Goal: Task Accomplishment & Management: Complete application form

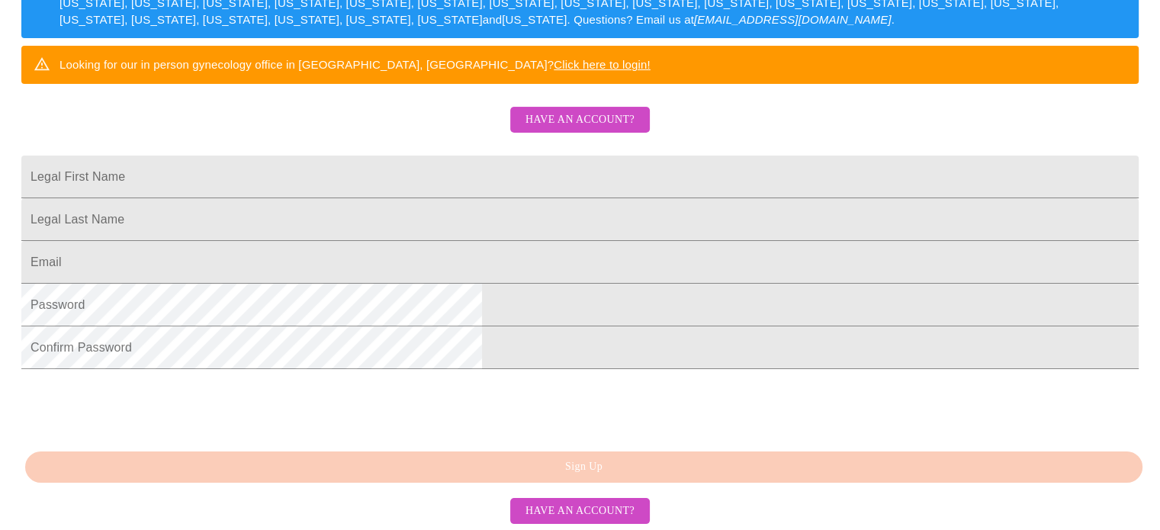
scroll to position [305, 0]
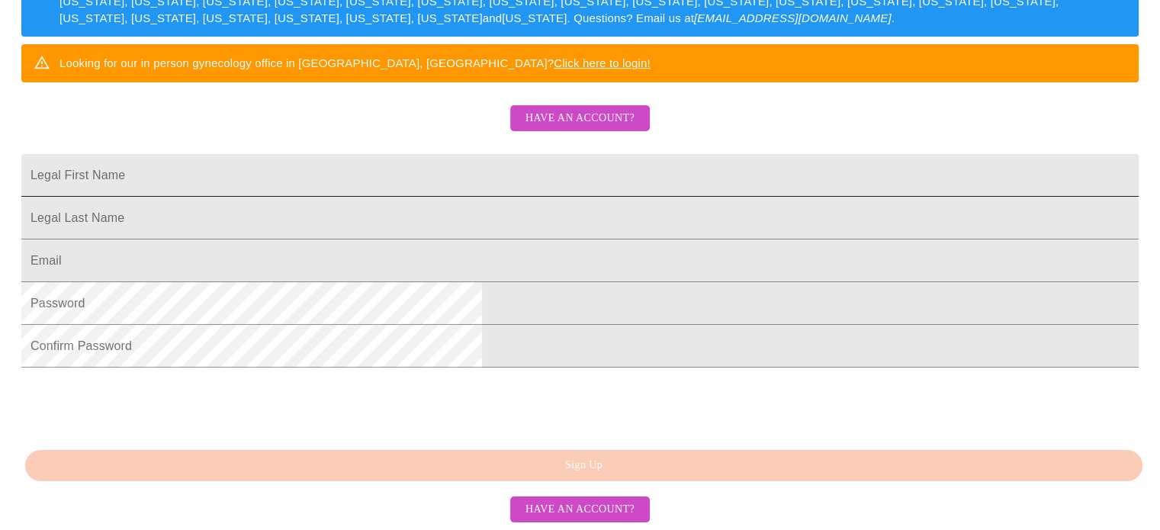
click at [631, 196] on input "Legal First Name" at bounding box center [580, 175] width 1118 height 43
click at [581, 192] on input "territemple7@gmail.com" at bounding box center [580, 175] width 1118 height 43
type input "t"
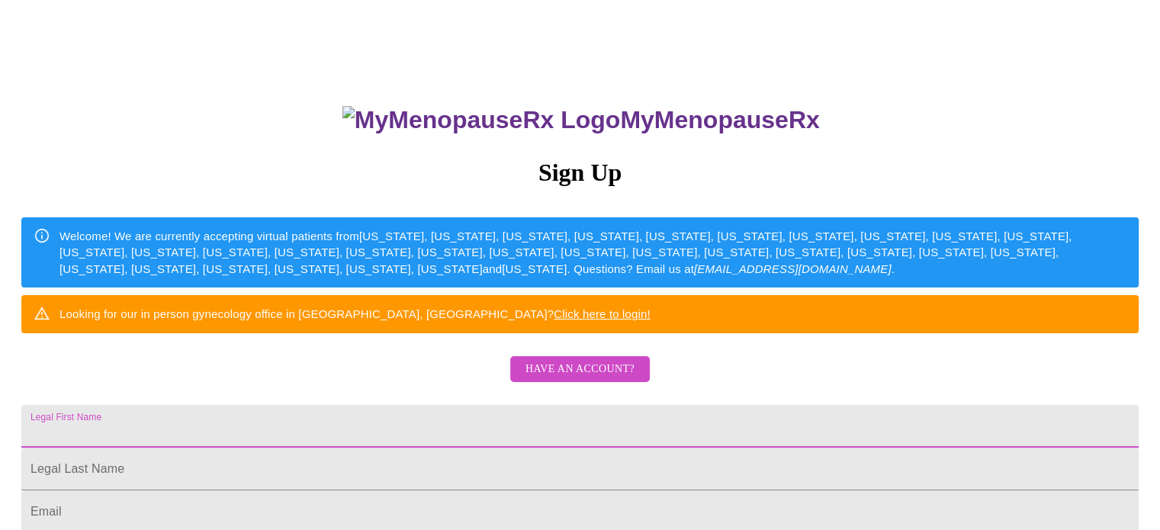
scroll to position [17, 0]
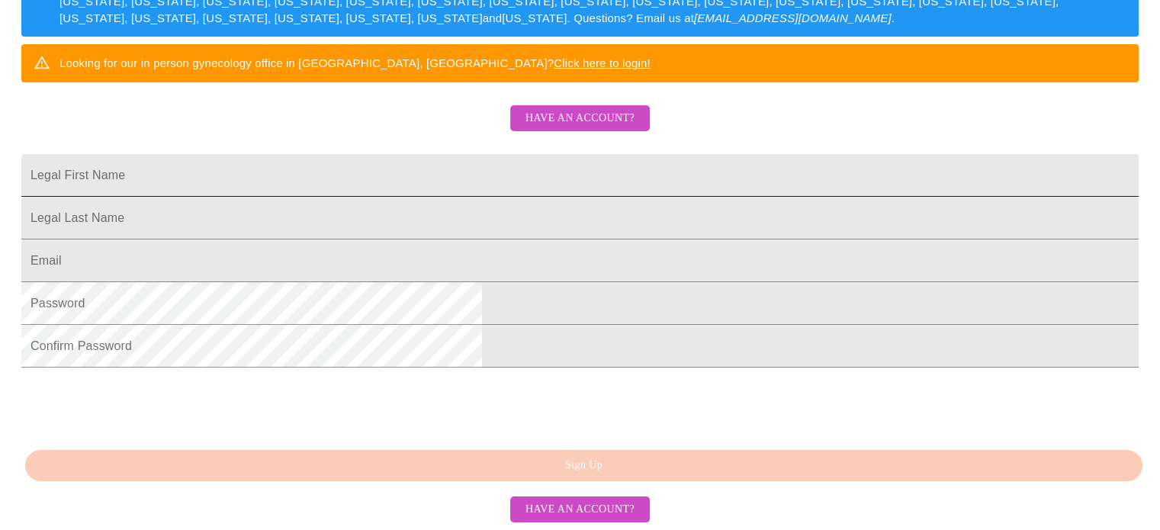
scroll to position [381, 0]
click at [436, 154] on input "Legal First Name" at bounding box center [580, 175] width 1118 height 43
click at [385, 179] on input "Legal First Name" at bounding box center [580, 175] width 1118 height 43
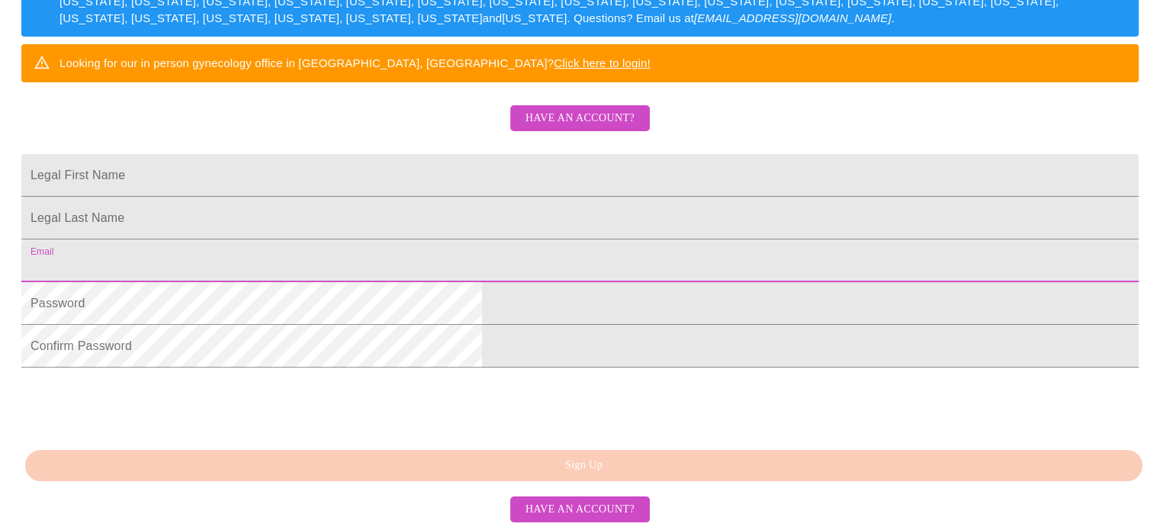
click at [388, 240] on input "Legal First Name" at bounding box center [580, 261] width 1118 height 43
type input "[EMAIL_ADDRESS][DOMAIN_NAME]"
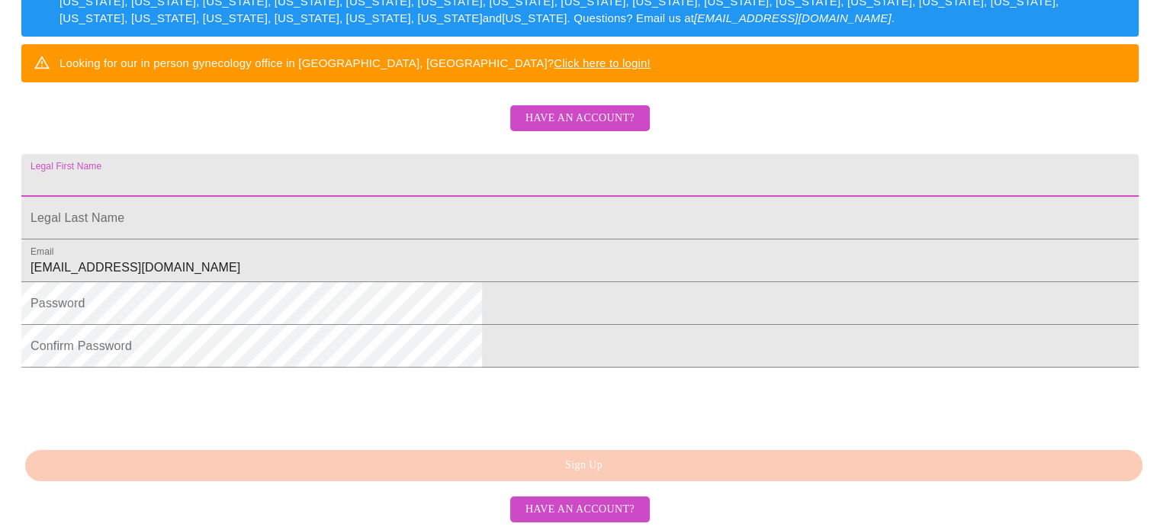
click at [451, 154] on input "Legal First Name" at bounding box center [580, 175] width 1118 height 43
type input "Terri"
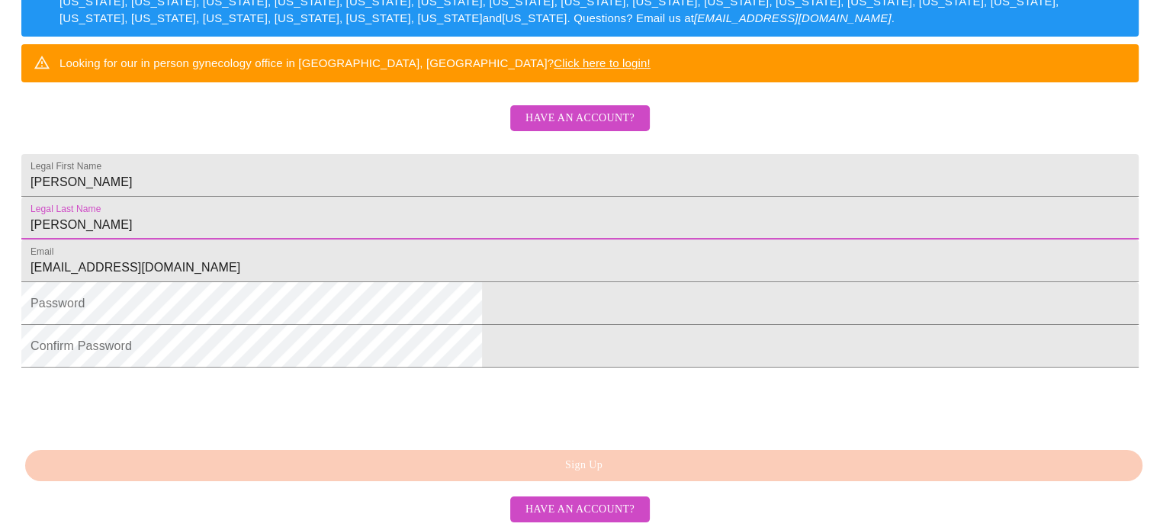
type input "Elston"
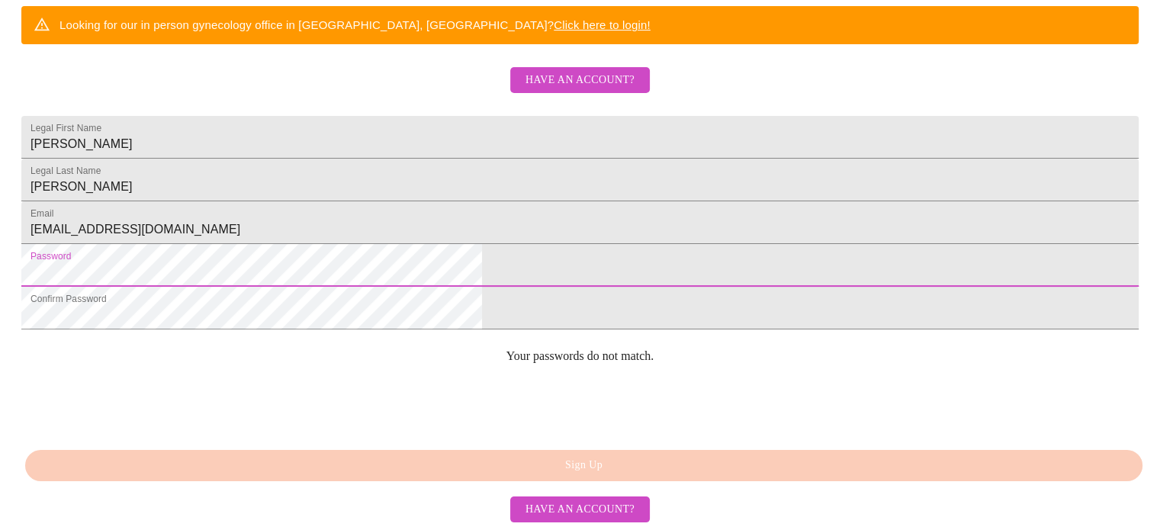
click at [346, 304] on html "MyMenopauseRx Sign Up Welcome! We are currently accepting virtual patients from…" at bounding box center [580, 4] width 1160 height 649
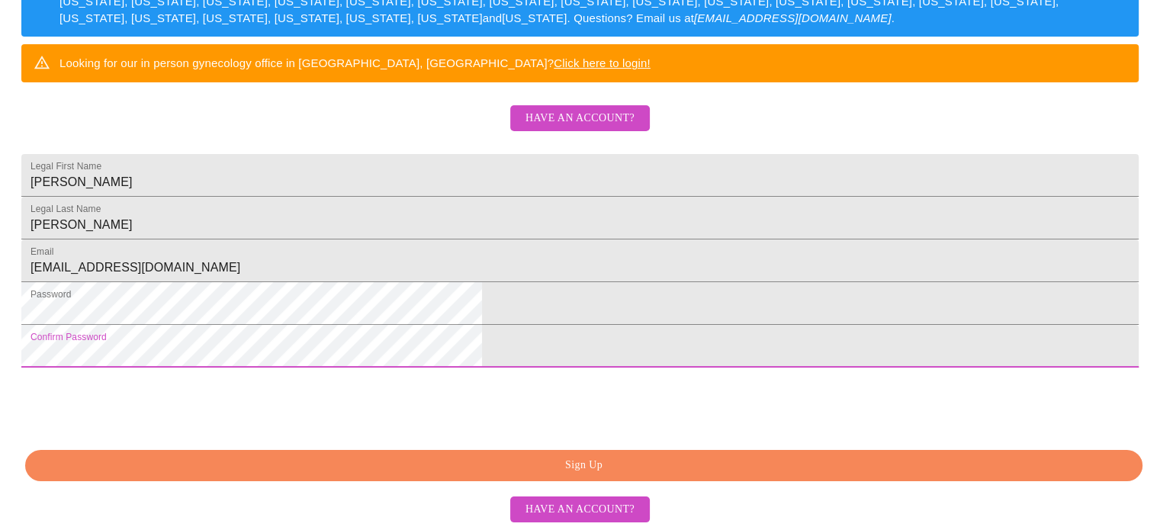
click at [595, 505] on span "Have an account?" at bounding box center [580, 509] width 109 height 19
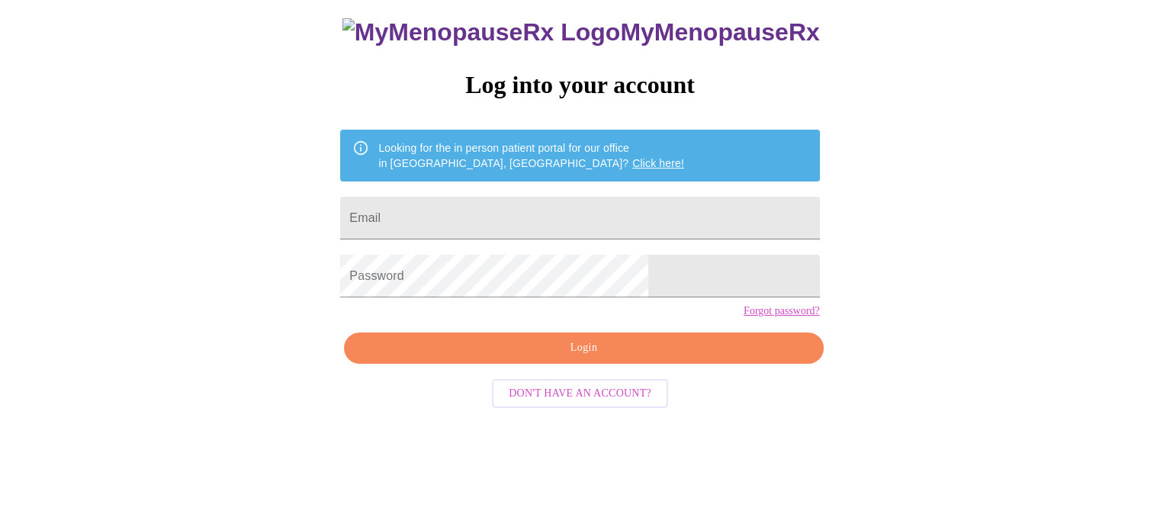
scroll to position [29, 0]
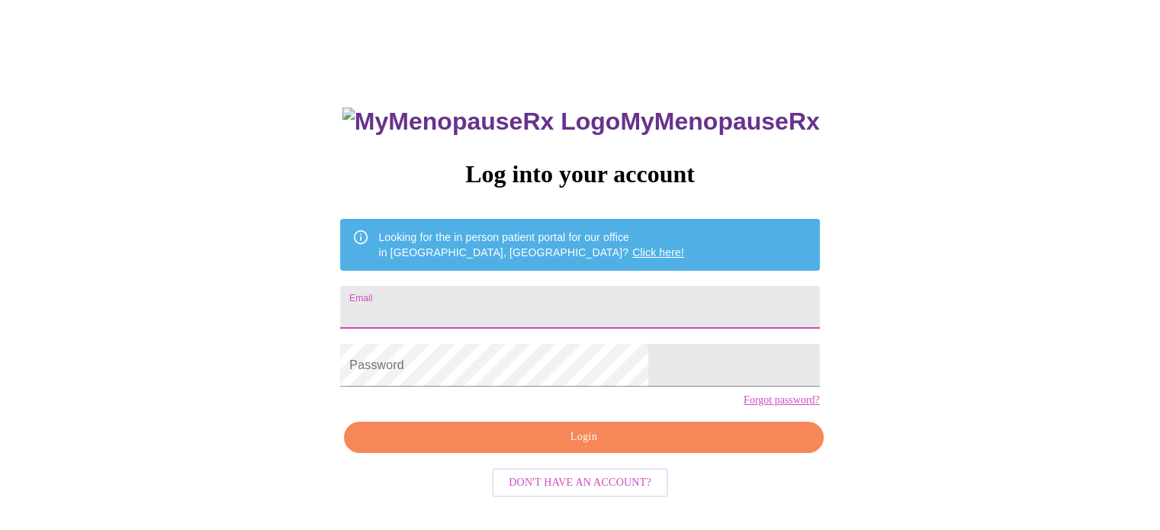
click at [611, 286] on input "Email" at bounding box center [579, 307] width 479 height 43
type input "[EMAIL_ADDRESS][DOMAIN_NAME]"
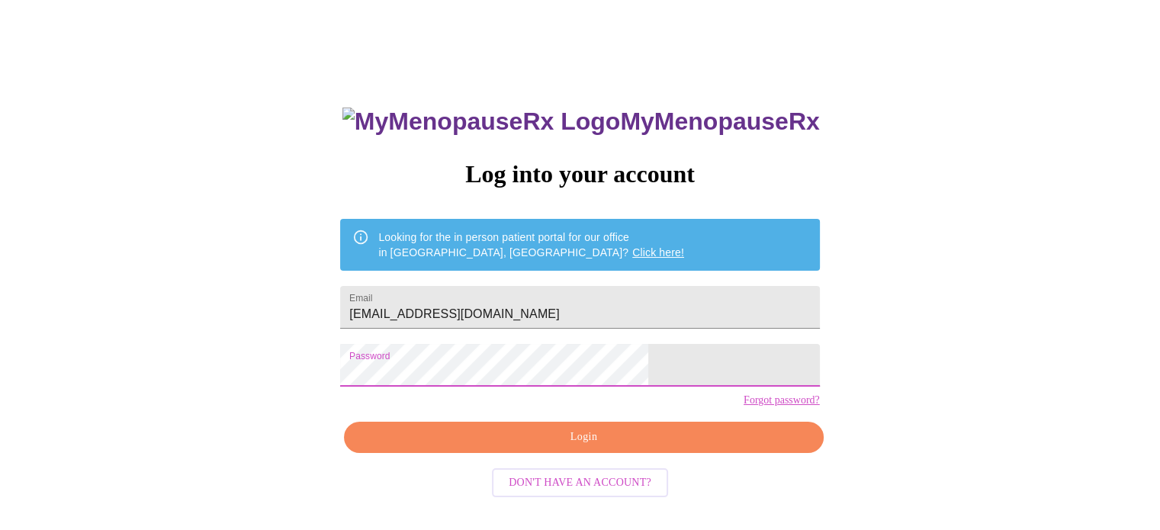
click at [592, 447] on span "Login" at bounding box center [584, 437] width 444 height 19
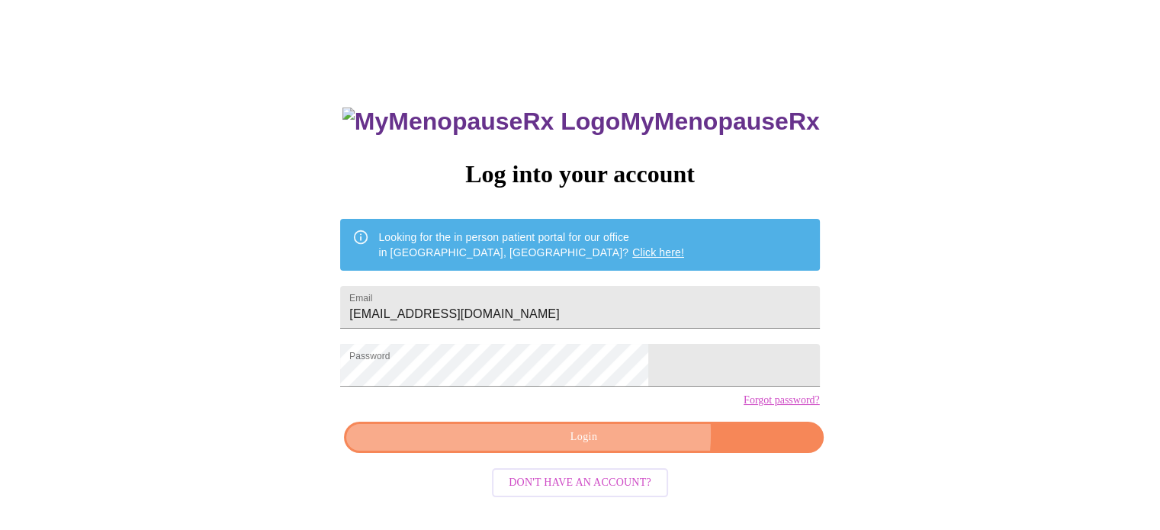
click at [613, 447] on span "Login" at bounding box center [584, 437] width 444 height 19
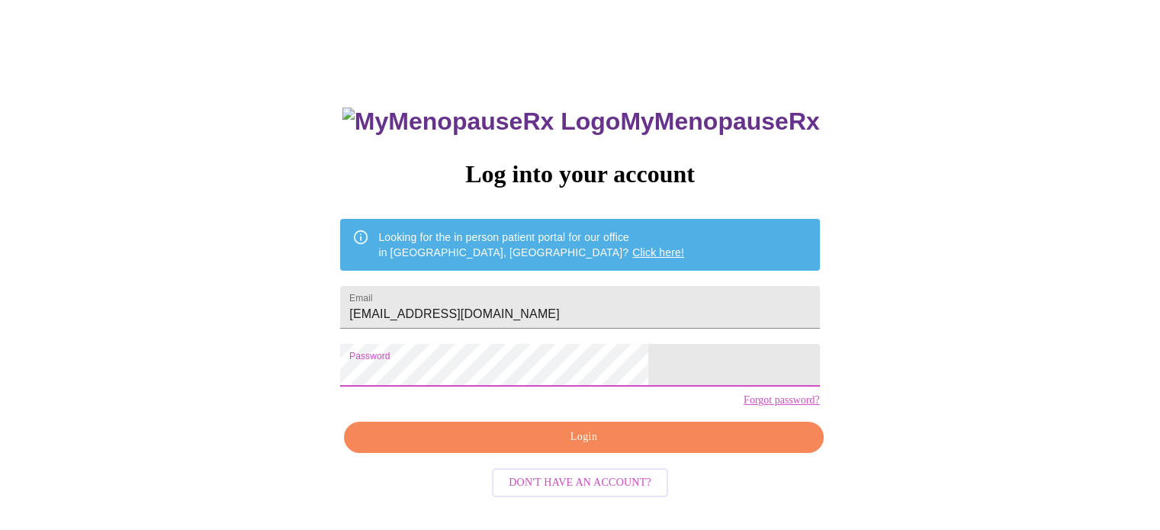
scroll to position [398, 0]
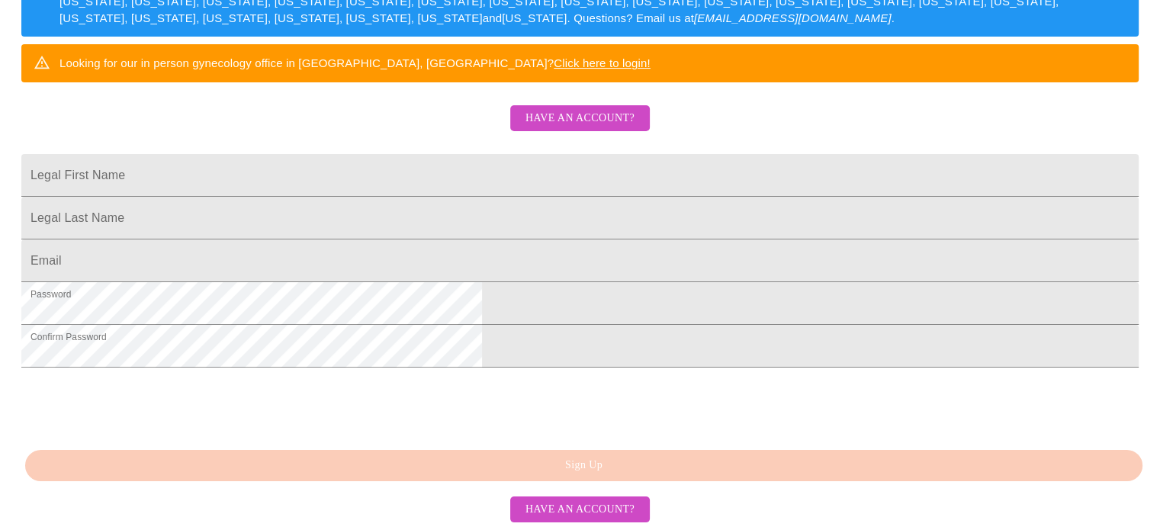
click at [636, 417] on div "0cAFcWeA4gZgQUDIapTX-gp3SLXPRCfI7uJL7Jf_N0k6oMoa3RRrjvPdL76lsE0sULR5bJr1mnyHjFI…" at bounding box center [580, 405] width 1118 height 60
click at [620, 506] on span "Have an account?" at bounding box center [580, 509] width 109 height 19
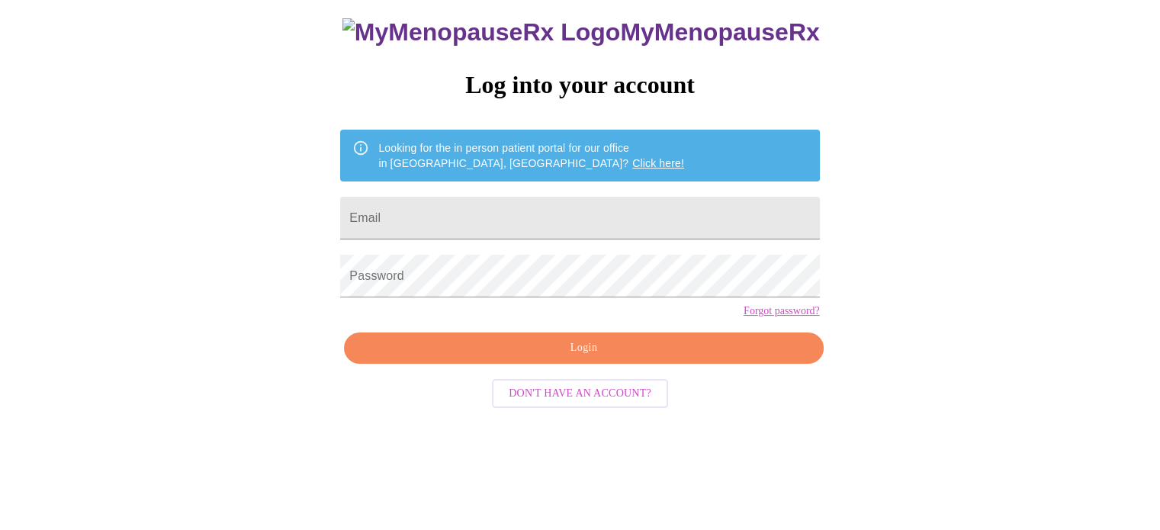
scroll to position [29, 0]
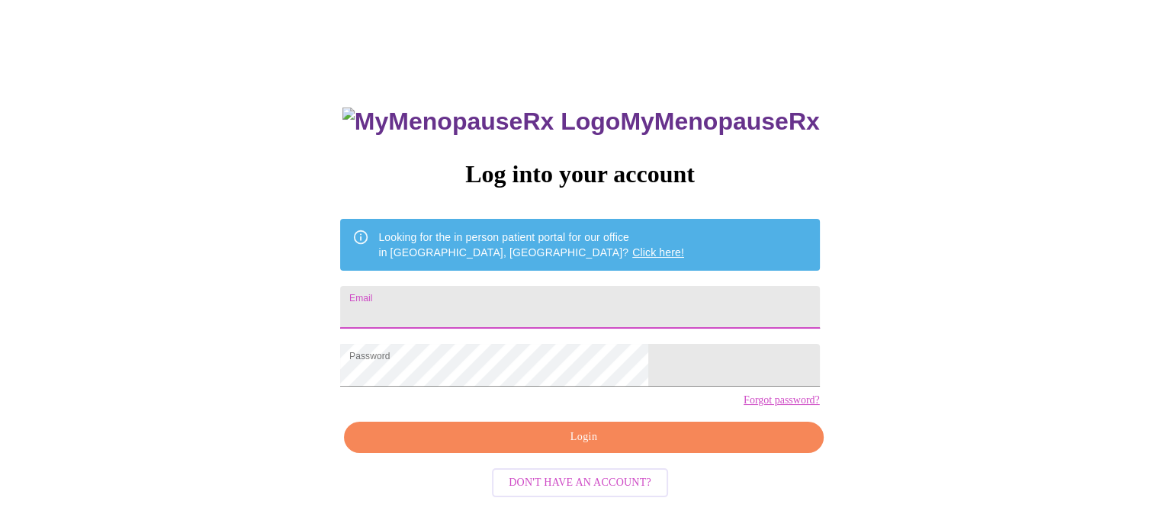
click at [555, 301] on input "Email" at bounding box center [579, 307] width 479 height 43
type input "territemple7@gmail.com"
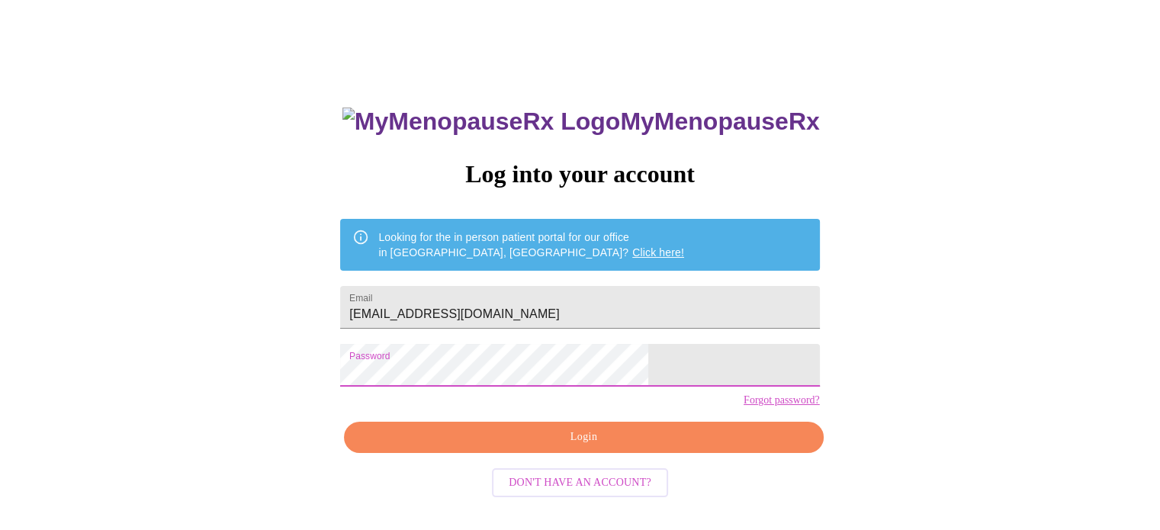
click at [409, 381] on div "MyMenopauseRx Log into your account Looking for the in person patient portal fo…" at bounding box center [580, 295] width 1148 height 636
click at [922, 454] on div "MyMenopauseRx Log into your account Looking for the in person patient portal fo…" at bounding box center [580, 295] width 1148 height 636
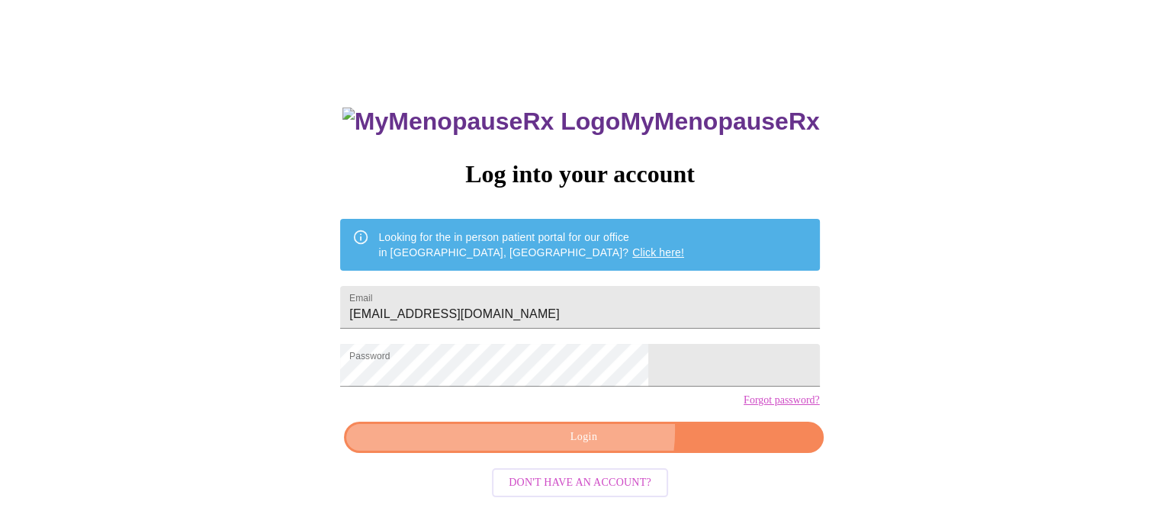
click at [595, 447] on span "Login" at bounding box center [584, 437] width 444 height 19
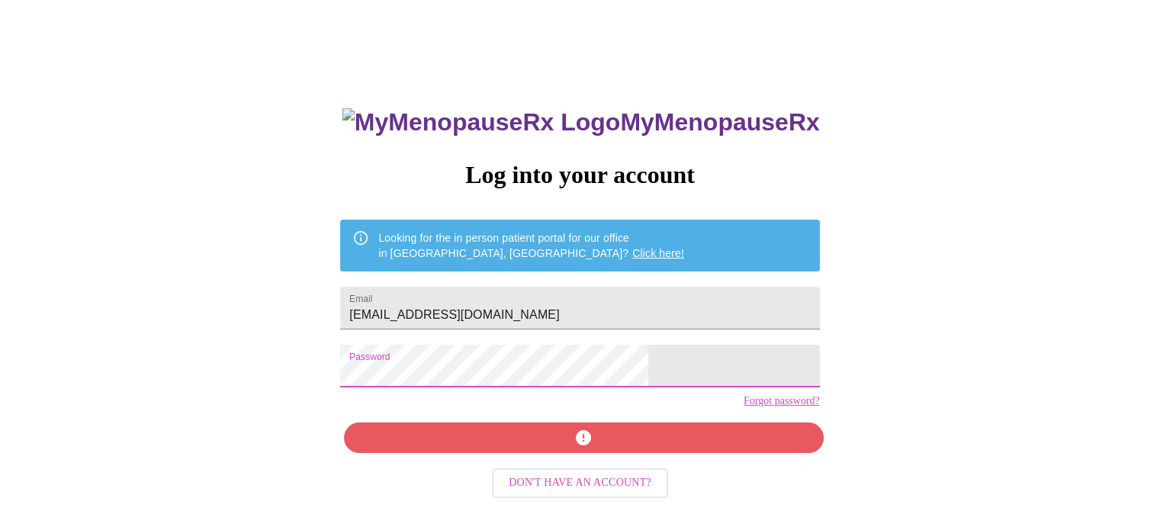
click at [400, 380] on div "MyMenopauseRx Log into your account Looking for the in person patient portal fo…" at bounding box center [580, 296] width 1148 height 636
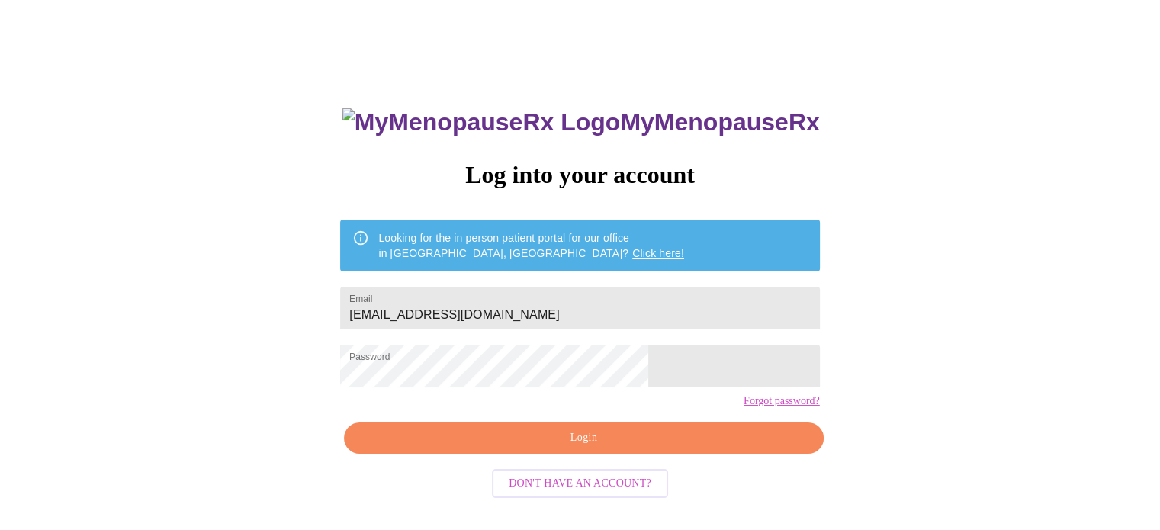
click at [396, 420] on div "MyMenopauseRx Log into your account Looking for the in person patient portal fo…" at bounding box center [580, 296] width 1148 height 636
click at [554, 448] on span "Login" at bounding box center [584, 438] width 444 height 19
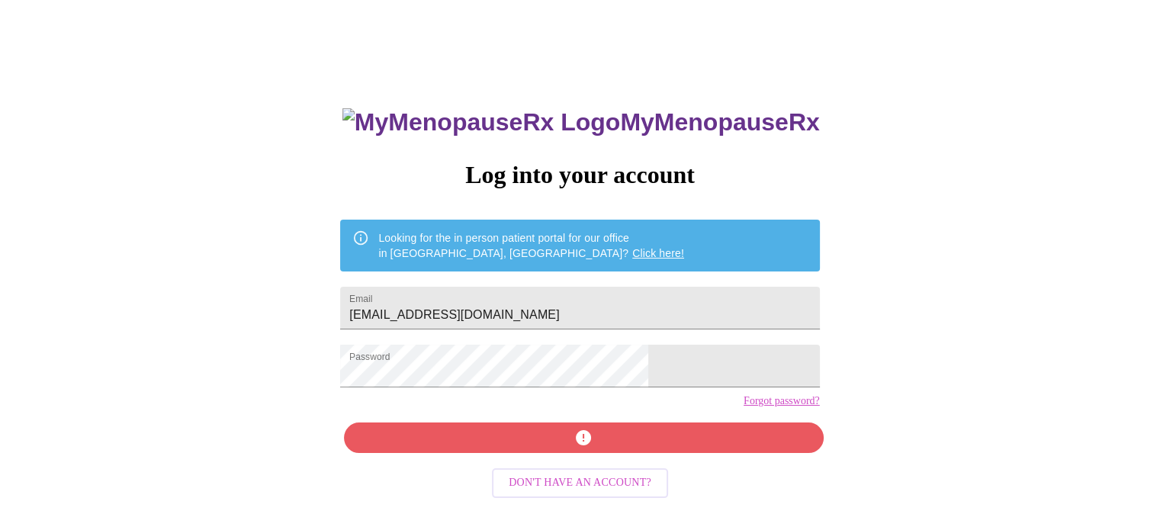
click at [585, 460] on div "MyMenopauseRx Log into your account Looking for the in person patient portal fo…" at bounding box center [580, 349] width 510 height 530
click at [744, 407] on link "Forgot password?" at bounding box center [782, 401] width 76 height 12
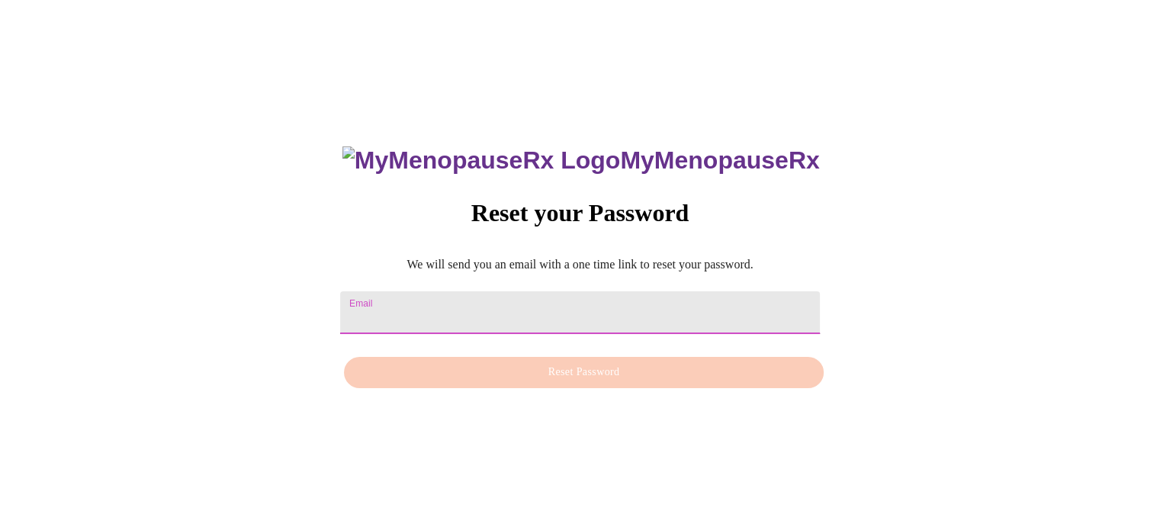
click at [524, 293] on input "Email" at bounding box center [579, 312] width 479 height 43
type input "territemple7@gmail.com"
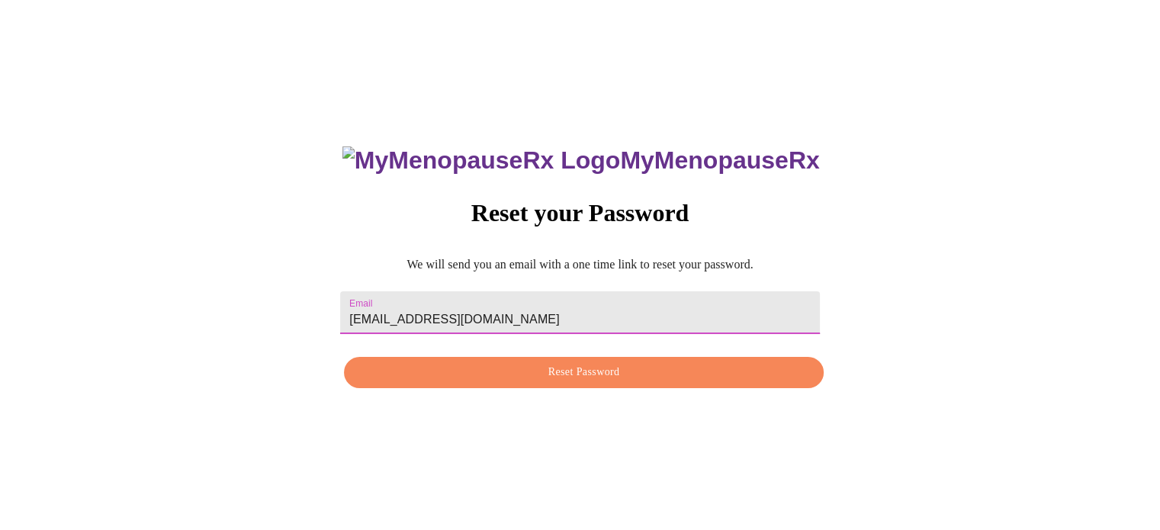
click at [572, 373] on span "Reset Password" at bounding box center [584, 372] width 444 height 19
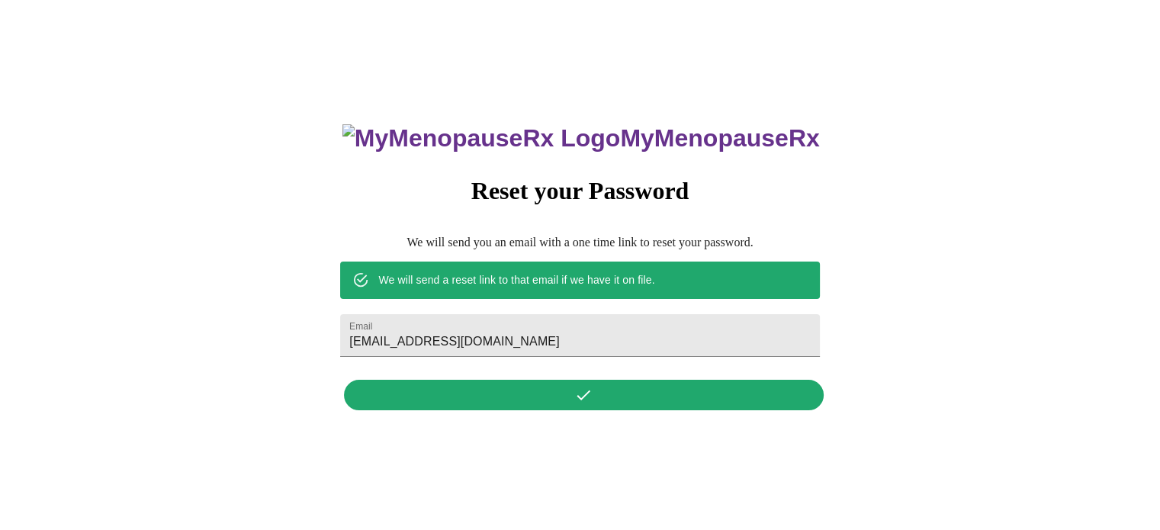
scroll to position [0, 0]
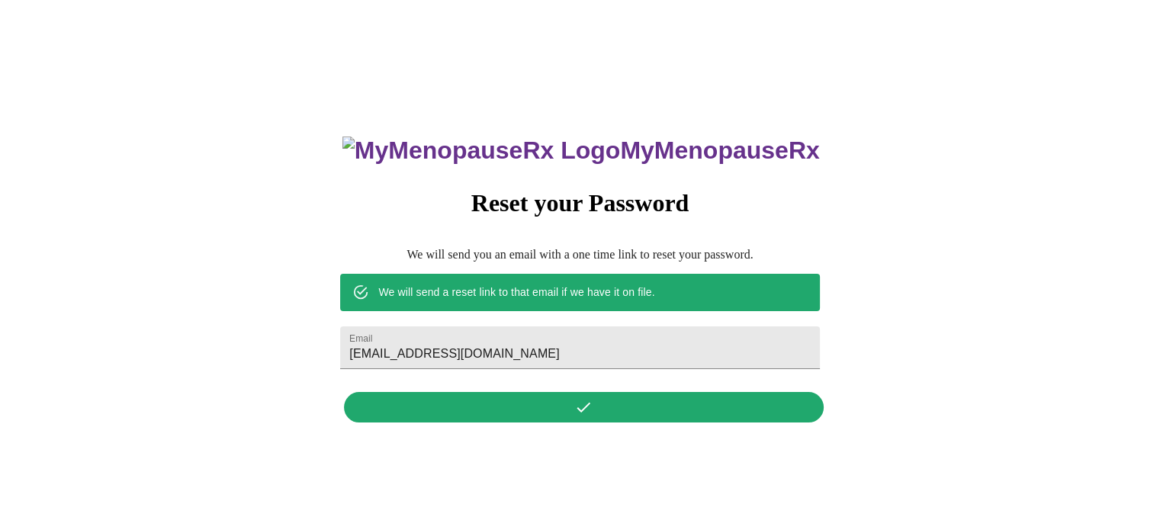
click at [587, 408] on div "MyMenopauseRx Reset your Password We will send you an email with a one time lin…" at bounding box center [580, 270] width 510 height 317
click at [546, 348] on input "territemple7@gmail.com" at bounding box center [579, 348] width 479 height 43
drag, startPoint x: 365, startPoint y: 110, endPoint x: 370, endPoint y: 103, distance: 8.7
click at [366, 108] on div "MyMenopauseRx Reset your Password We will send you an email with a one time lin…" at bounding box center [580, 271] width 1148 height 530
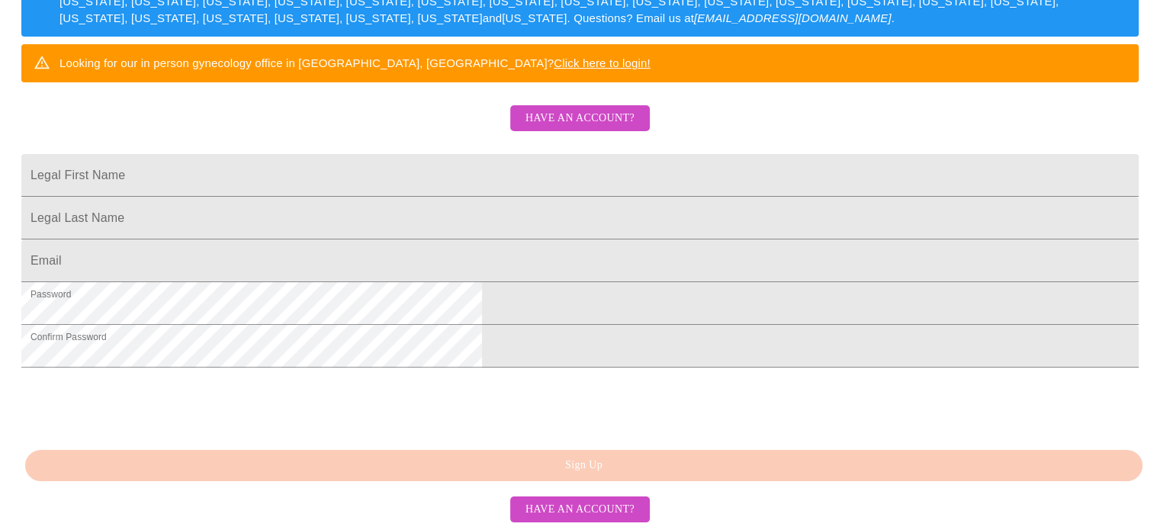
scroll to position [398, 0]
click at [647, 361] on div "MyMenopauseRx Sign Up Welcome! We are currently accepting virtual patients from…" at bounding box center [580, 96] width 1148 height 530
click at [585, 361] on div "MyMenopauseRx Sign Up Welcome! We are currently accepting virtual patients from…" at bounding box center [580, 96] width 1148 height 530
click at [562, 361] on div "MyMenopauseRx Sign Up Welcome! We are currently accepting virtual patients from…" at bounding box center [580, 96] width 1148 height 530
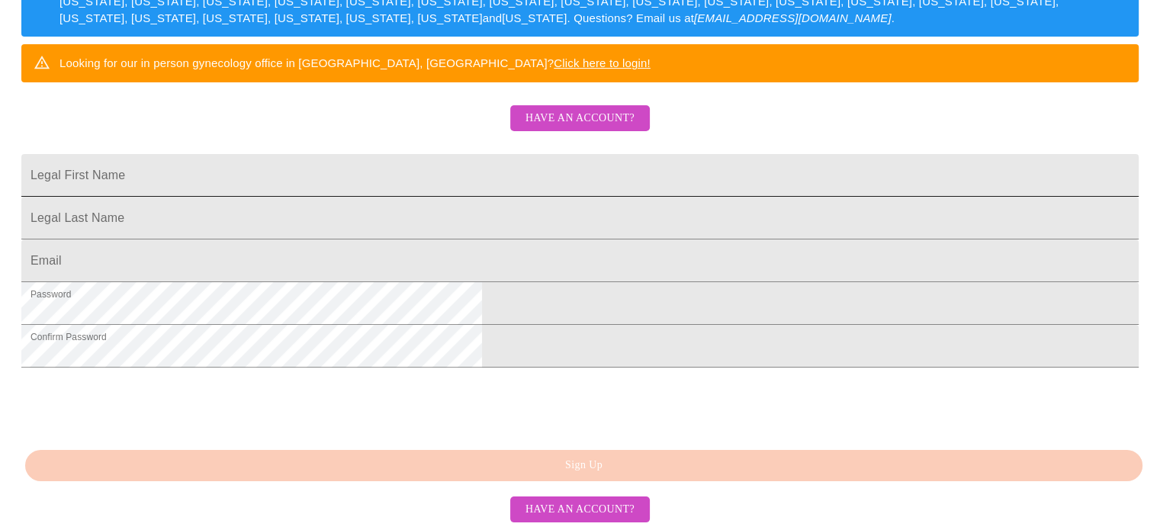
click at [436, 176] on input "Legal First Name" at bounding box center [580, 175] width 1118 height 43
type input "Terri"
click at [447, 197] on input "Legal First Name" at bounding box center [580, 175] width 1118 height 43
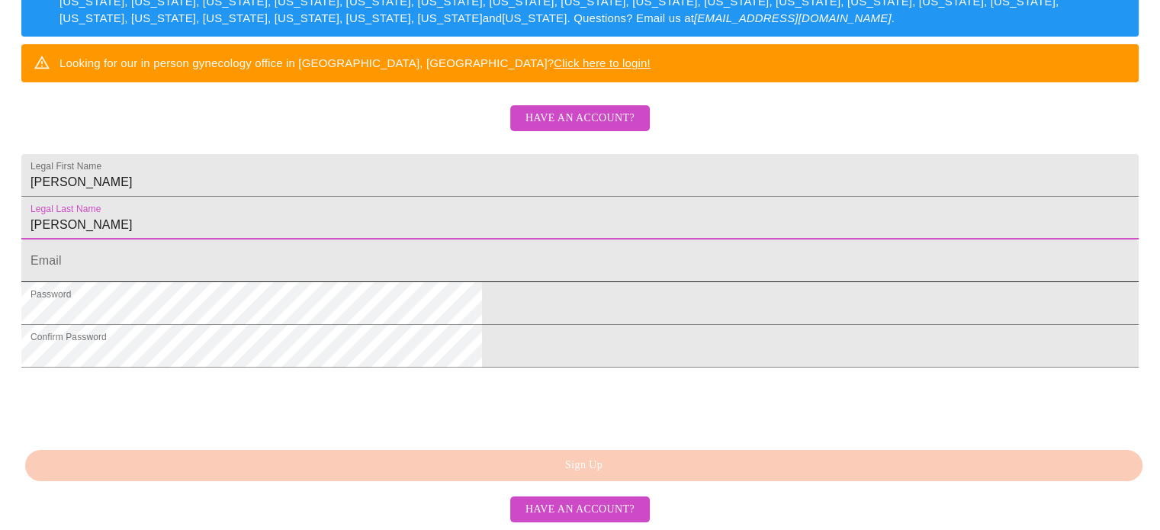
type input "Elston"
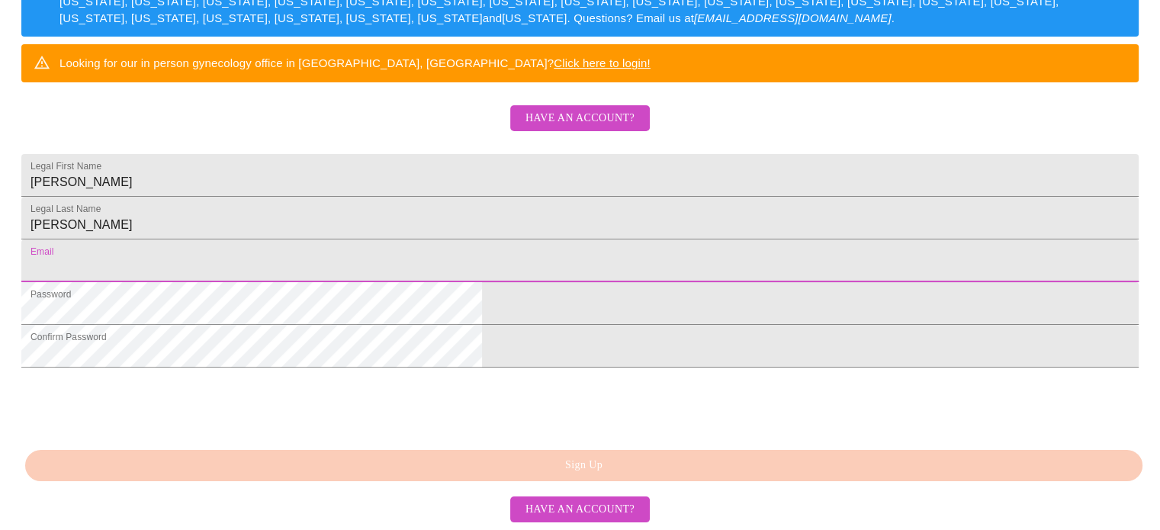
click at [414, 282] on input "Legal First Name" at bounding box center [580, 261] width 1118 height 43
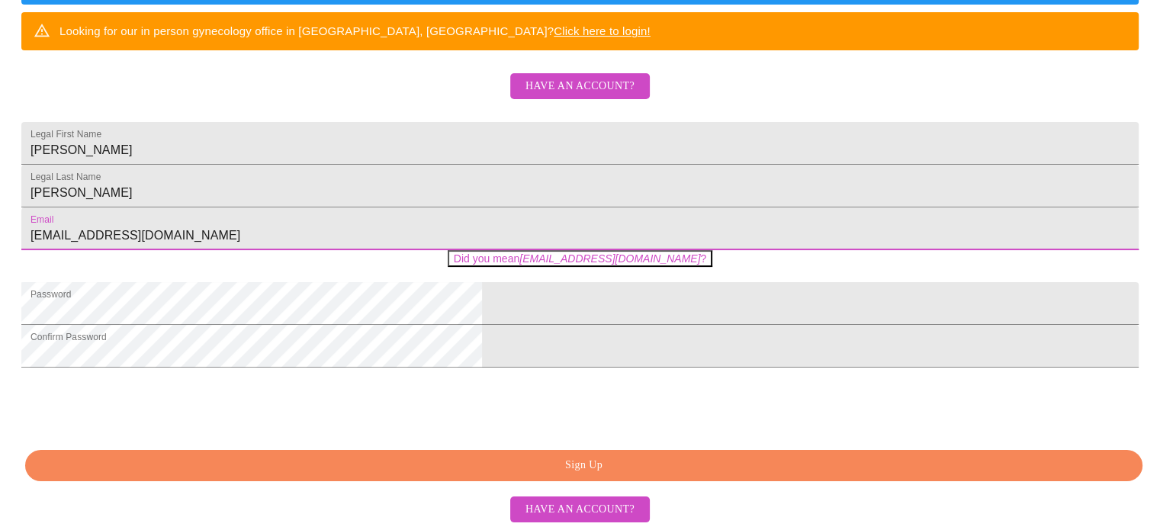
type input "territemple7@gmail.com"
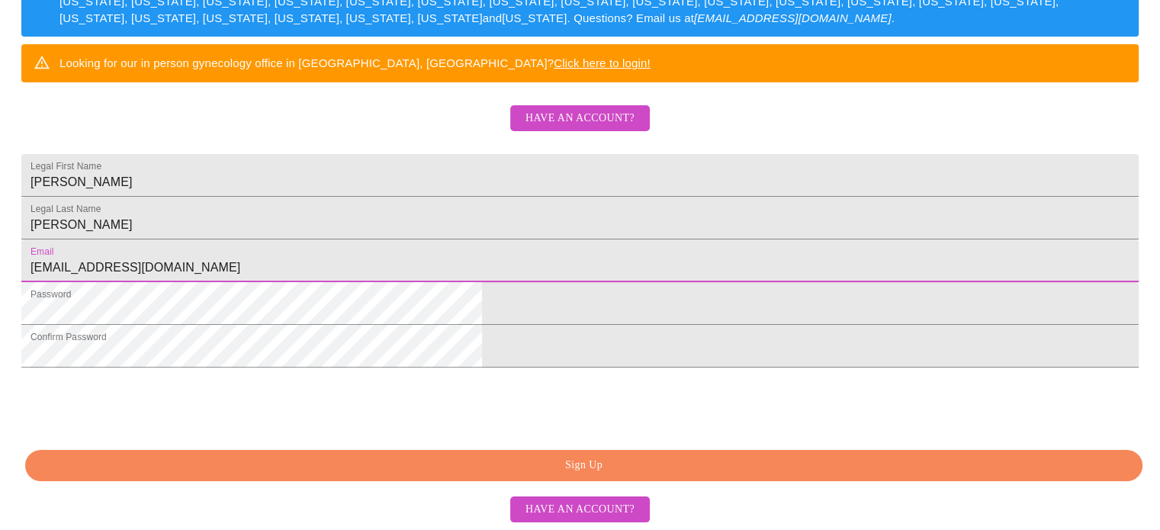
click at [604, 323] on html "MyMenopauseRx Sign Up Welcome! We are currently accepting virtual patients from…" at bounding box center [580, 42] width 1160 height 649
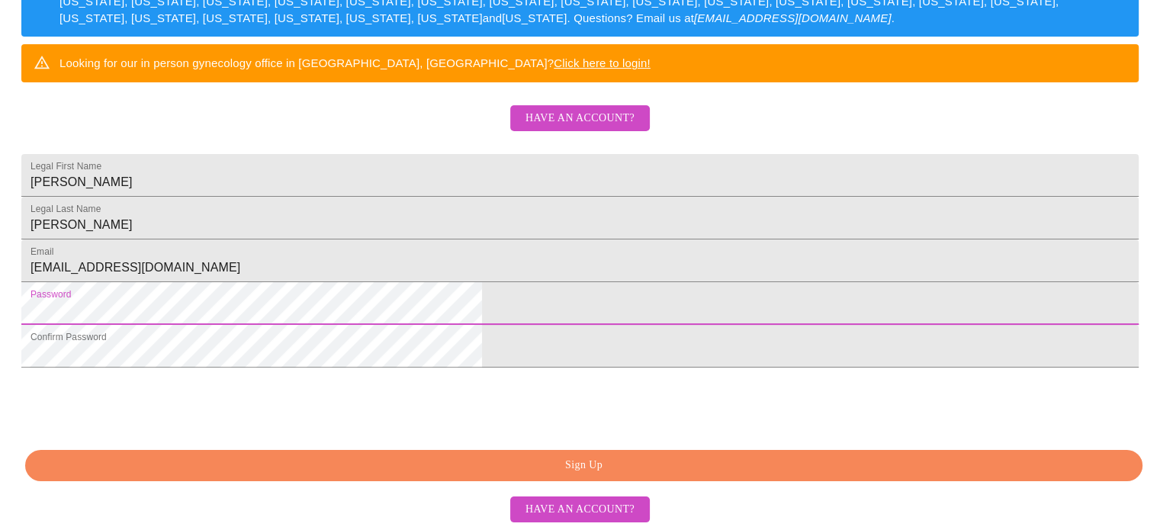
click at [337, 356] on html "MyMenopauseRx Sign Up Welcome! We are currently accepting virtual patients from…" at bounding box center [580, 42] width 1160 height 649
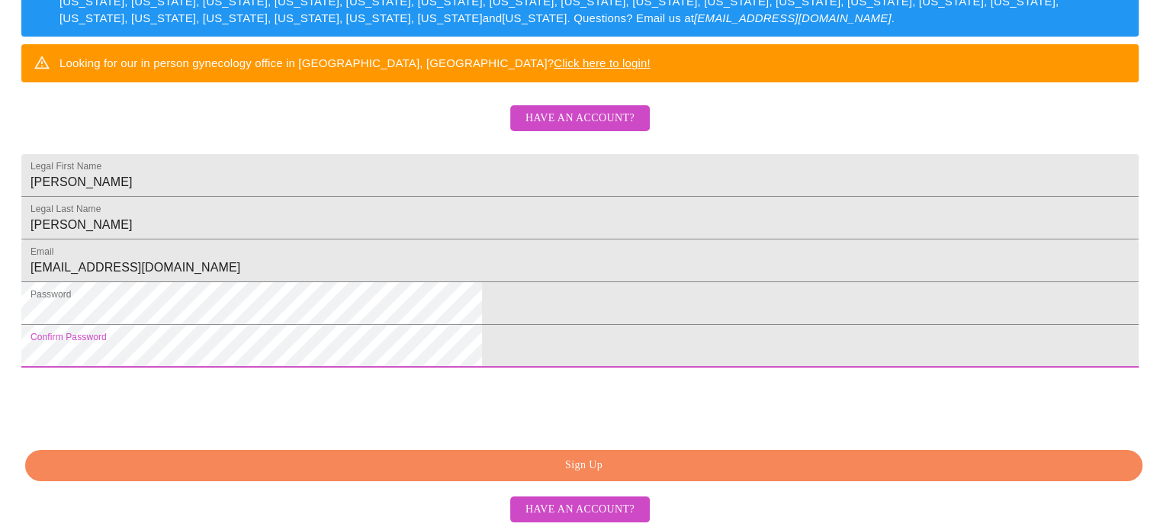
click at [331, 367] on html "MyMenopauseRx Sign Up Welcome! We are currently accepting virtual patients from…" at bounding box center [580, 42] width 1160 height 649
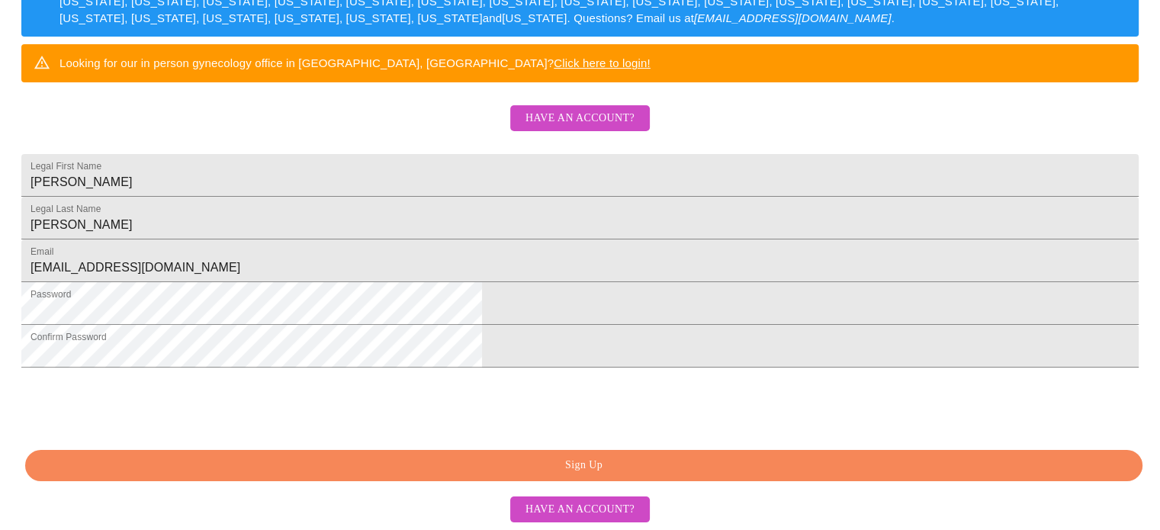
scroll to position [398, 0]
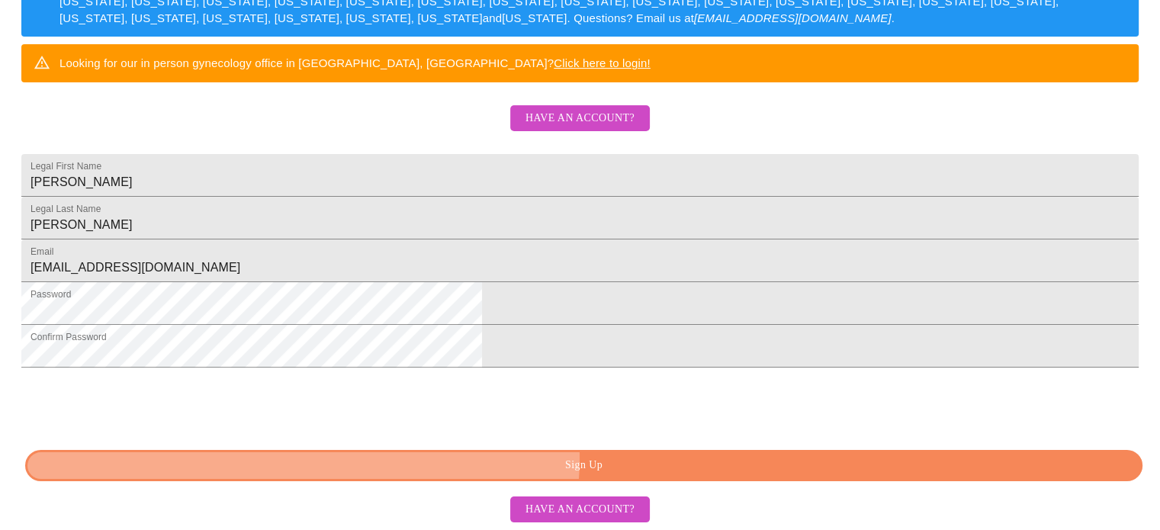
click at [631, 459] on span "Sign Up" at bounding box center [584, 465] width 1083 height 19
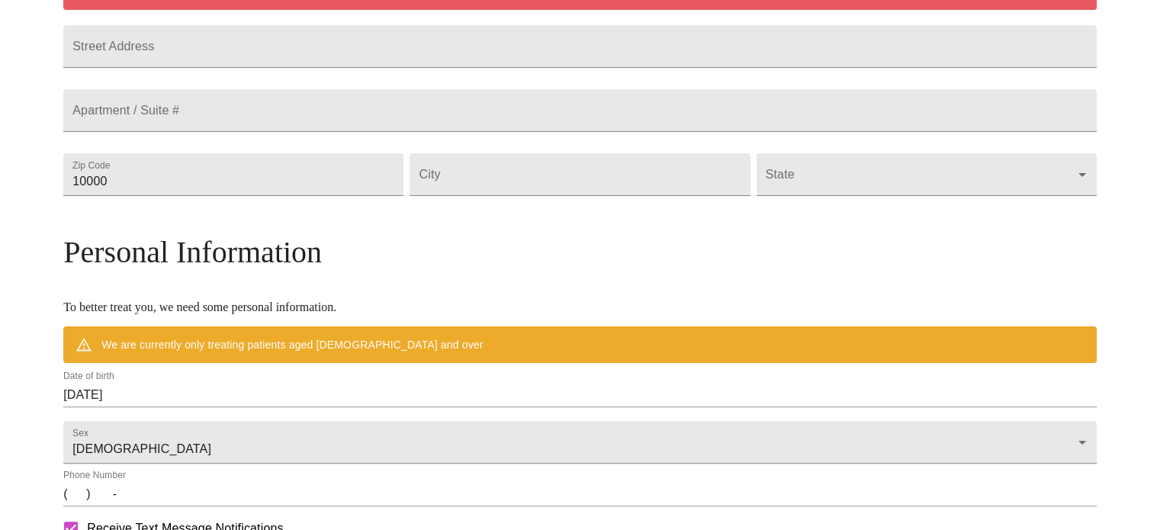
scroll to position [339, 0]
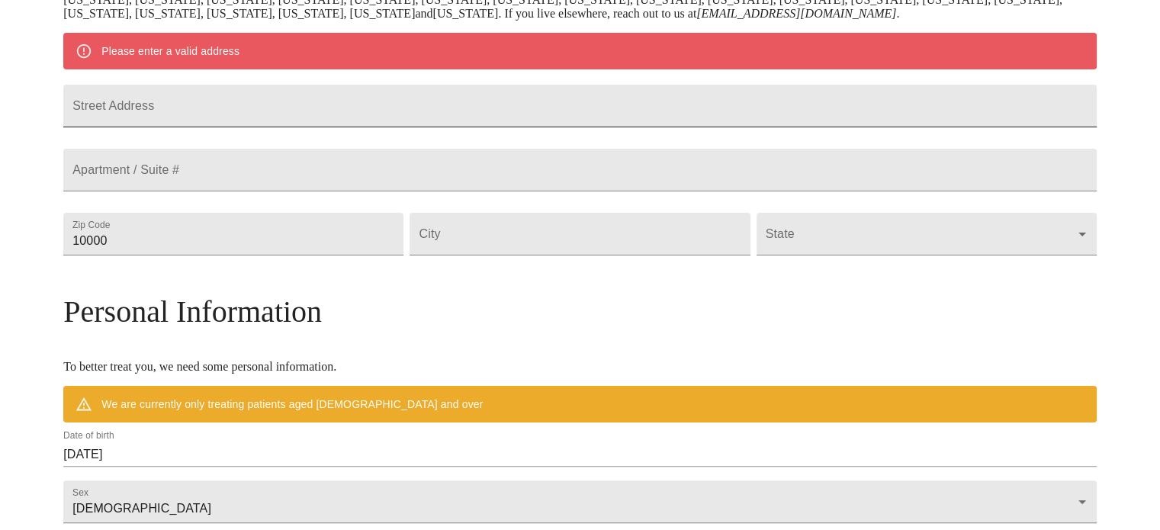
click at [383, 111] on input "Street Address" at bounding box center [580, 106] width 1034 height 43
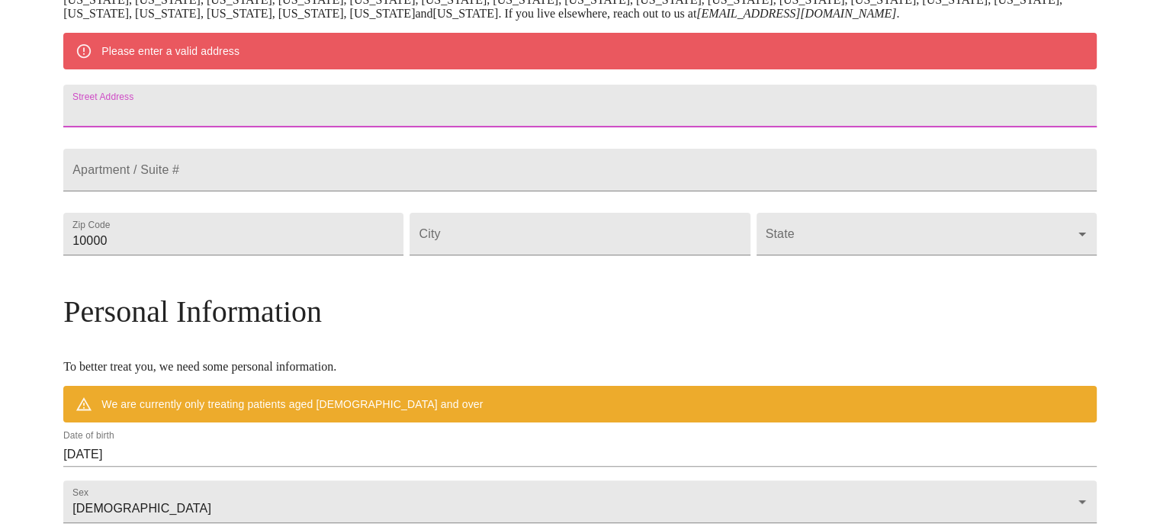
click at [101, 198] on div "MyMenopauseRx Welcome to MyMenopauseRx Since it's your first time here, you'll …" at bounding box center [580, 261] width 1034 height 1189
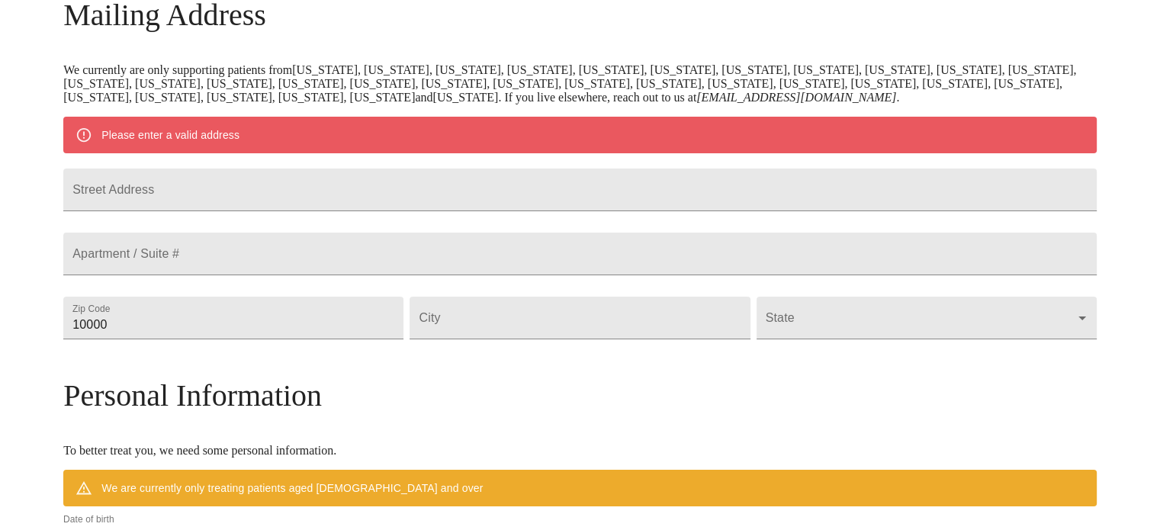
scroll to position [229, 0]
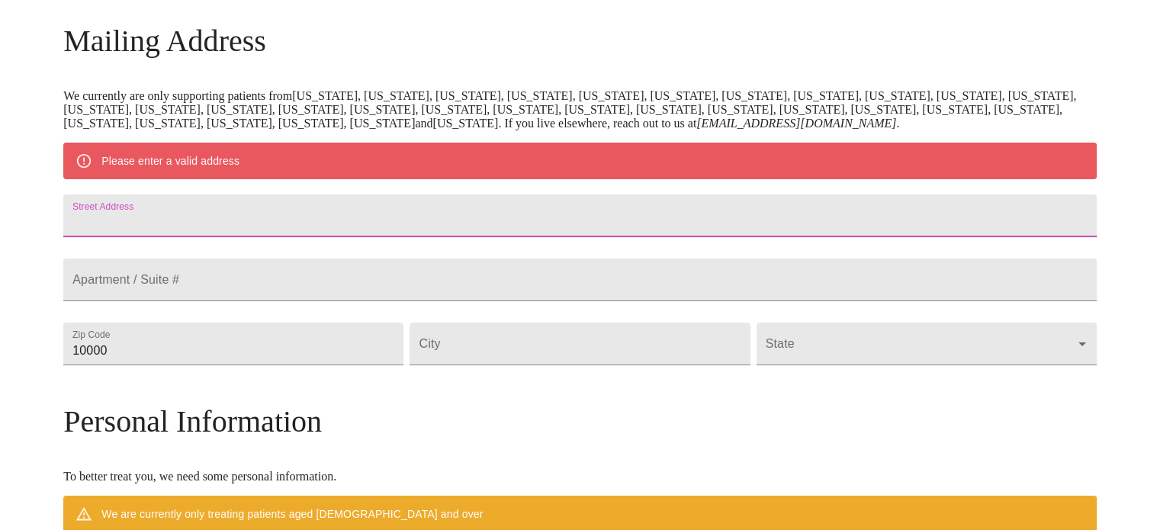
click at [350, 217] on input "Street Address" at bounding box center [580, 216] width 1034 height 43
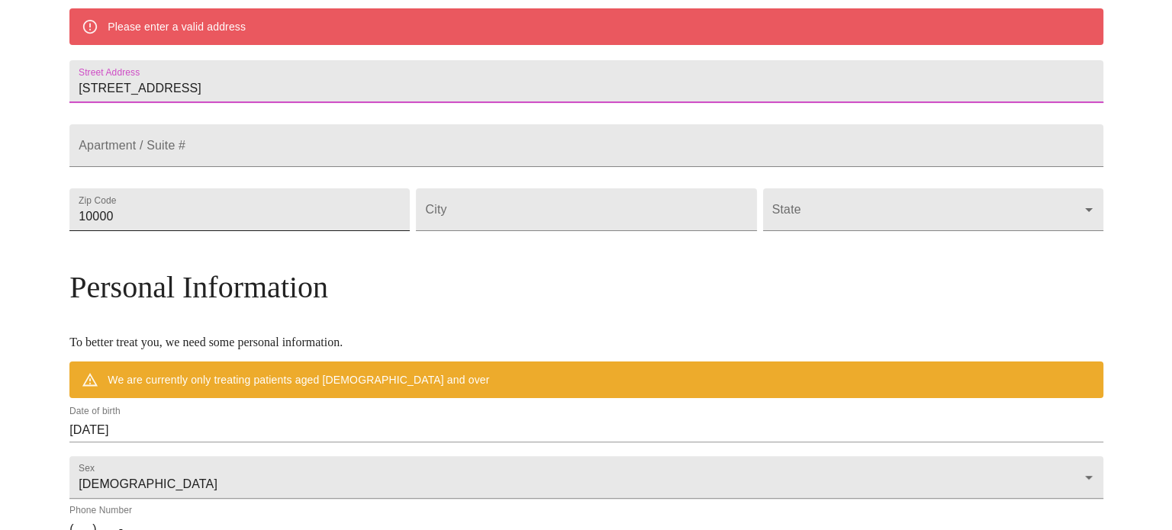
scroll to position [381, 0]
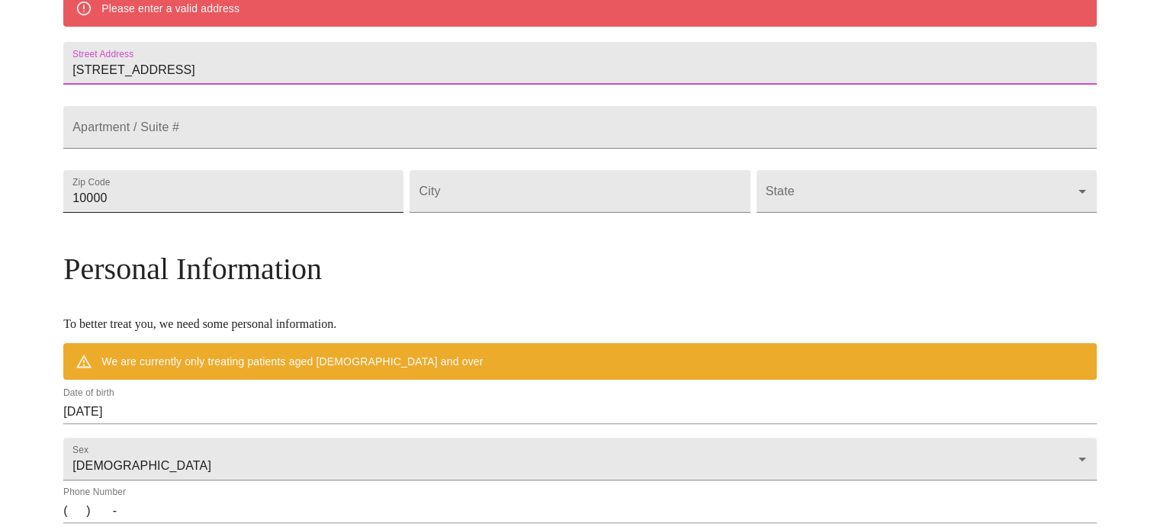
type input "4113 Cathedral Falls Ave"
click at [359, 213] on input "10000" at bounding box center [233, 191] width 340 height 43
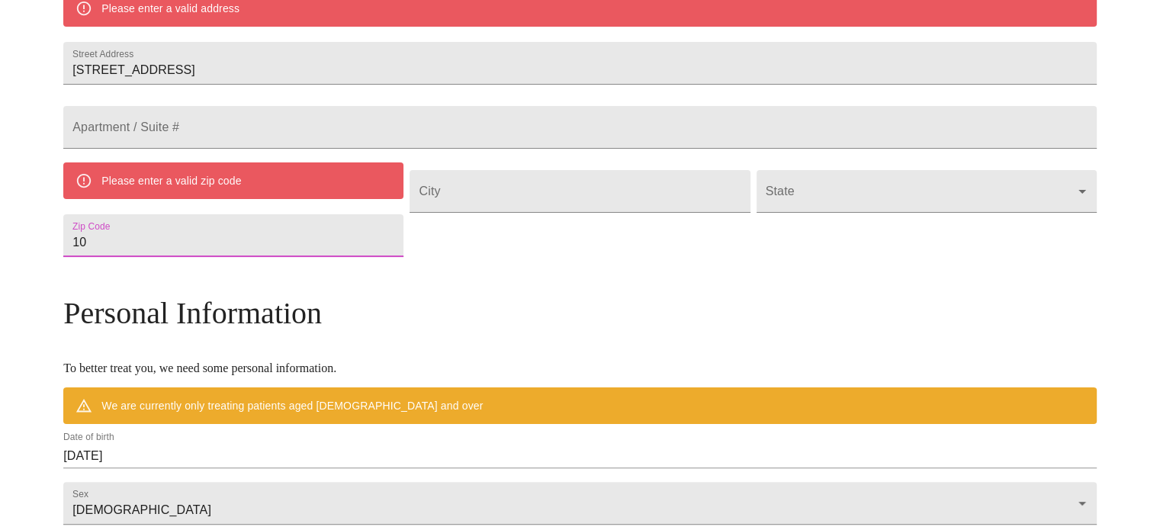
type input "1"
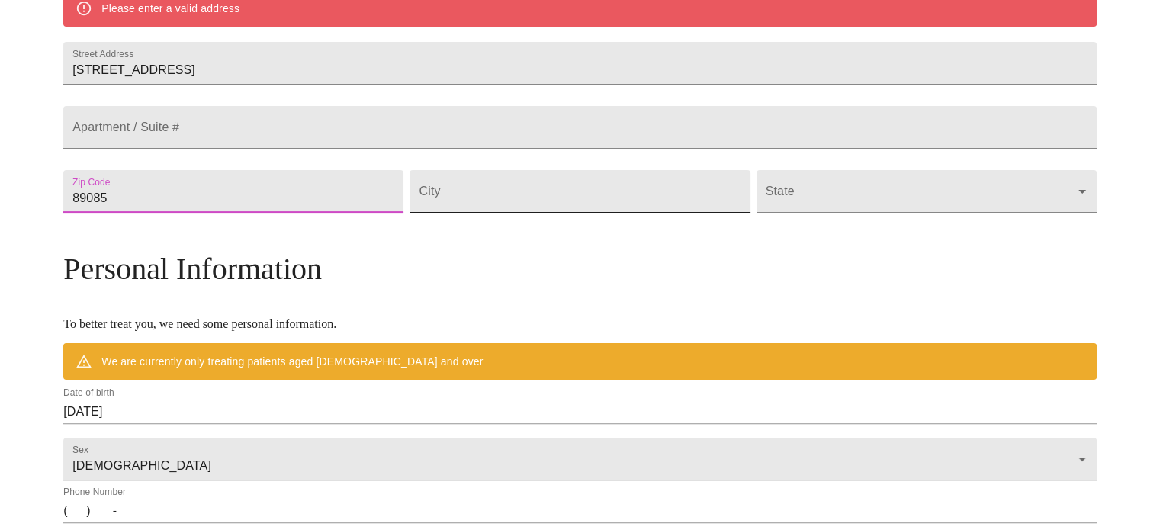
type input "89085"
click at [632, 213] on input "Street Address" at bounding box center [580, 191] width 340 height 43
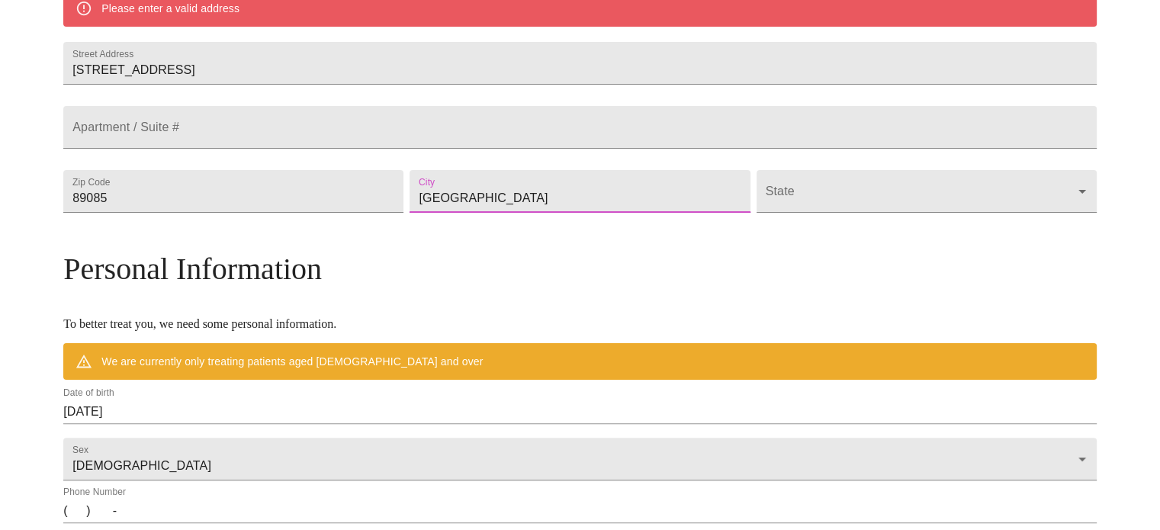
type input "Las Vegas"
click at [960, 225] on body "MyMenopauseRx Welcome to MyMenopauseRx Since it's your first time here, you'll …" at bounding box center [580, 219] width 1148 height 1189
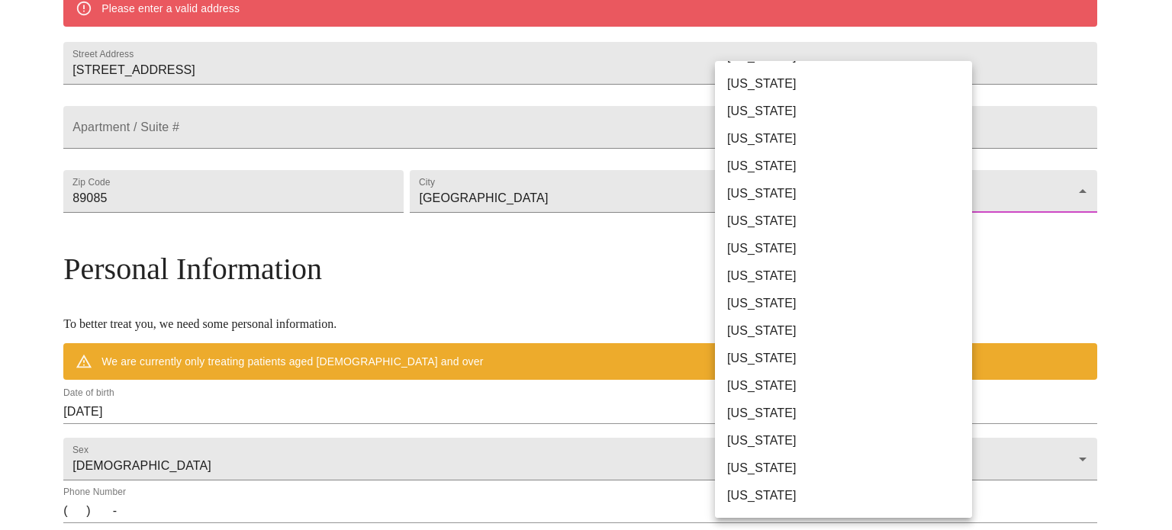
scroll to position [458, 0]
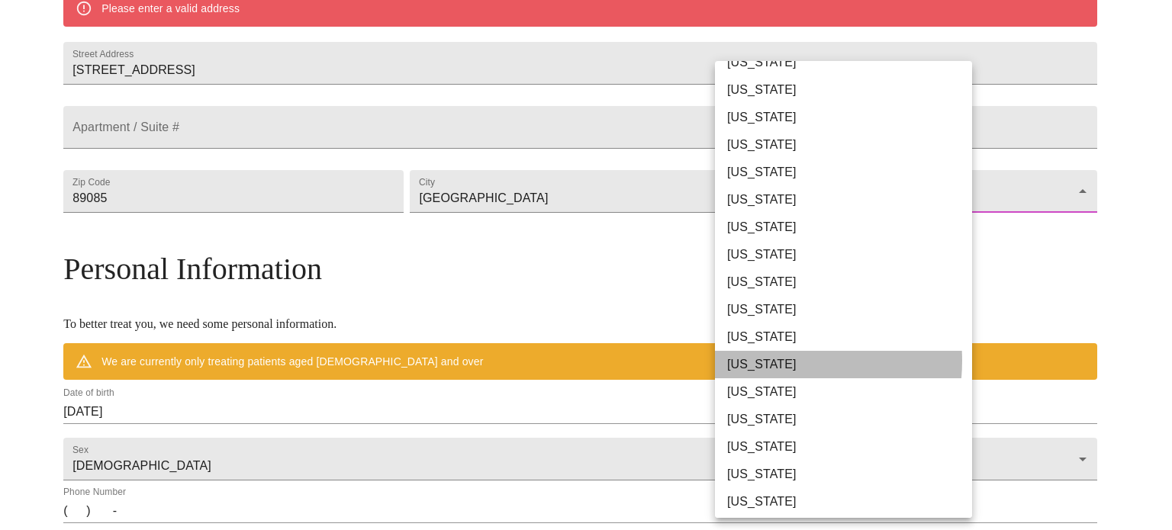
click at [771, 361] on li "Nevada" at bounding box center [849, 364] width 269 height 27
type input "Nevada"
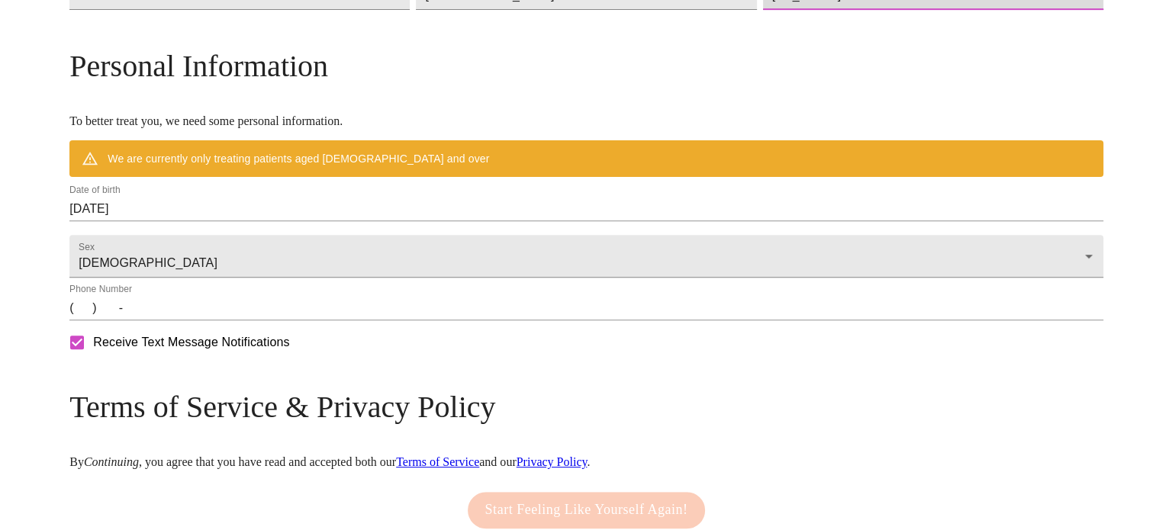
scroll to position [566, 0]
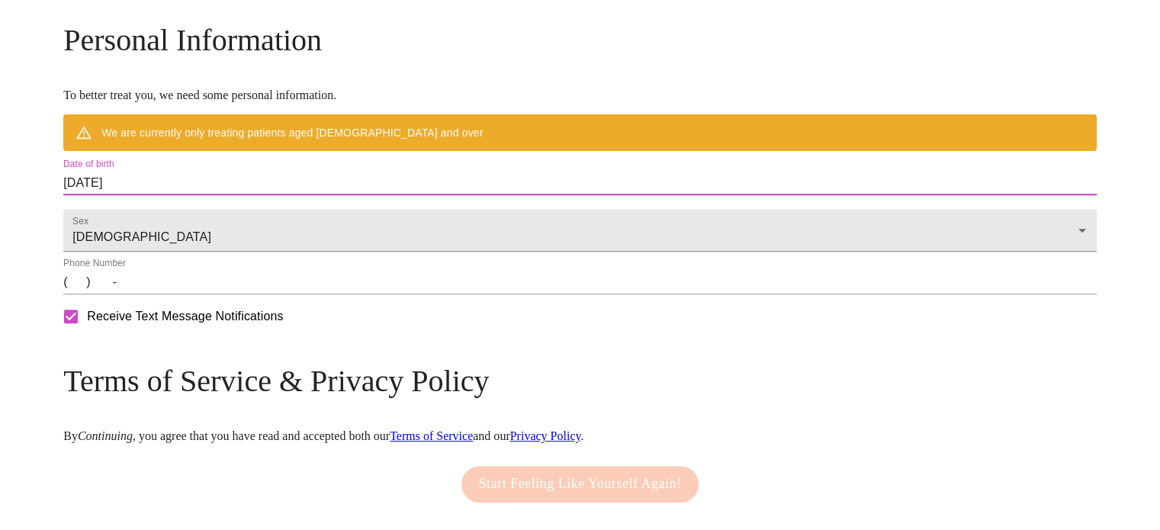
drag, startPoint x: 272, startPoint y: 211, endPoint x: 162, endPoint y: 210, distance: 109.9
click at [172, 217] on div "MyMenopauseRx Welcome to MyMenopauseRx Since it's your first time here, you'll …" at bounding box center [580, 12] width 1034 height 1145
click at [297, 195] on div "Date of birth 08/21/2025" at bounding box center [580, 177] width 1034 height 37
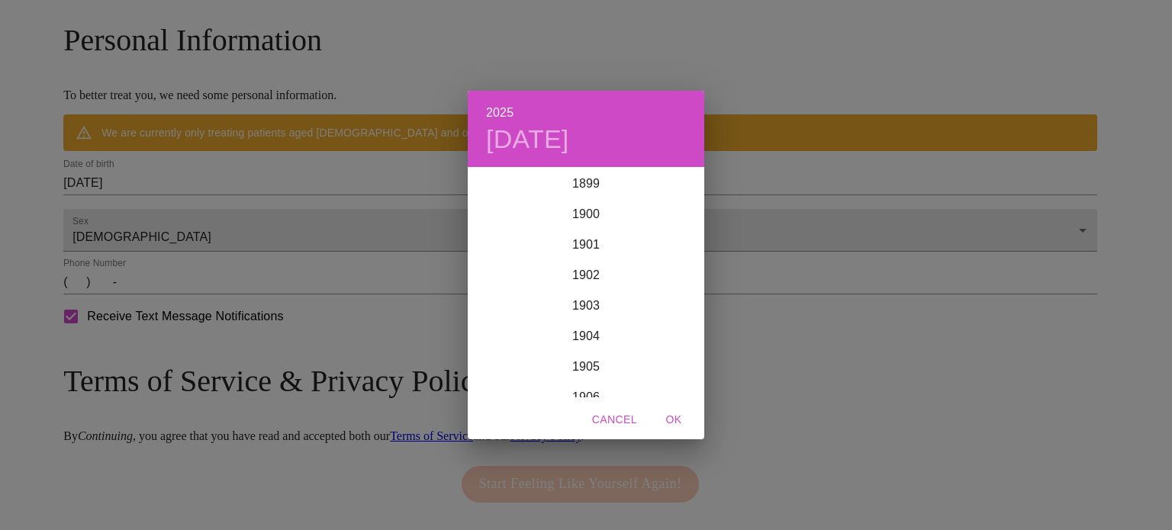
scroll to position [3754, 0]
click at [288, 213] on div "2025 Thu, Aug 21 1899 1900 1901 1902 1903 1904 1905 1906 1907 1908 1909 1910 19…" at bounding box center [586, 265] width 1172 height 530
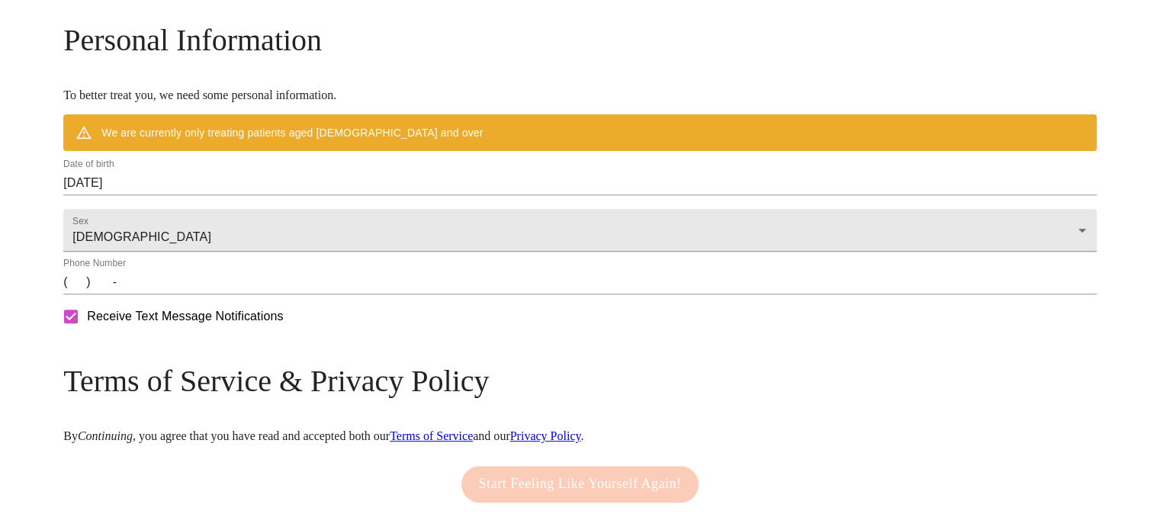
click at [385, 195] on input "08/21/2025" at bounding box center [580, 183] width 1034 height 24
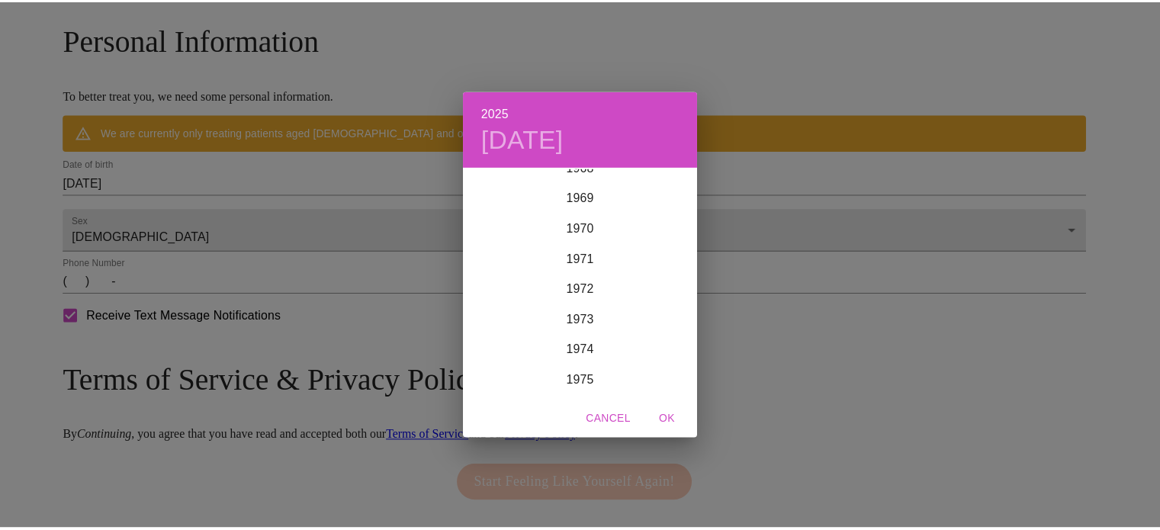
scroll to position [1923, 0]
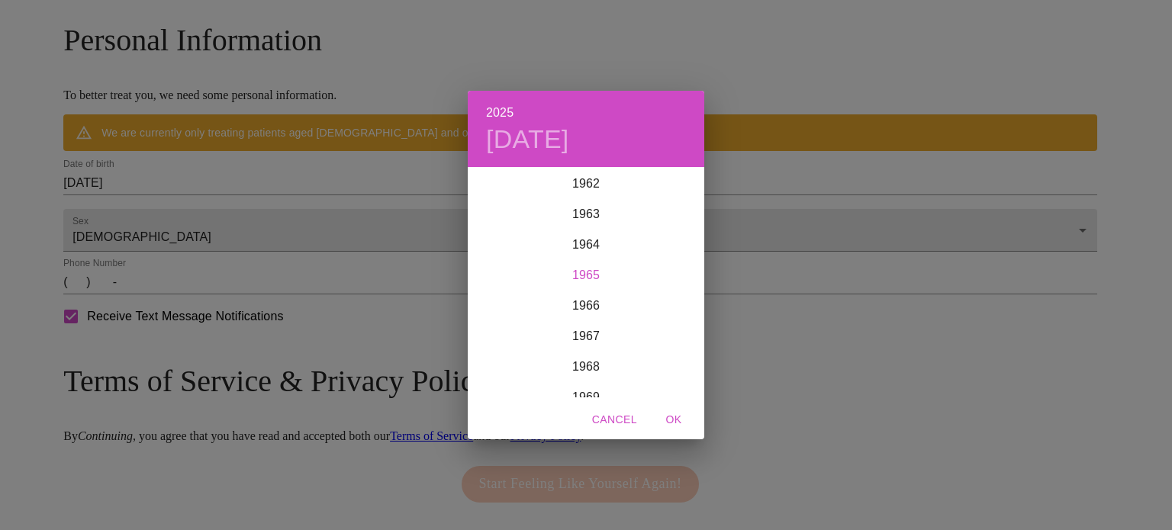
click at [582, 272] on div "1965" at bounding box center [586, 275] width 237 height 31
click at [671, 191] on div "Mar" at bounding box center [665, 197] width 79 height 57
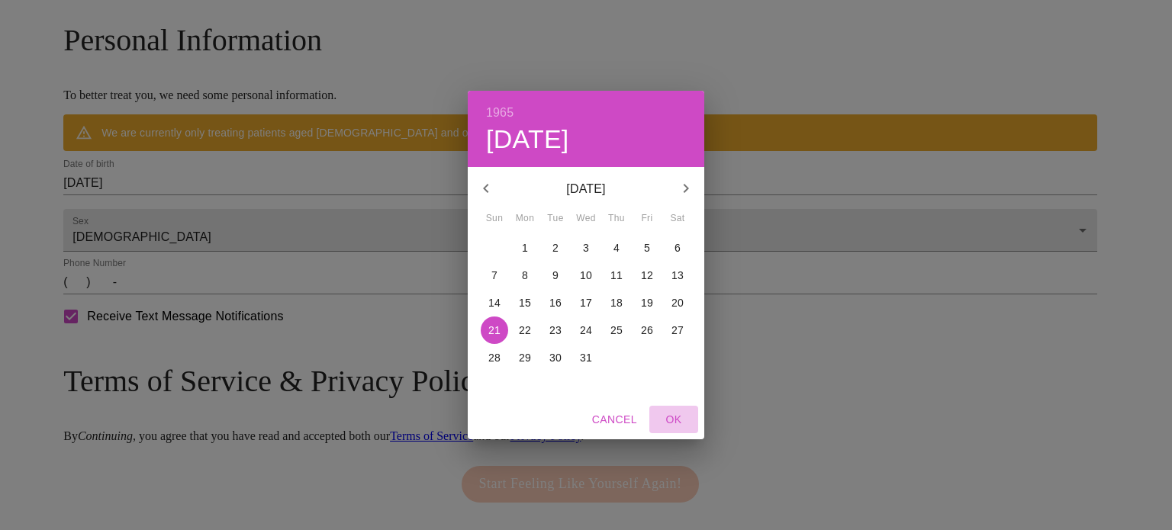
click at [674, 414] on span "OK" at bounding box center [673, 419] width 37 height 19
type input "03/21/1965"
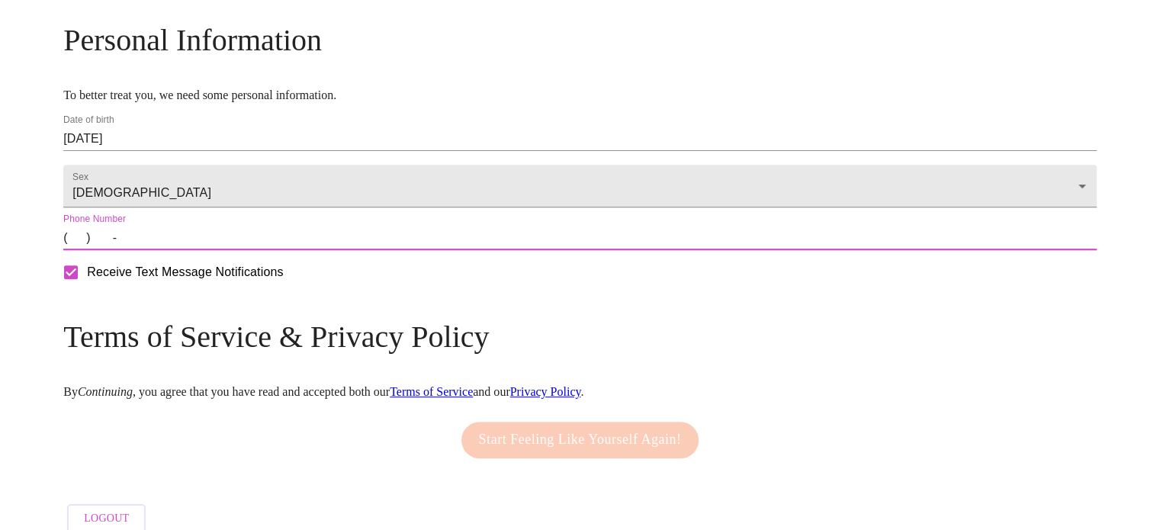
click at [204, 250] on input "(   )    -" at bounding box center [580, 238] width 1034 height 24
type input "(702) 785-1884"
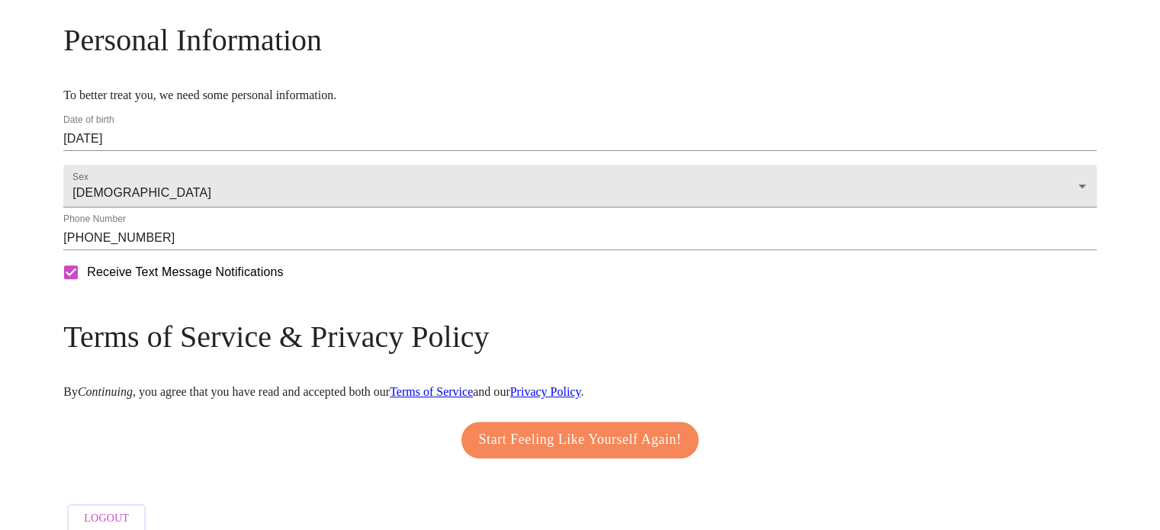
click at [508, 288] on form "Receive Text Message Notifications" at bounding box center [580, 272] width 1034 height 32
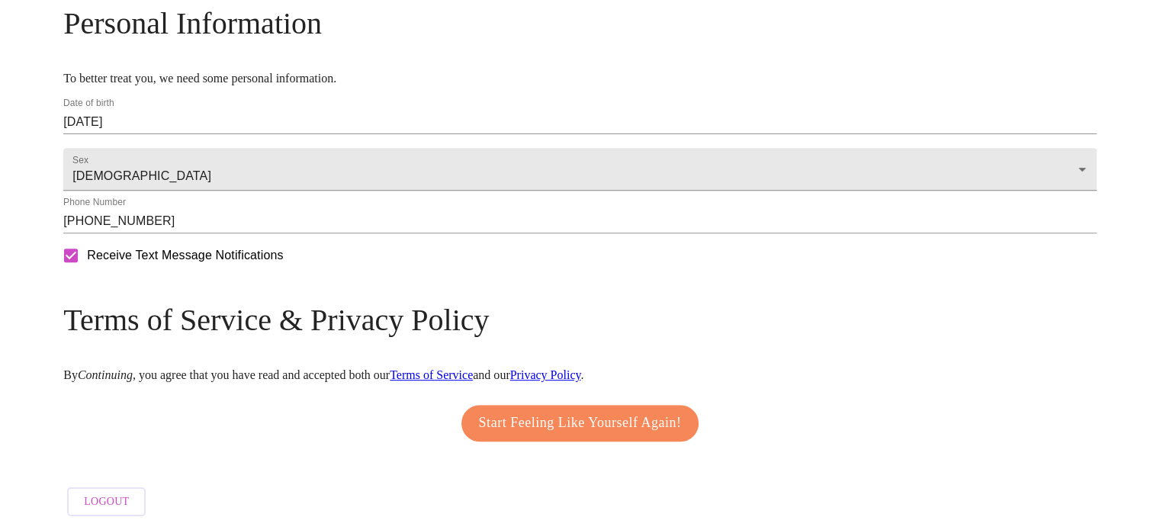
scroll to position [625, 0]
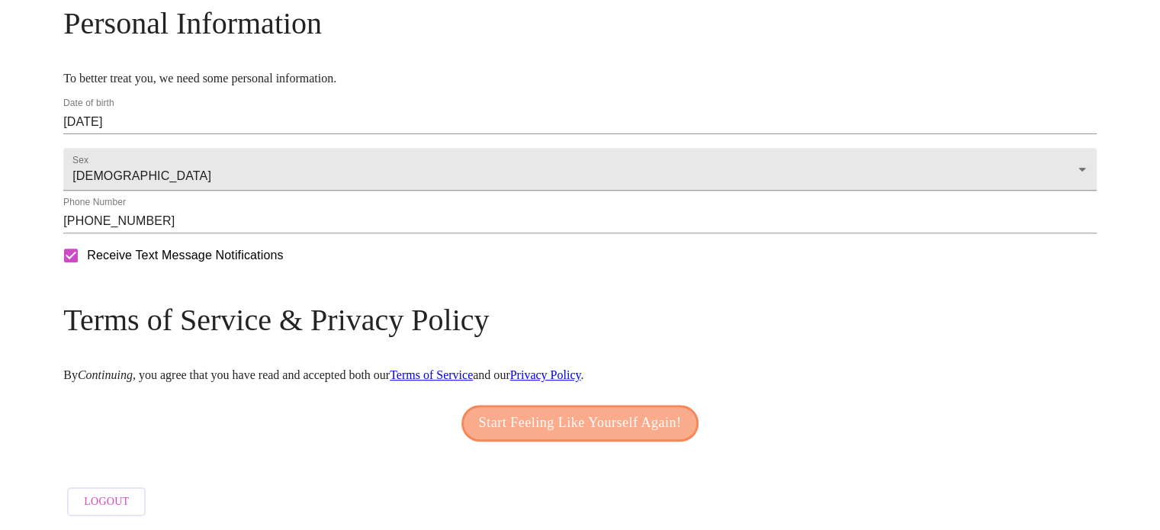
click at [566, 415] on span "Start Feeling Like Yourself Again!" at bounding box center [580, 423] width 203 height 24
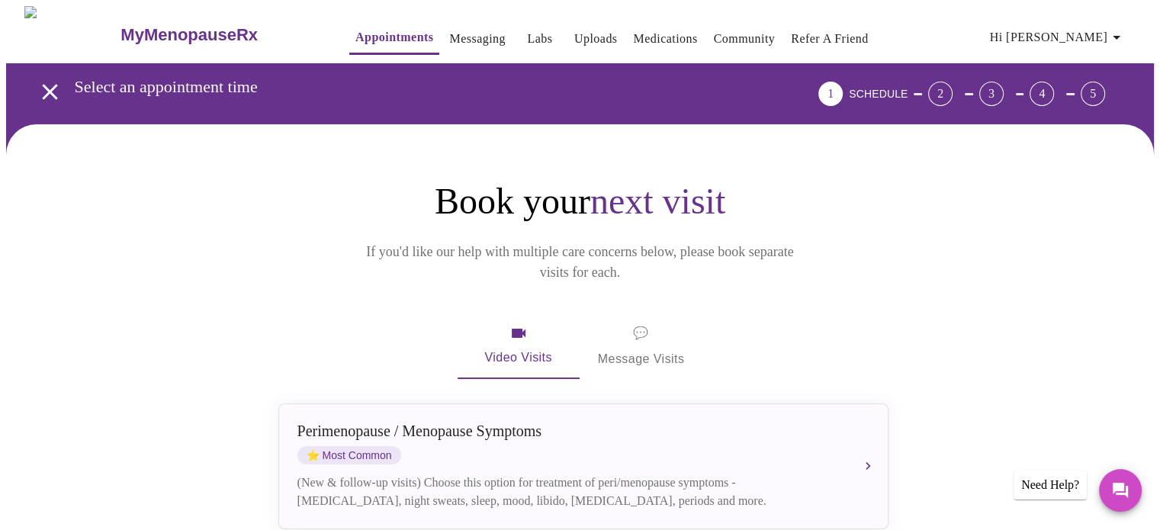
scroll to position [76, 0]
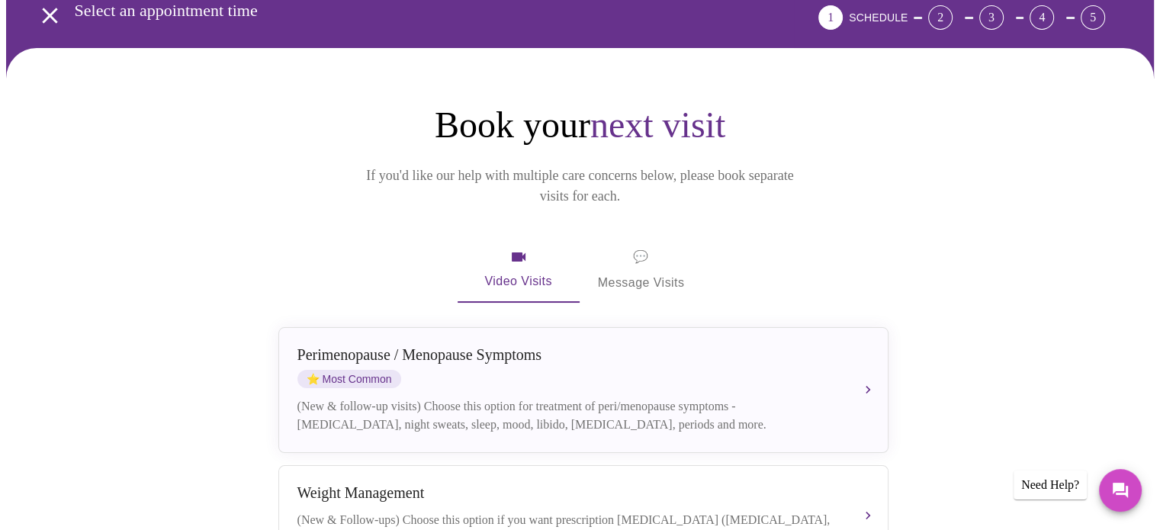
click at [650, 246] on span "💬 Message Visits" at bounding box center [641, 269] width 87 height 47
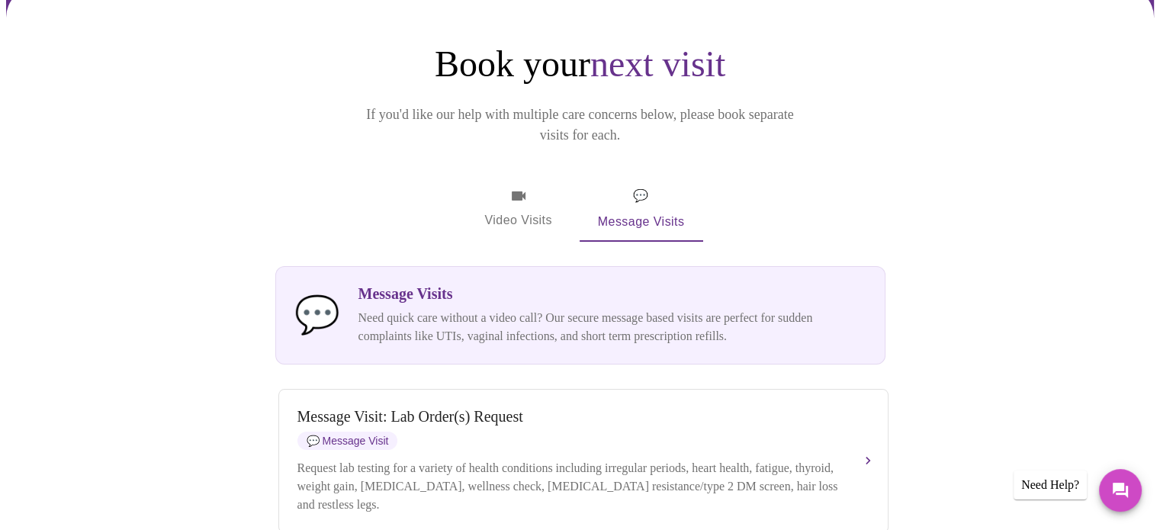
scroll to position [155, 0]
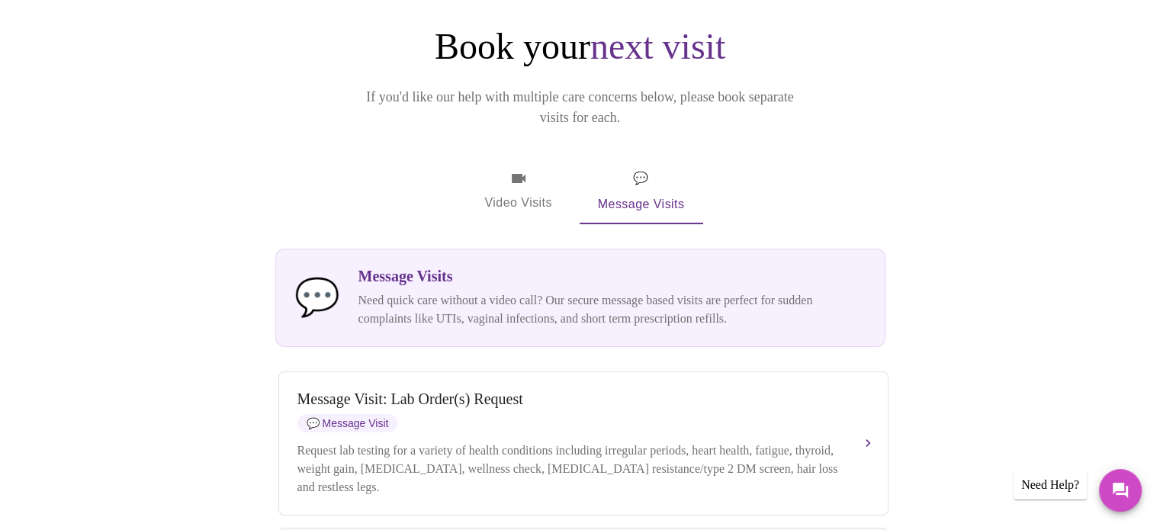
click at [528, 169] on span "Video Visits" at bounding box center [518, 191] width 85 height 44
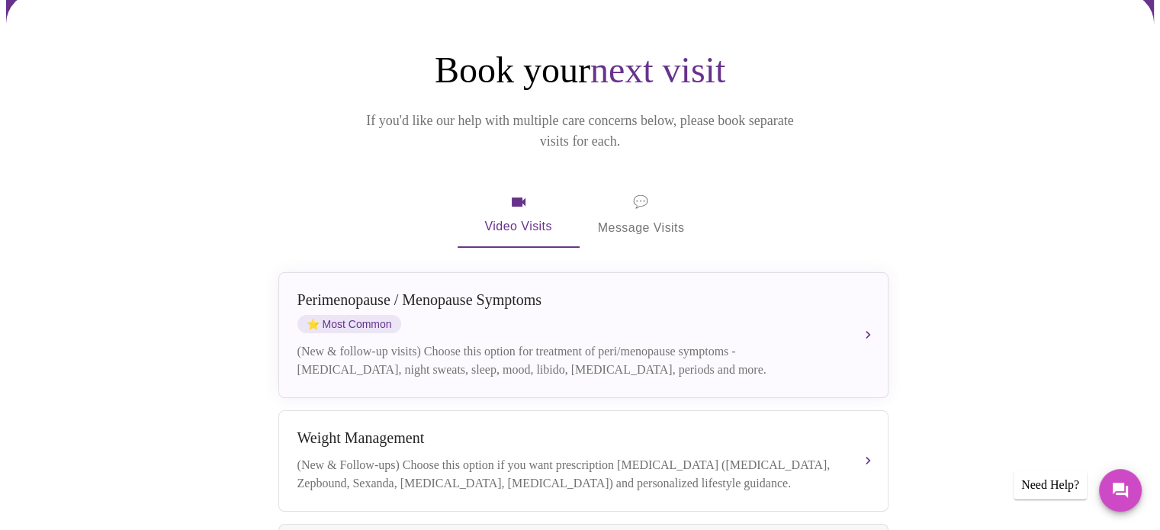
scroll to position [92, 0]
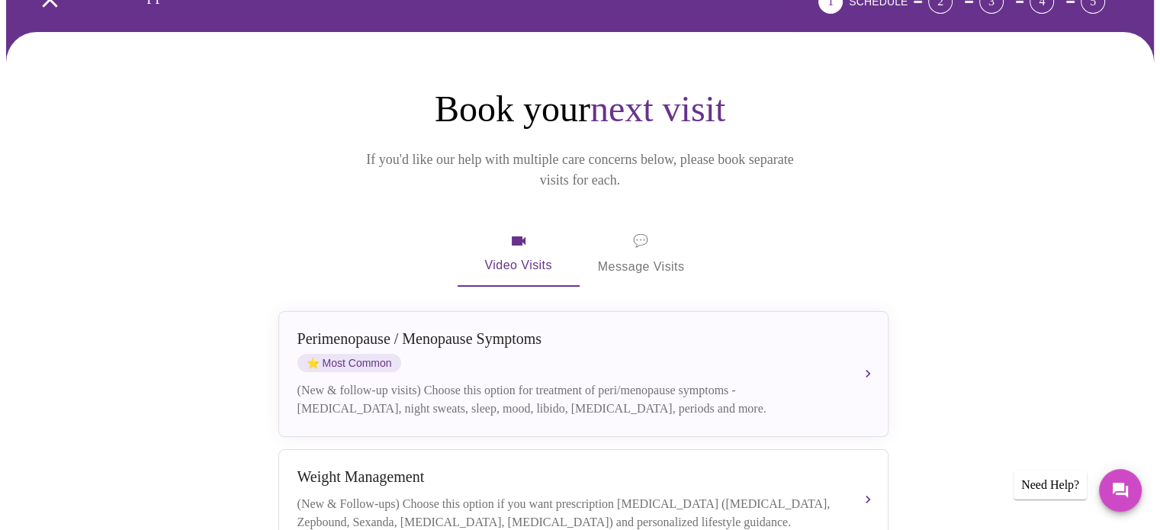
click at [641, 230] on span "💬 Message Visits" at bounding box center [641, 253] width 87 height 47
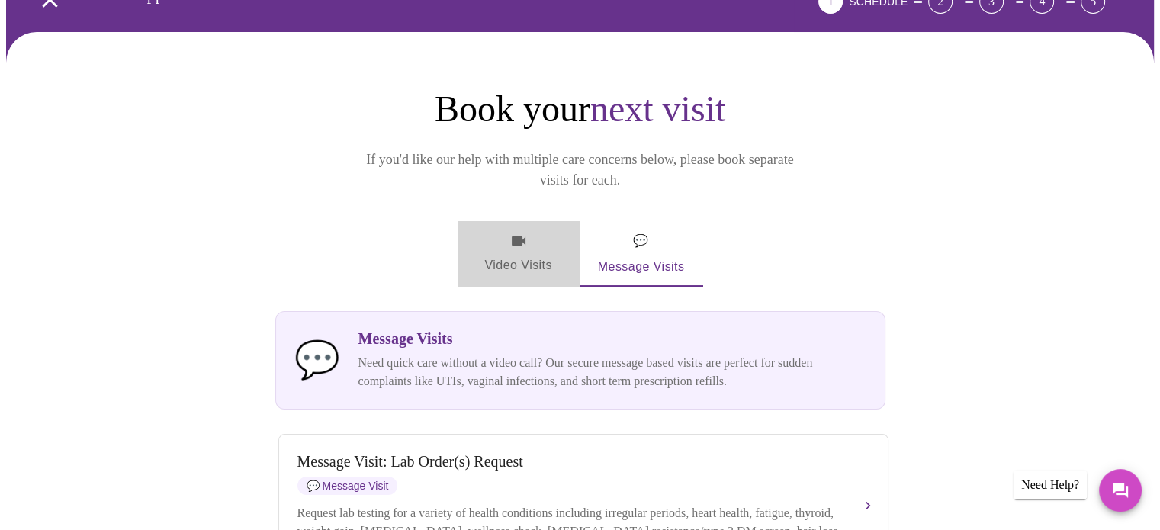
click at [517, 232] on span "Video Visits" at bounding box center [518, 254] width 85 height 44
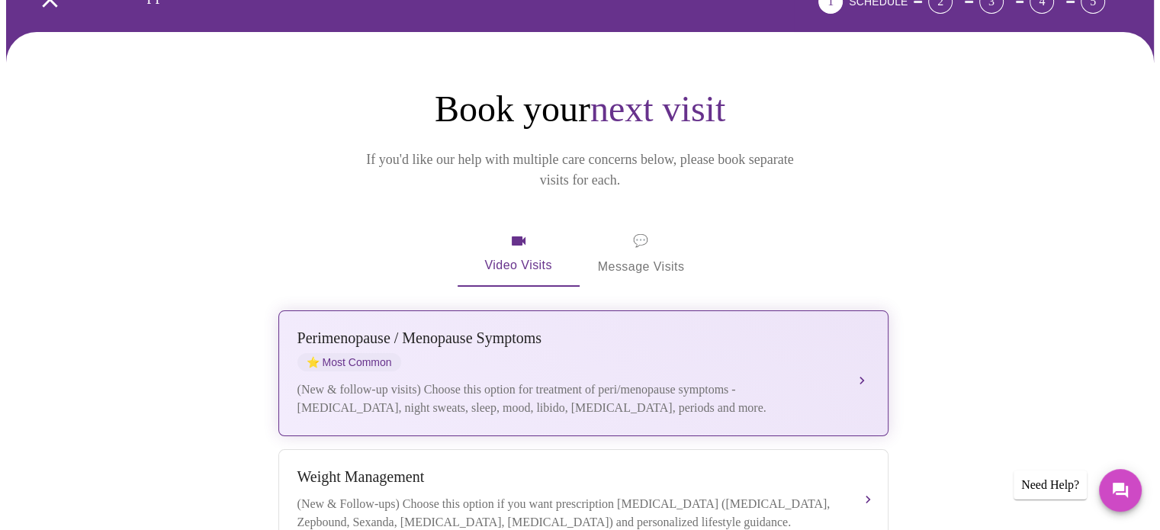
click at [475, 333] on div "Perimenopause / Menopause Symptoms ⭐ Most Common" at bounding box center [569, 351] width 542 height 42
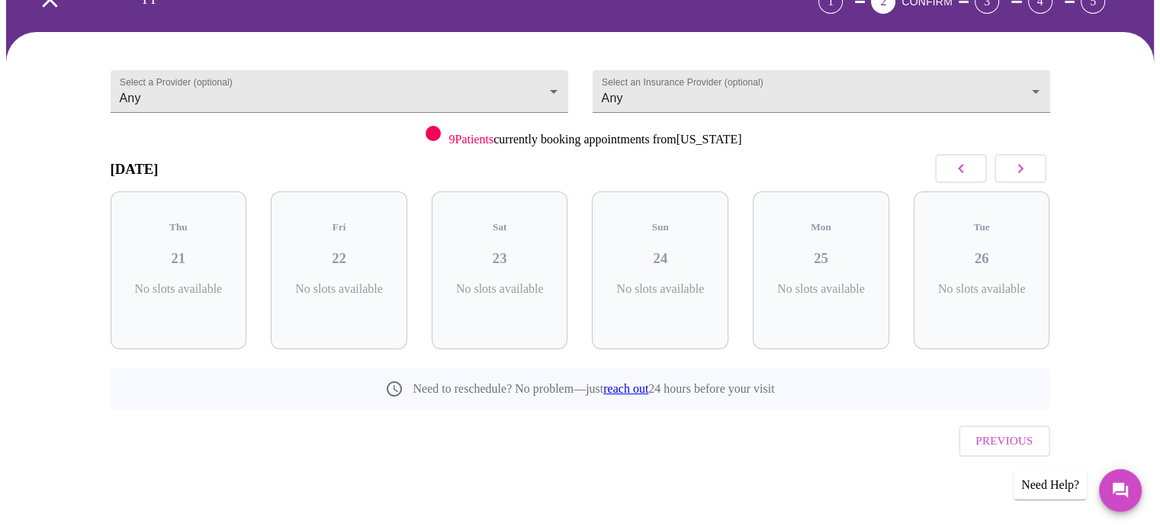
scroll to position [68, 0]
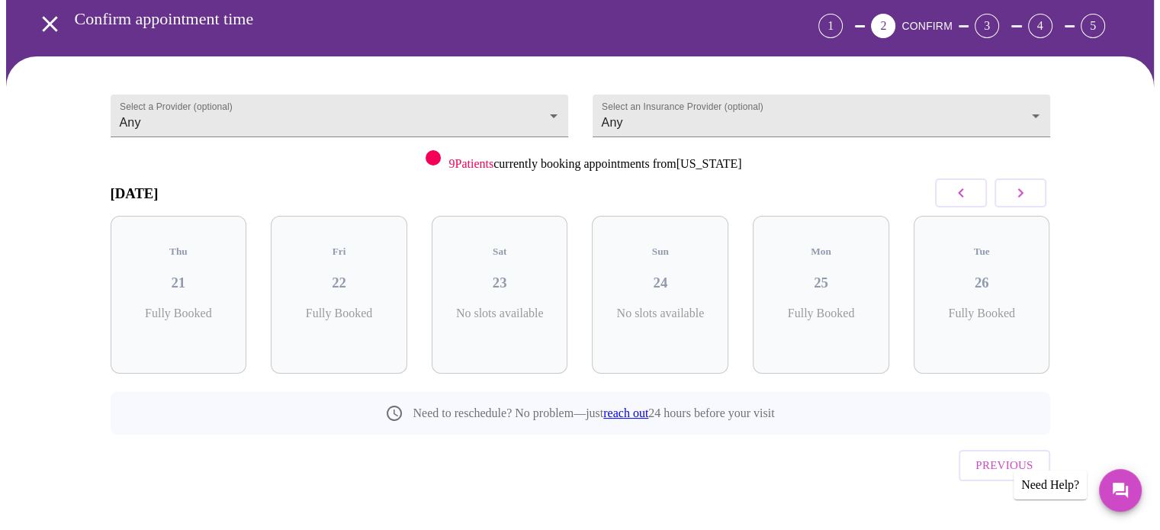
click at [1025, 188] on icon "button" at bounding box center [1021, 193] width 18 height 18
click at [1022, 185] on icon "button" at bounding box center [1021, 193] width 18 height 18
click at [343, 275] on h3 "02" at bounding box center [339, 283] width 112 height 17
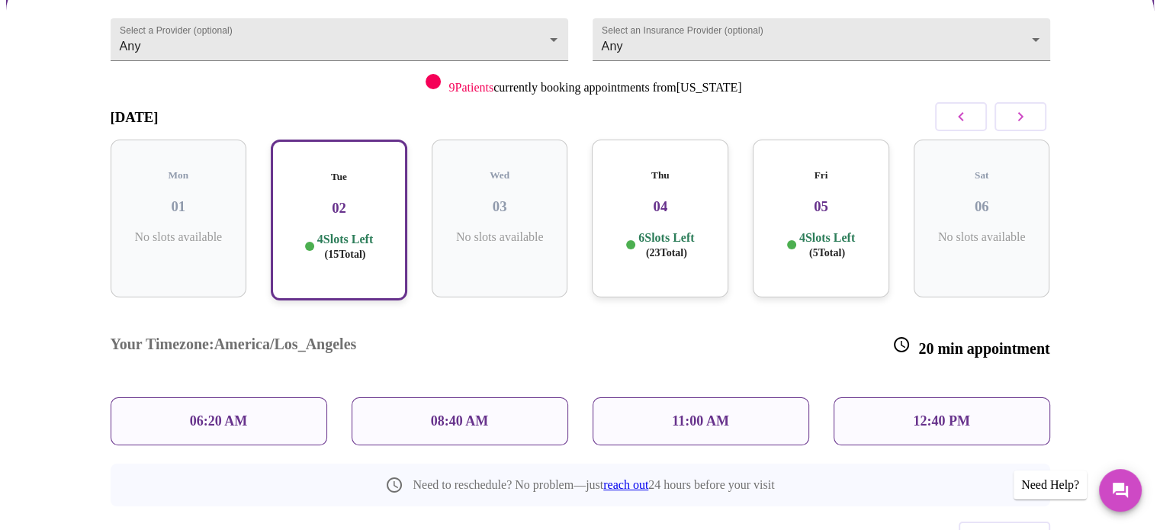
scroll to position [192, 0]
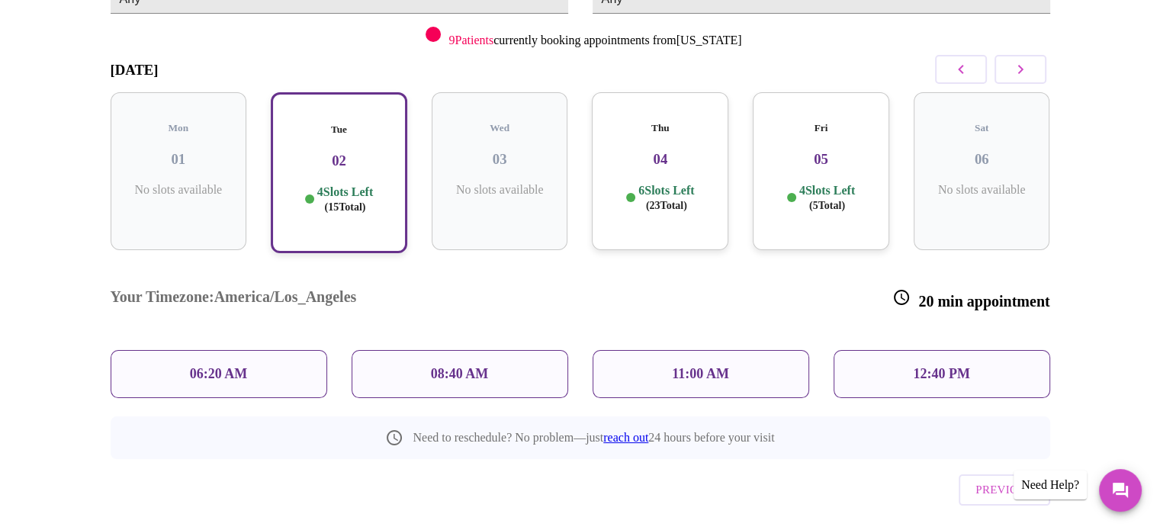
click at [265, 350] on div "06:20 AM" at bounding box center [219, 374] width 217 height 48
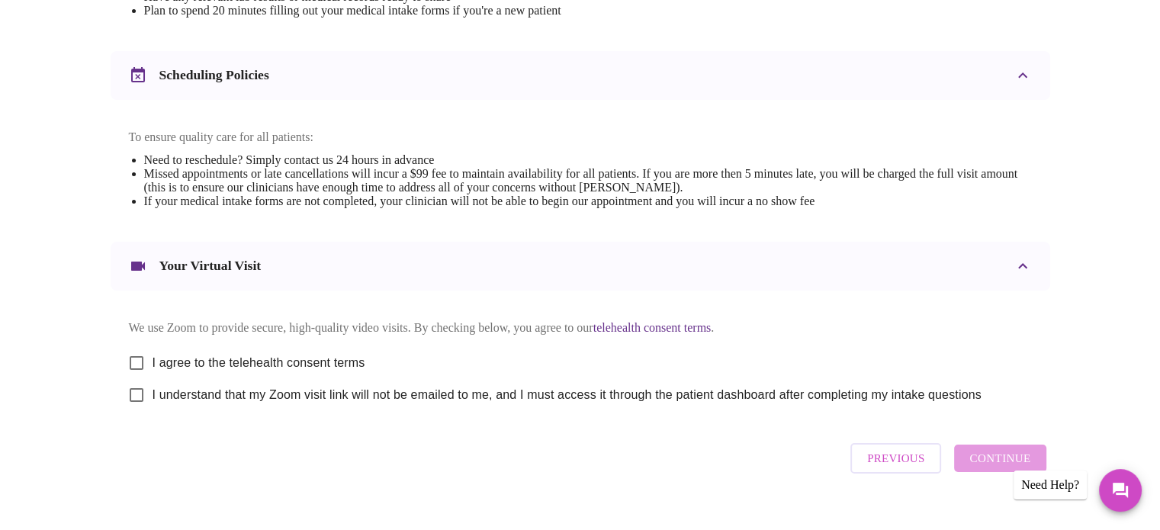
scroll to position [575, 0]
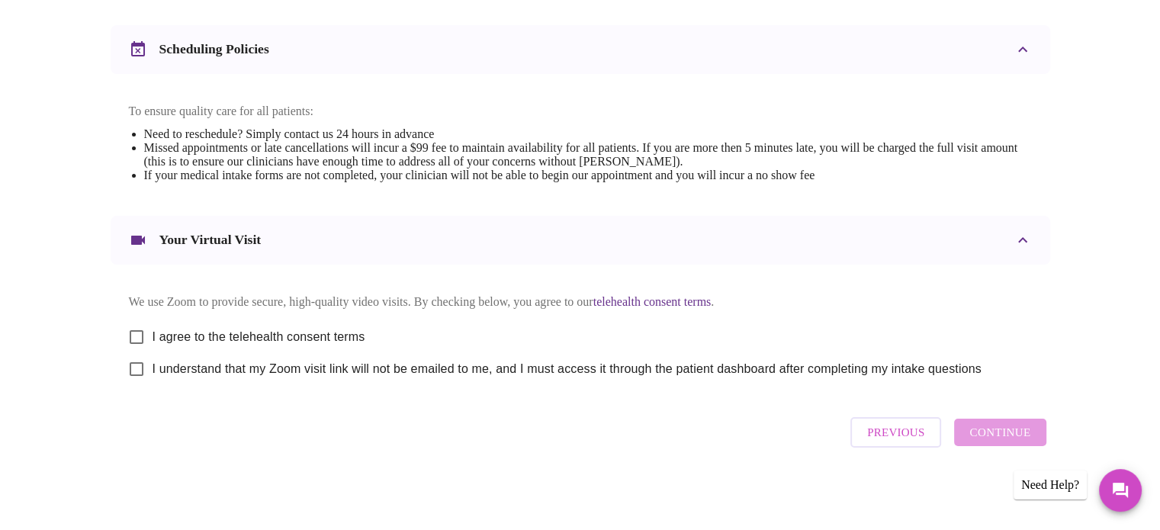
click at [137, 335] on input "I agree to the telehealth consent terms" at bounding box center [137, 337] width 32 height 32
checkbox input "true"
click at [133, 373] on input "I understand that my Zoom visit link will not be emailed to me, and I must acce…" at bounding box center [137, 369] width 32 height 32
checkbox input "true"
click at [1023, 433] on span "Continue" at bounding box center [1000, 433] width 61 height 20
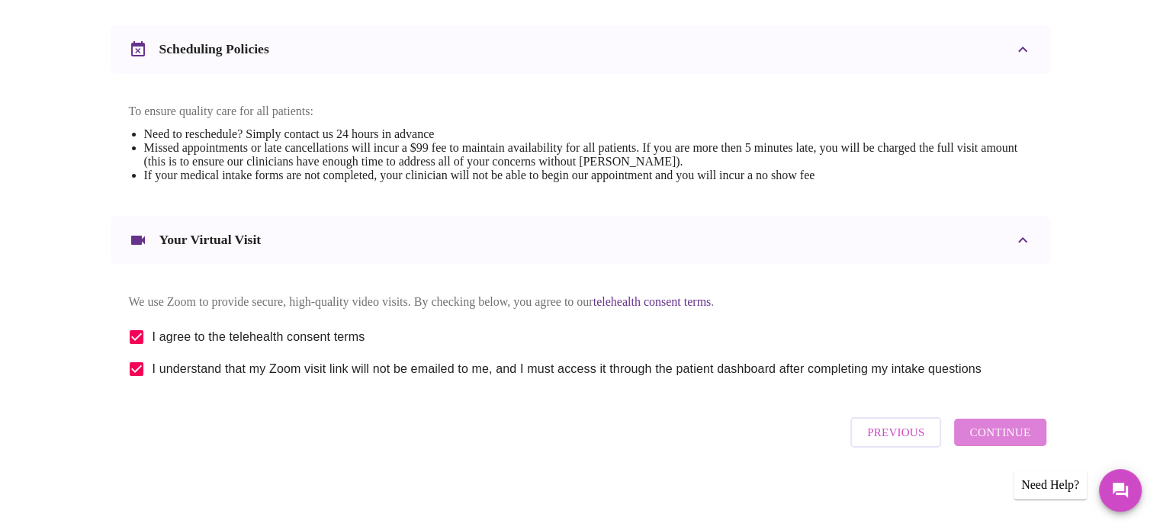
scroll to position [118, 0]
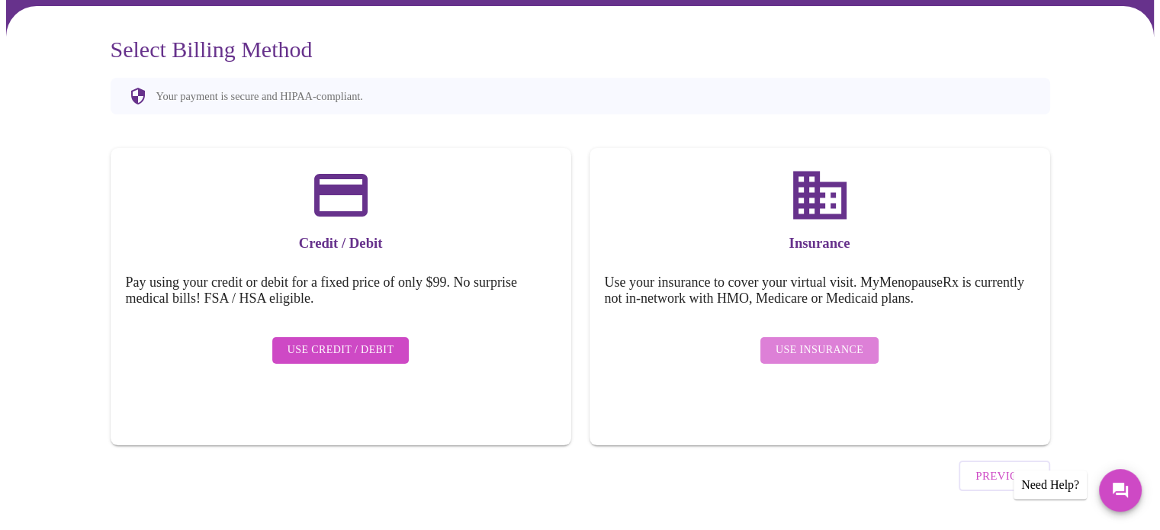
click at [861, 341] on span "Use Insurance" at bounding box center [820, 350] width 88 height 19
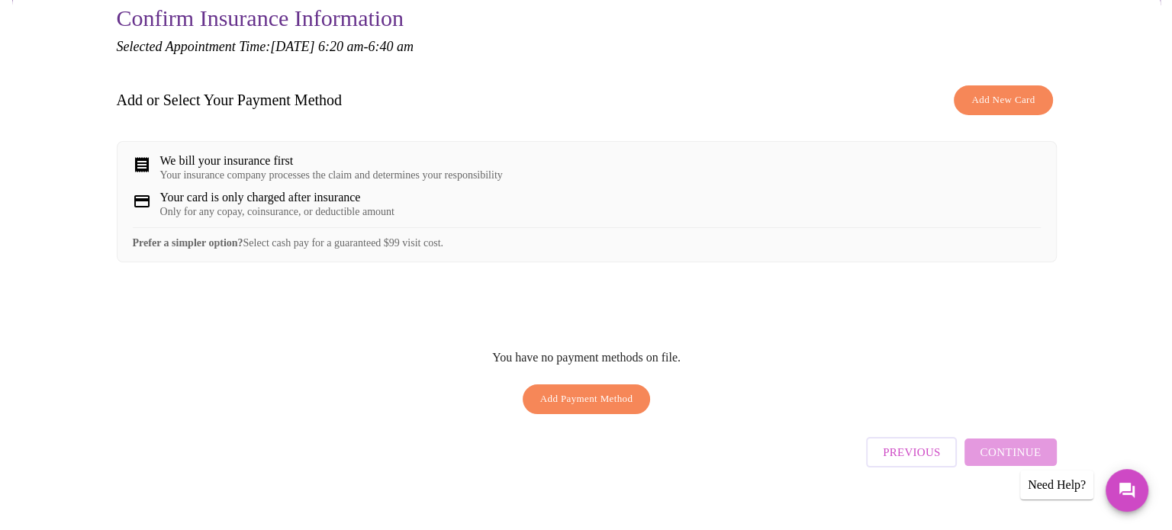
scroll to position [171, 0]
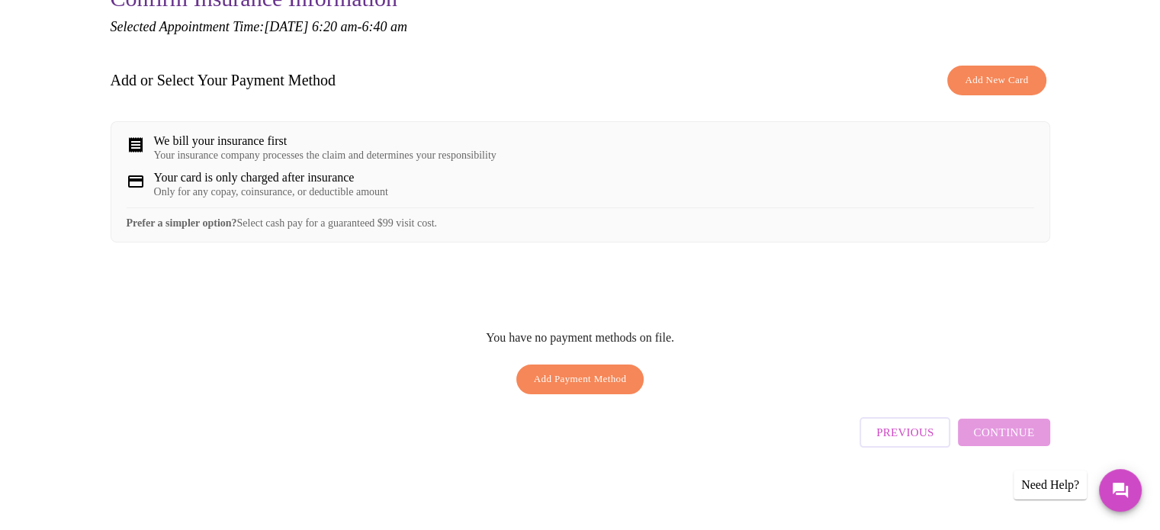
click at [296, 143] on div "We bill your insurance first" at bounding box center [325, 141] width 343 height 14
click at [993, 73] on span "Add New Card" at bounding box center [996, 81] width 63 height 18
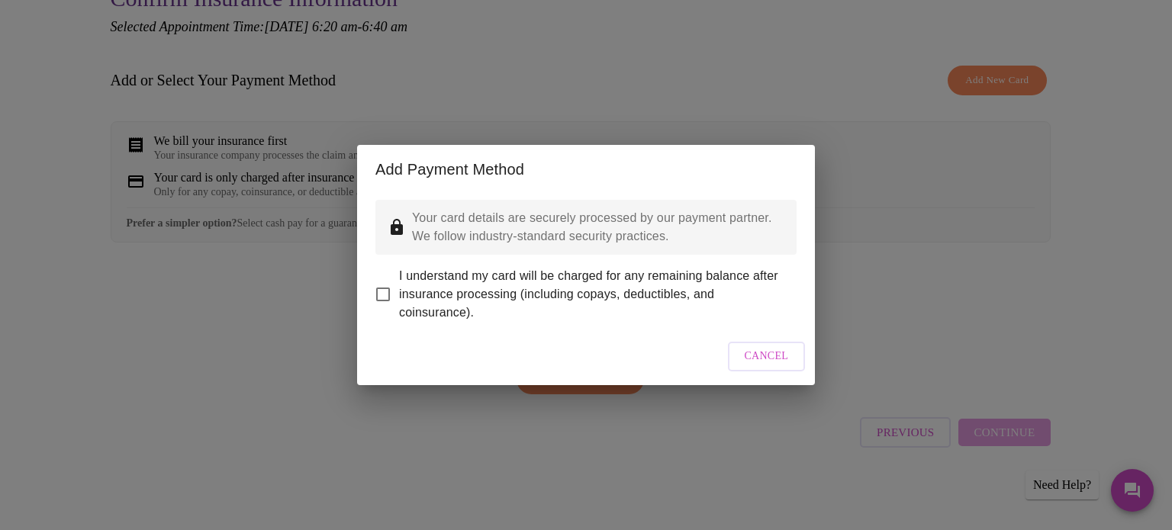
click at [381, 286] on input "I understand my card will be charged for any remaining balance after insurance …" at bounding box center [383, 294] width 32 height 32
checkbox input "true"
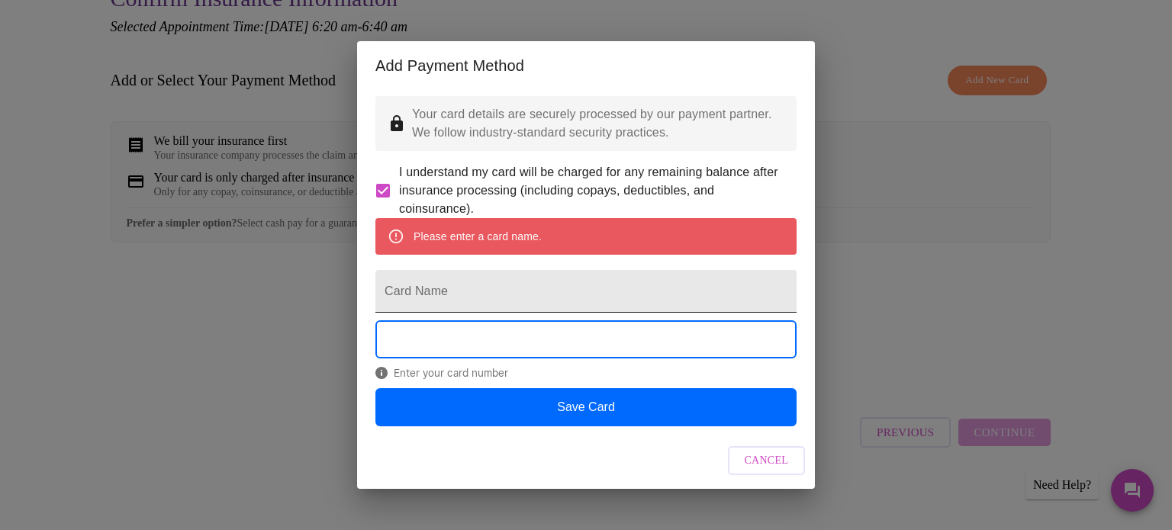
scroll to position [5, 0]
click at [612, 294] on input "Card Name" at bounding box center [585, 291] width 421 height 43
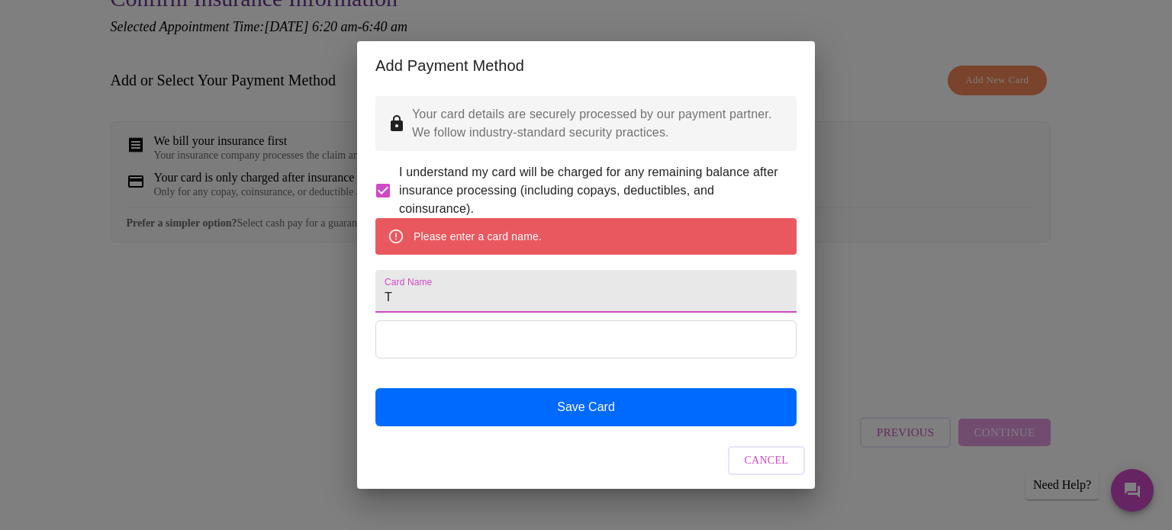
scroll to position [0, 0]
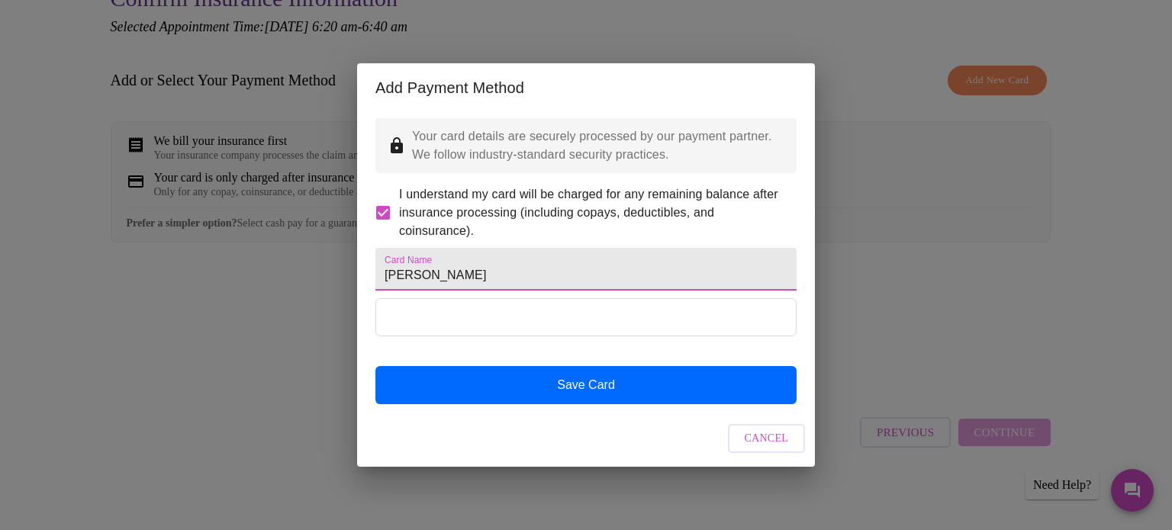
type input "Terri Elston"
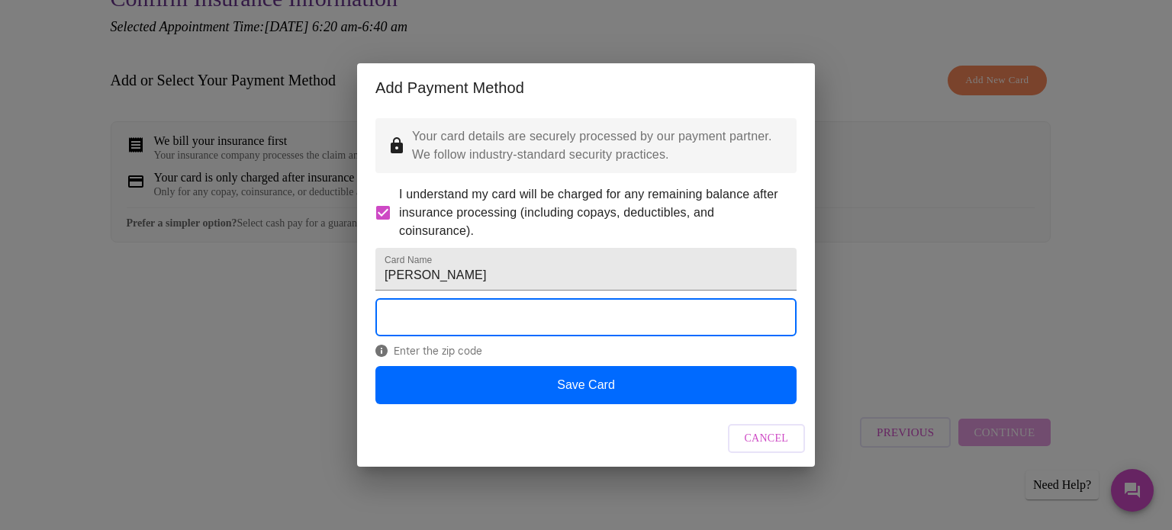
click at [563, 365] on div "Enter the zip code" at bounding box center [585, 331] width 421 height 67
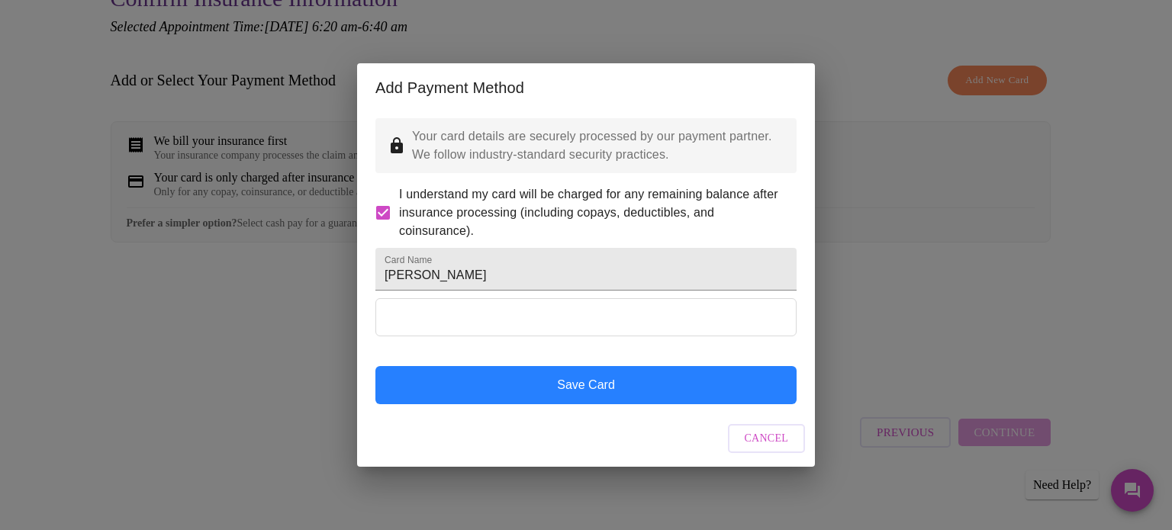
click at [646, 396] on button "Save Card" at bounding box center [585, 385] width 421 height 38
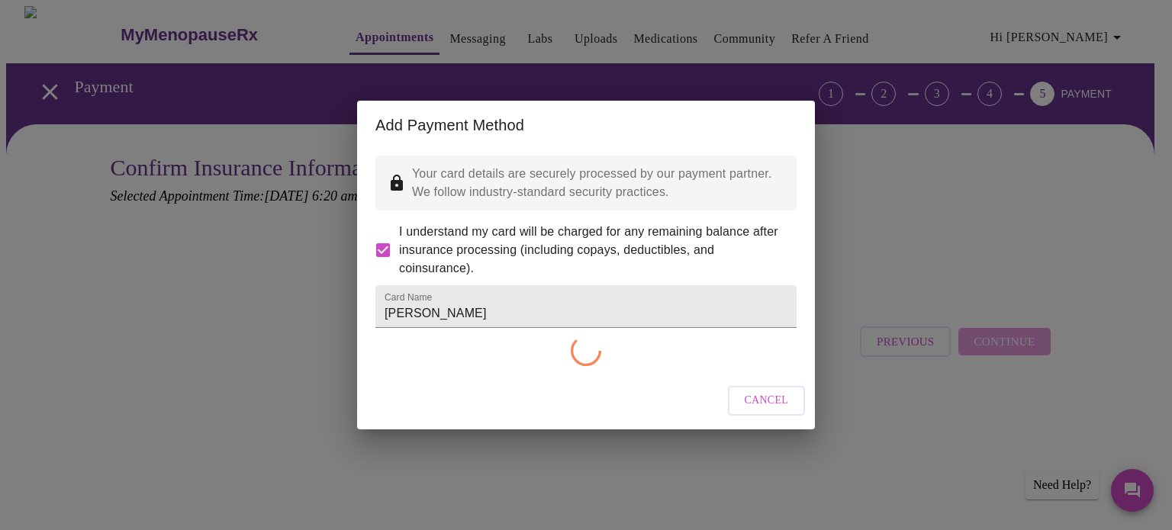
checkbox input "false"
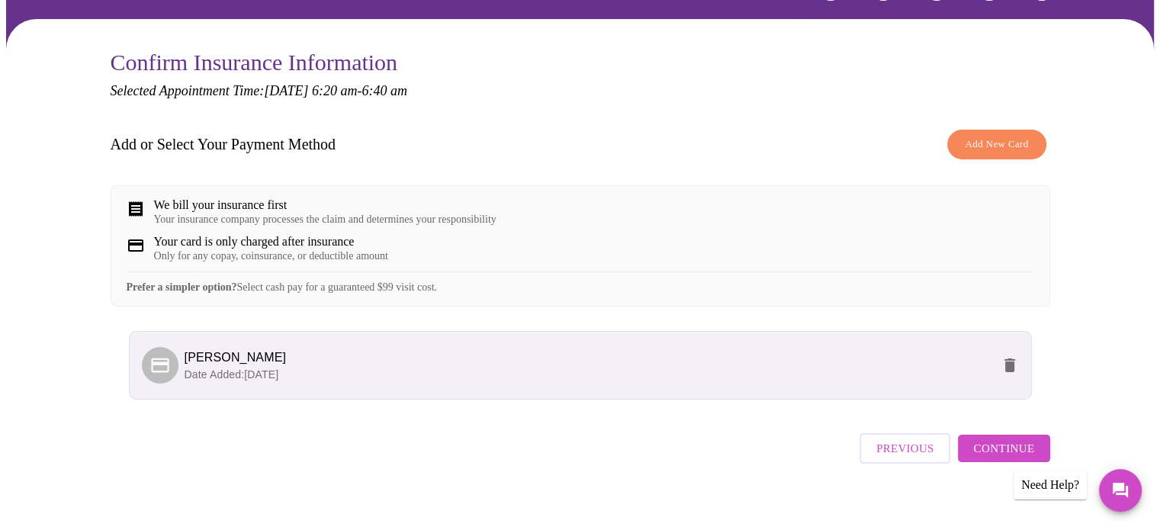
scroll to position [131, 0]
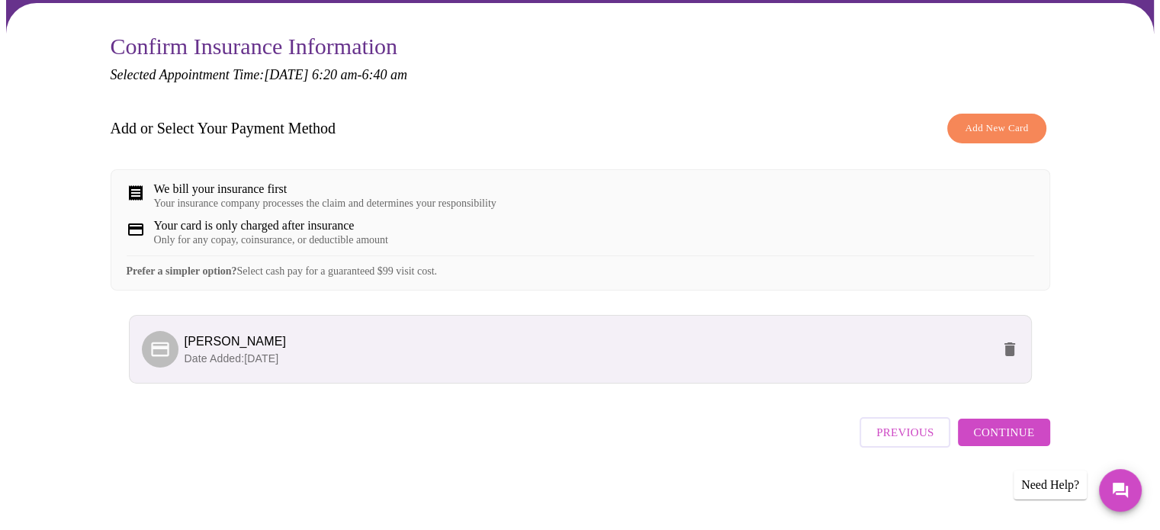
click at [1007, 434] on span "Continue" at bounding box center [1004, 433] width 61 height 20
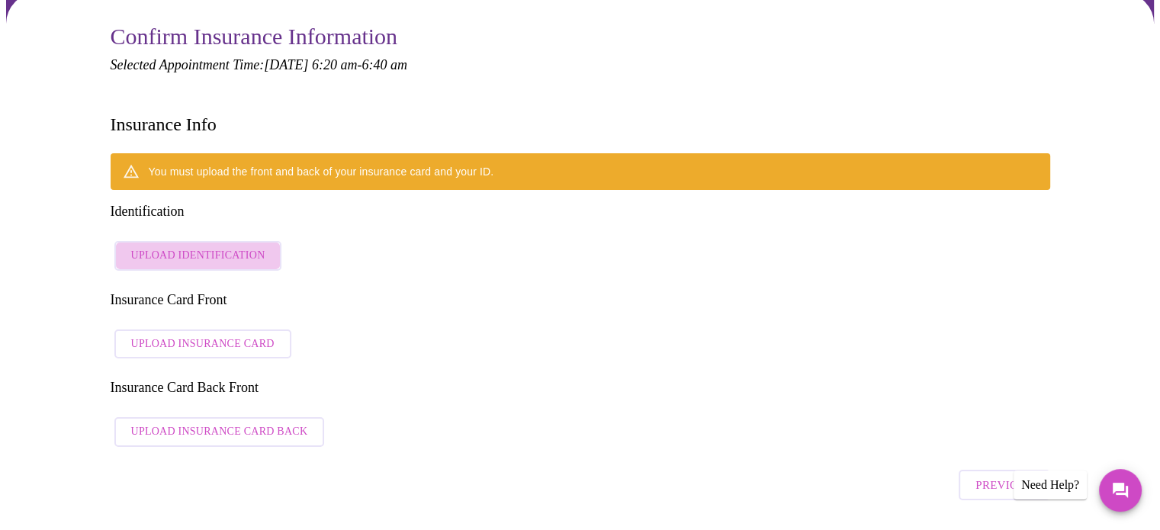
click at [250, 246] on span "Upload Identification" at bounding box center [198, 255] width 134 height 19
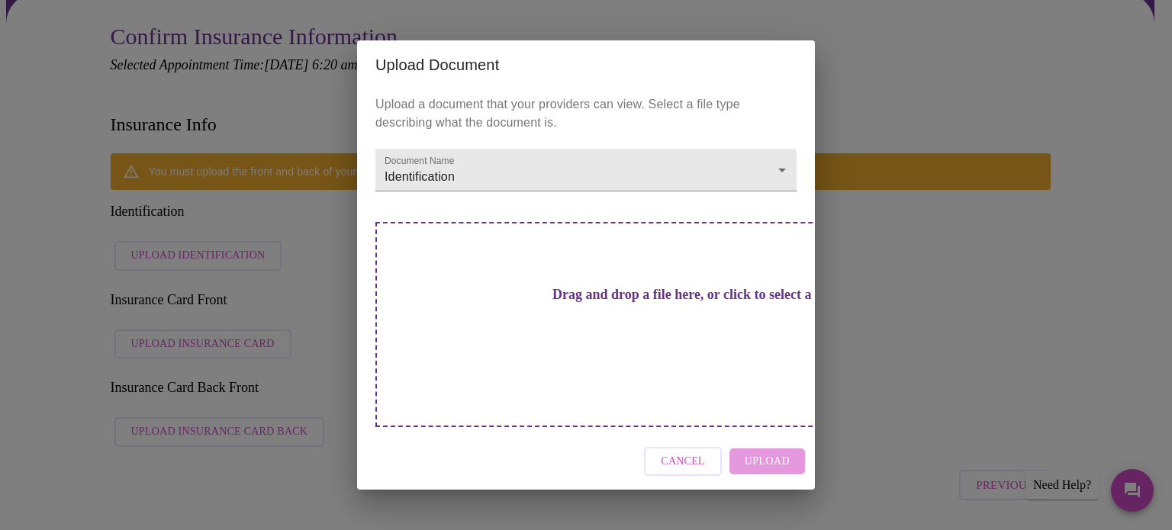
click at [644, 300] on h3 "Drag and drop a file here, or click to select a file" at bounding box center [692, 295] width 421 height 16
click at [702, 452] on span "Cancel" at bounding box center [683, 461] width 44 height 19
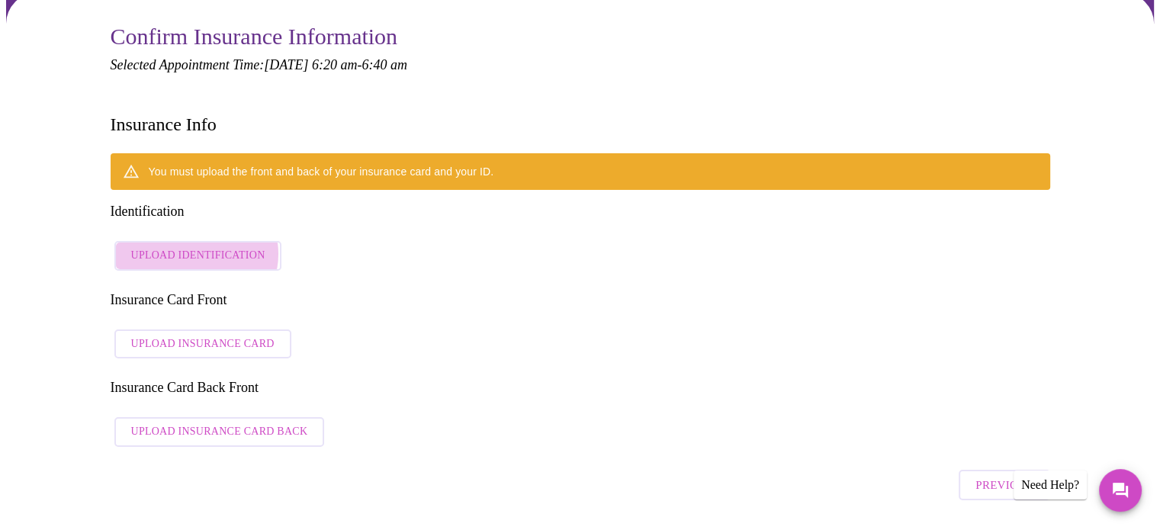
click at [195, 246] on span "Upload Identification" at bounding box center [198, 255] width 134 height 19
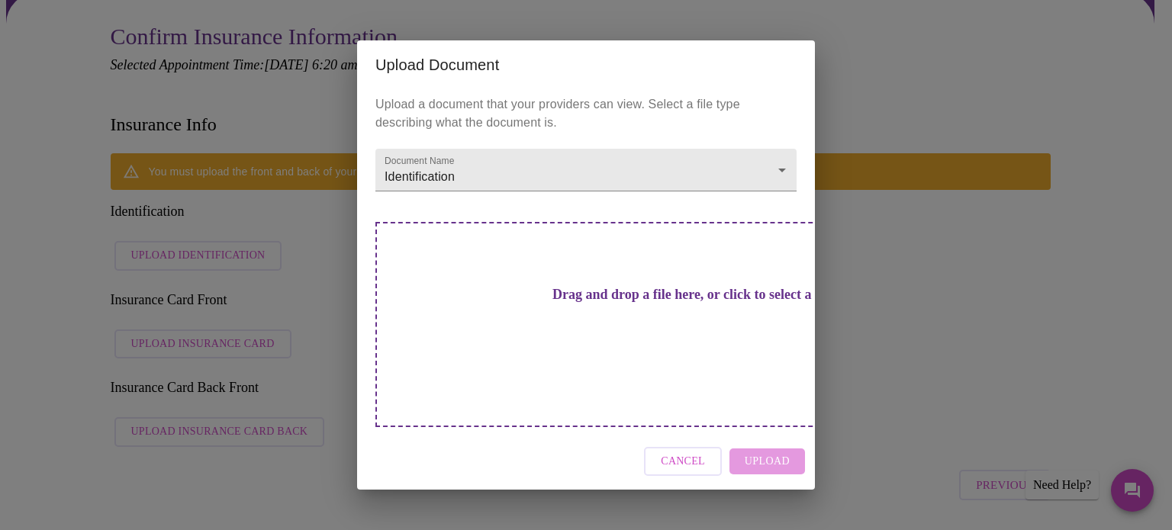
click at [586, 303] on h3 "Drag and drop a file here, or click to select a file" at bounding box center [692, 295] width 421 height 16
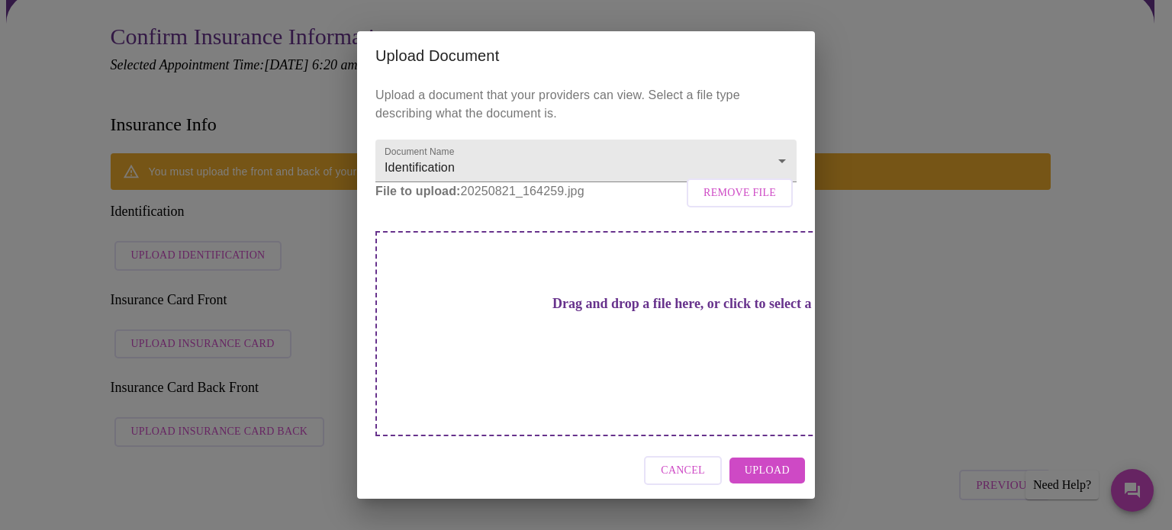
click at [781, 462] on span "Upload" at bounding box center [767, 471] width 45 height 19
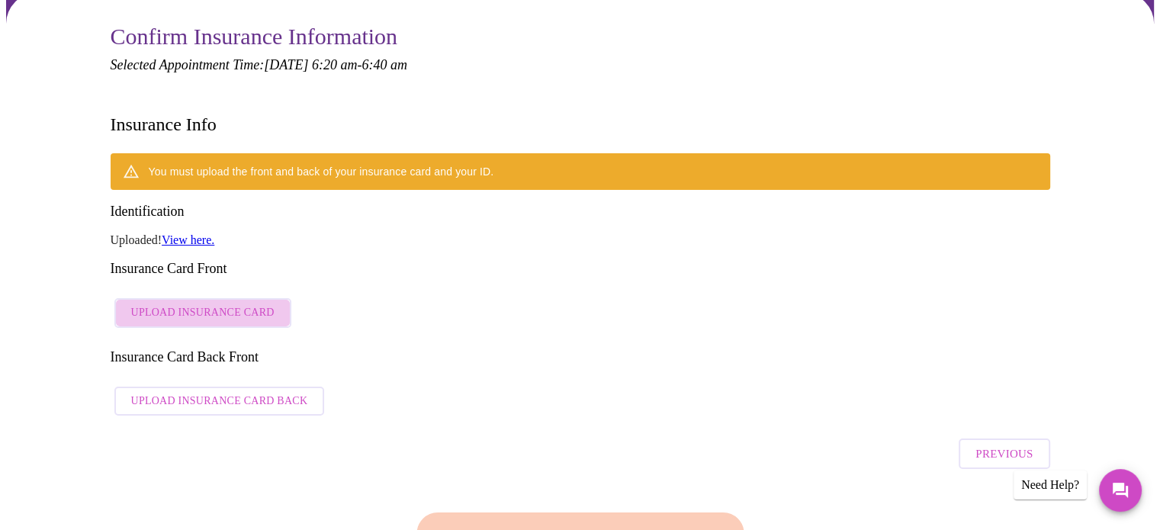
click at [238, 304] on span "Upload Insurance Card" at bounding box center [202, 313] width 143 height 19
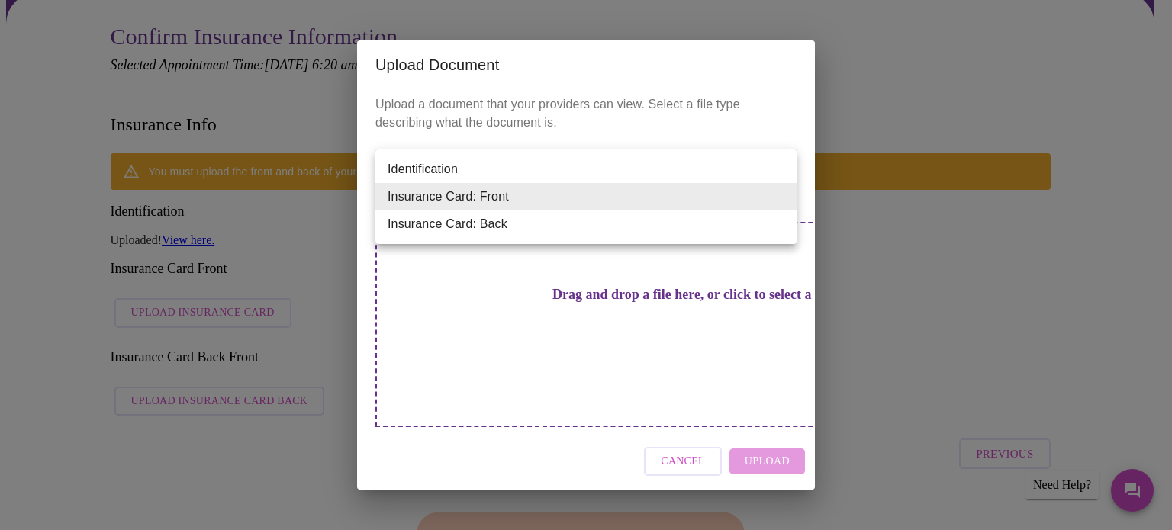
click at [773, 291] on div at bounding box center [586, 265] width 1172 height 530
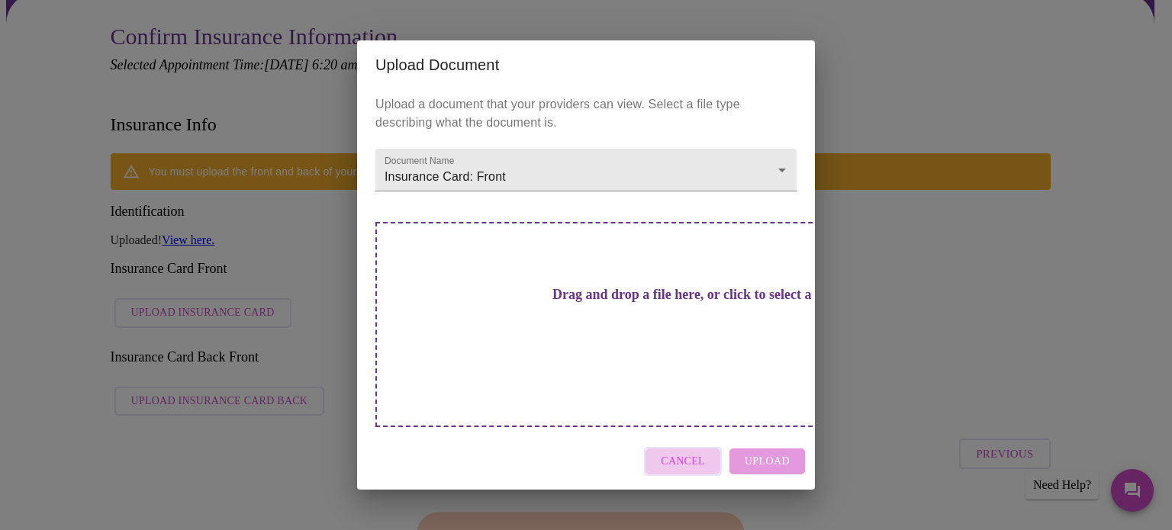
click at [708, 447] on button "Cancel" at bounding box center [683, 462] width 78 height 30
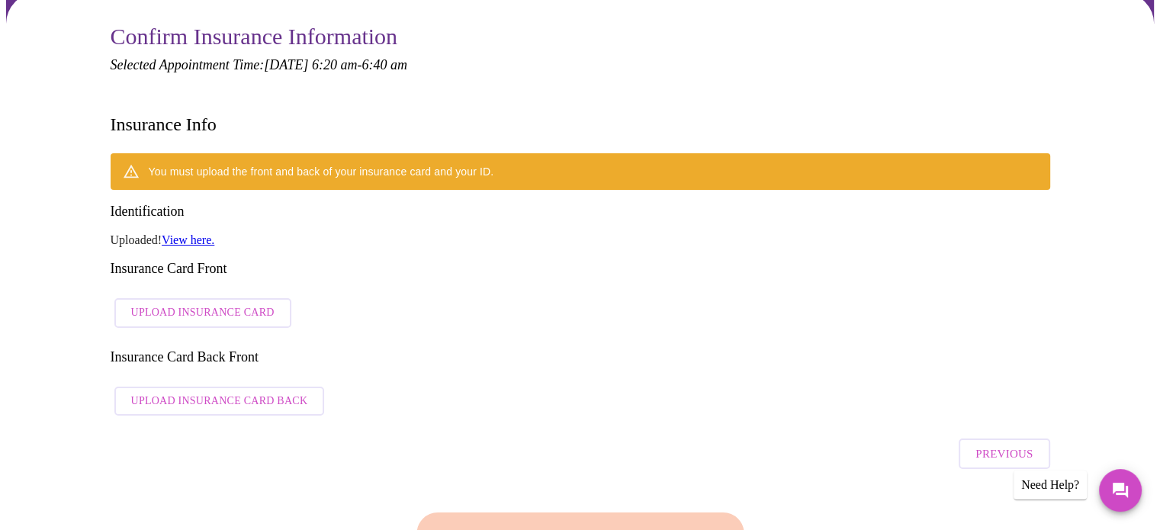
click at [192, 304] on span "Upload Insurance Card" at bounding box center [202, 313] width 143 height 19
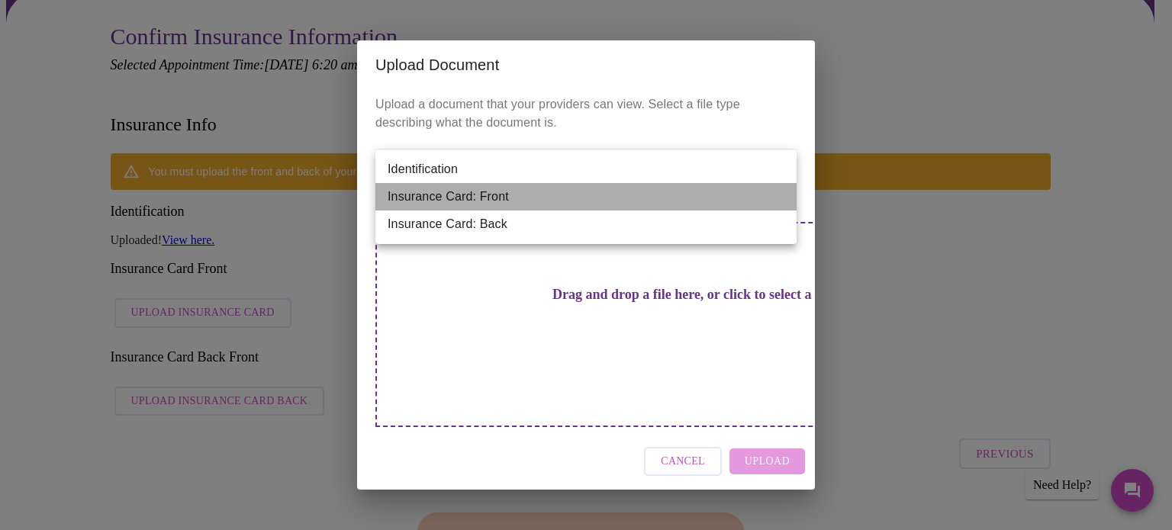
click at [783, 196] on li "Insurance Card: Front" at bounding box center [585, 196] width 421 height 27
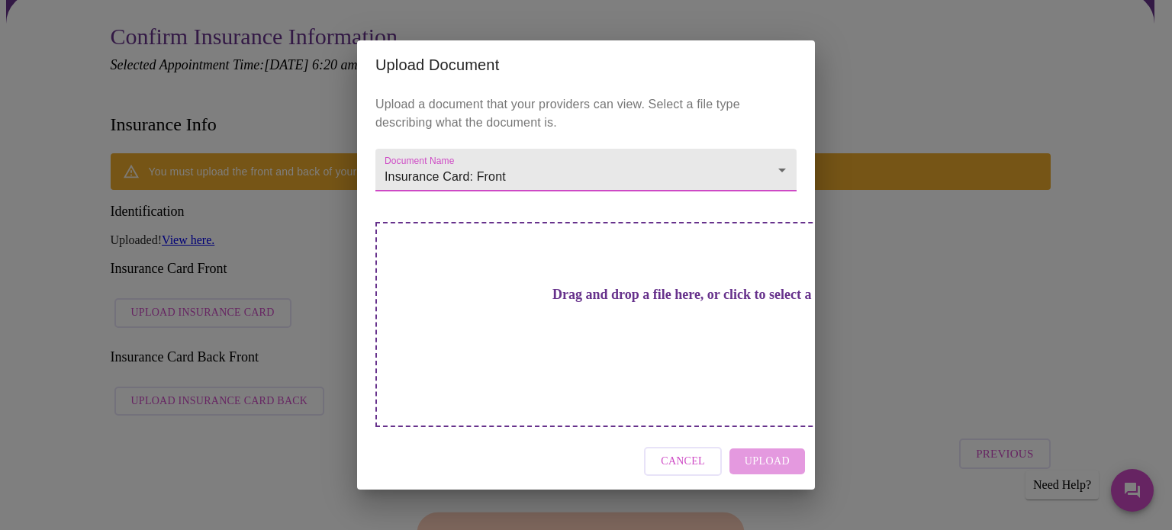
click at [554, 303] on h3 "Drag and drop a file here, or click to select a file" at bounding box center [692, 295] width 421 height 16
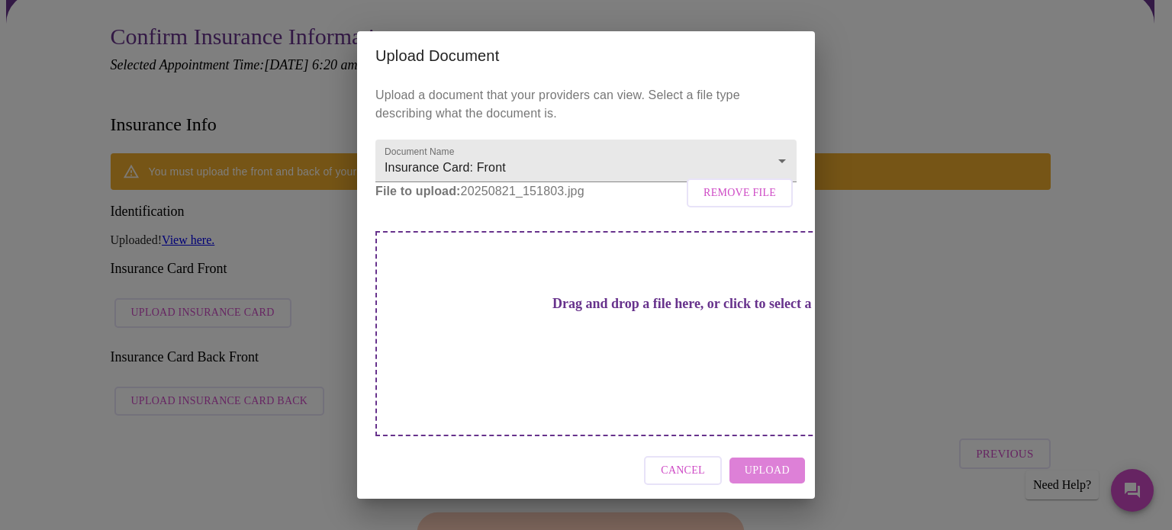
click at [769, 462] on span "Upload" at bounding box center [767, 471] width 45 height 19
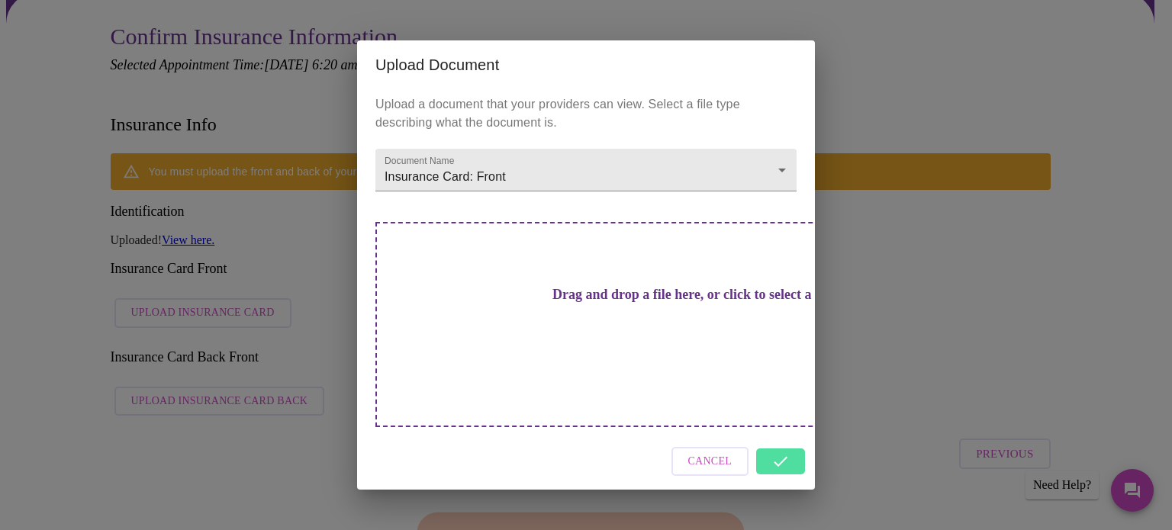
click at [796, 433] on div "Cancel" at bounding box center [586, 461] width 458 height 57
click at [851, 335] on div "Upload Document Upload a document that your providers can view. Select a file t…" at bounding box center [586, 265] width 1172 height 530
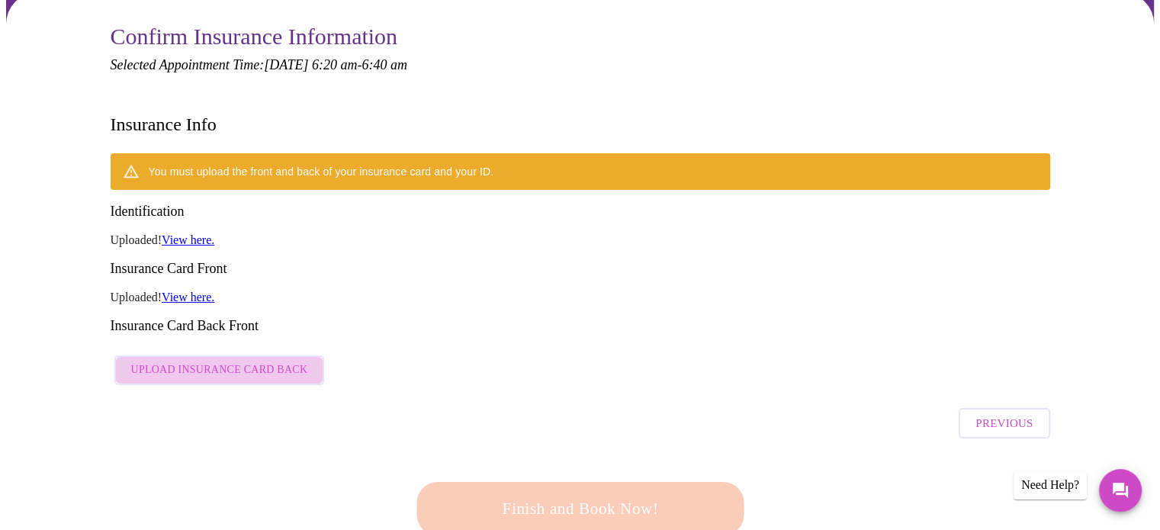
click at [279, 361] on span "Upload Insurance Card Back" at bounding box center [219, 370] width 177 height 19
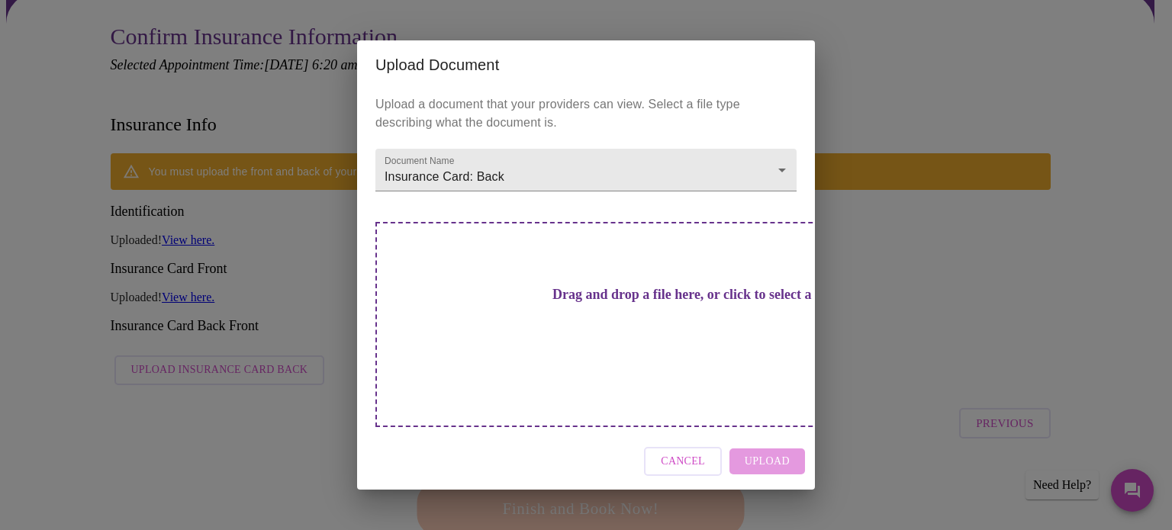
click at [621, 303] on h3 "Drag and drop a file here, or click to select a file" at bounding box center [692, 295] width 421 height 16
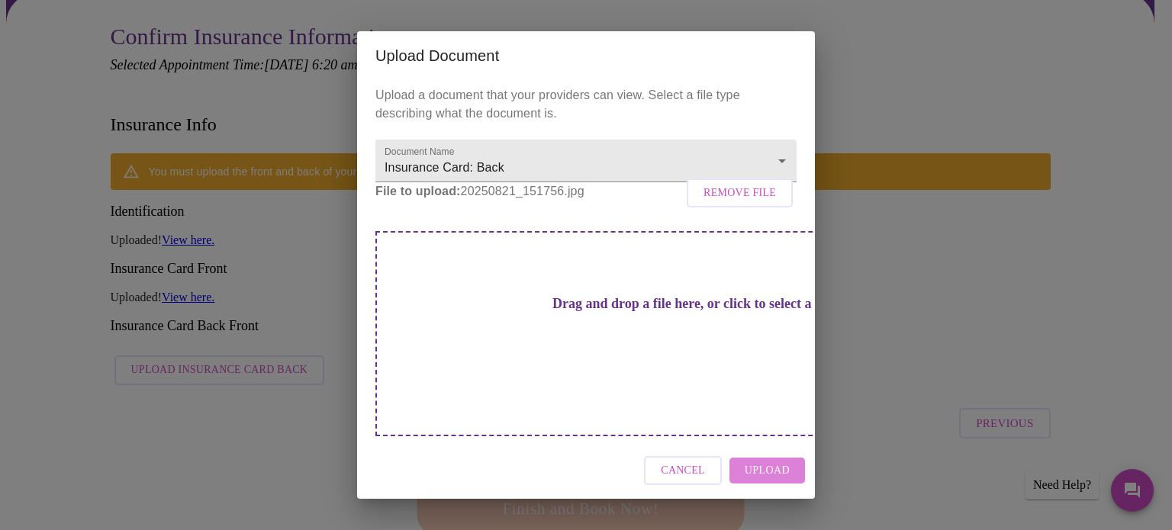
click at [767, 462] on span "Upload" at bounding box center [767, 471] width 45 height 19
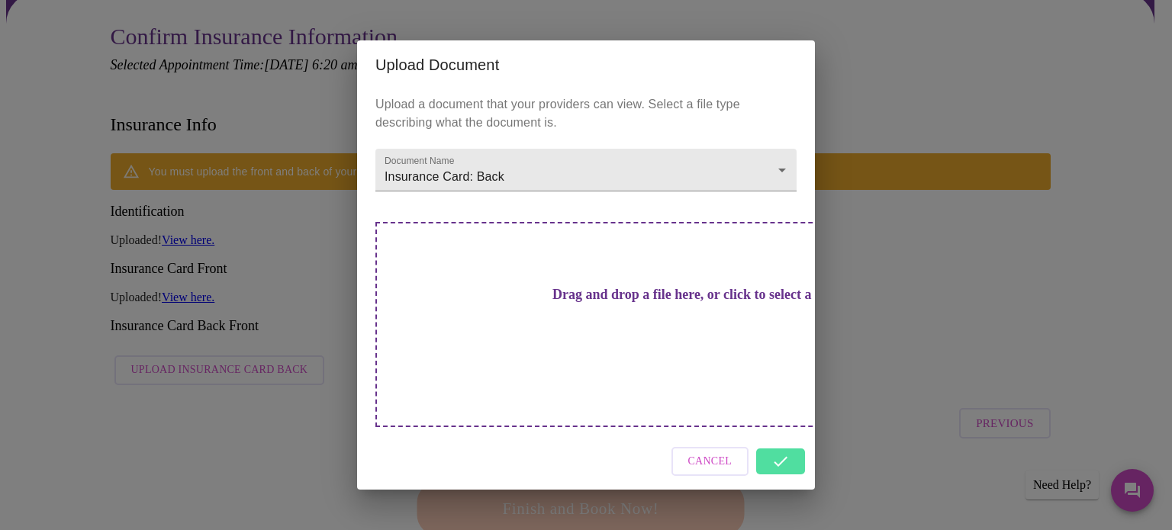
click at [790, 436] on div "Cancel" at bounding box center [586, 461] width 458 height 57
click at [841, 426] on div "Upload Document Upload a document that your providers can view. Select a file t…" at bounding box center [586, 265] width 1172 height 530
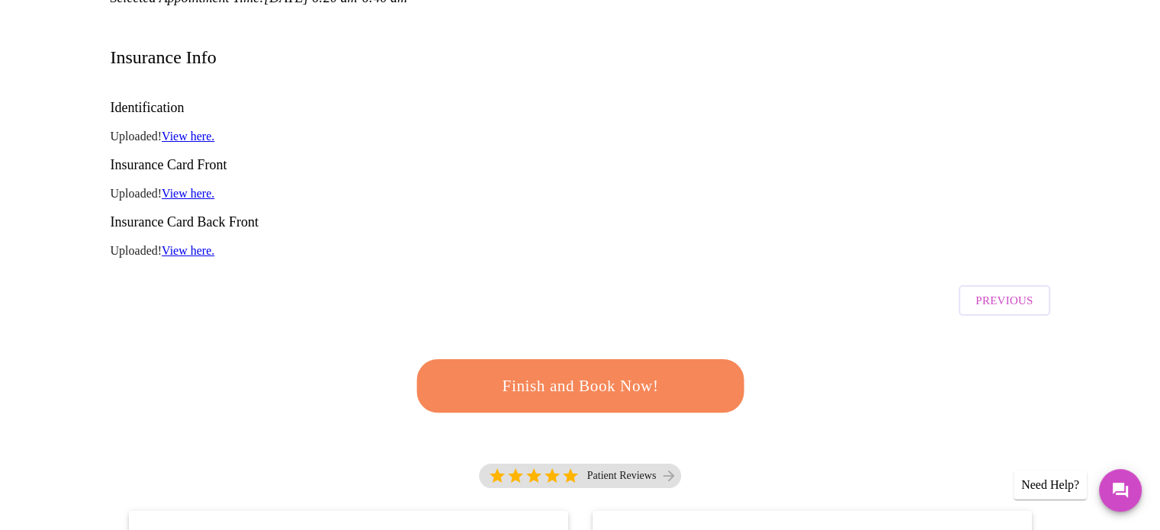
scroll to position [208, 0]
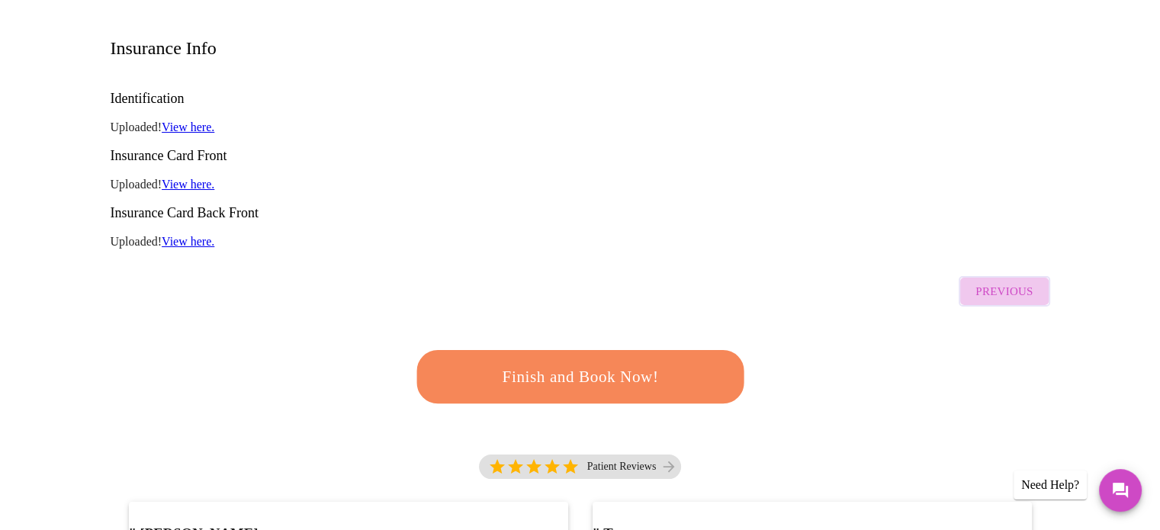
click at [1021, 282] on span "Previous" at bounding box center [1004, 292] width 57 height 20
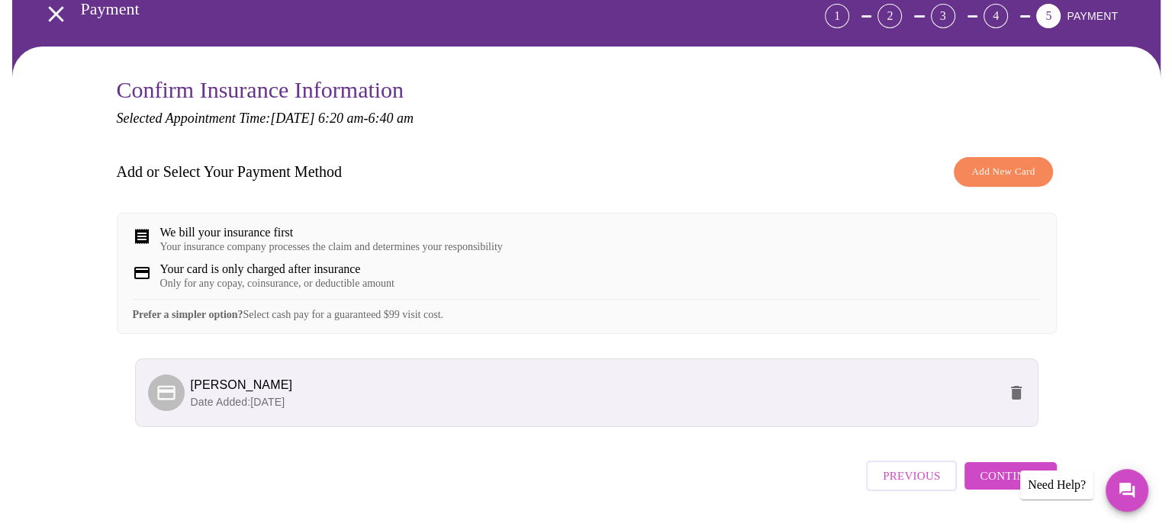
scroll to position [55, 0]
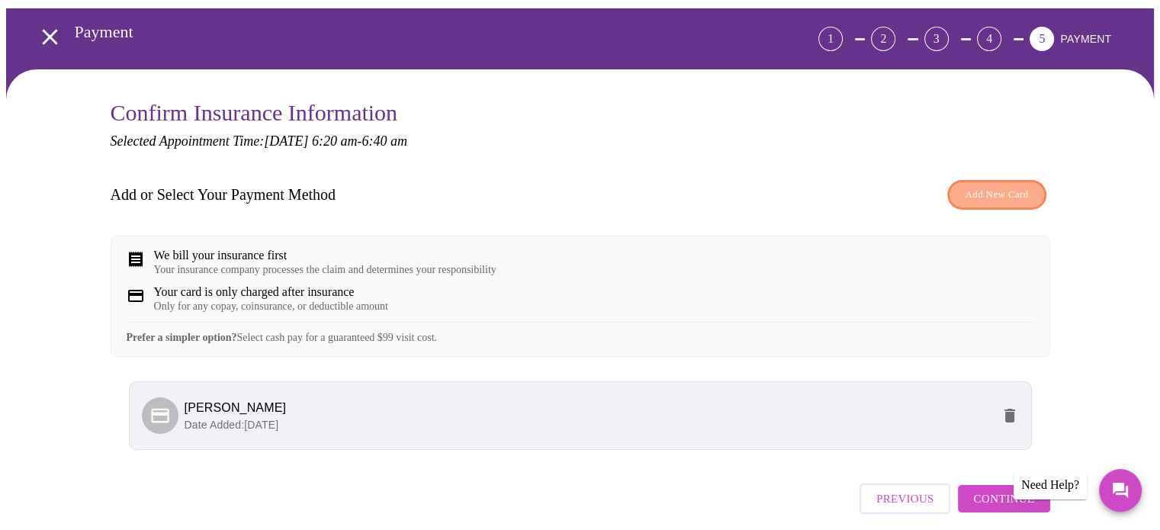
click at [977, 186] on span "Add New Card" at bounding box center [996, 195] width 63 height 18
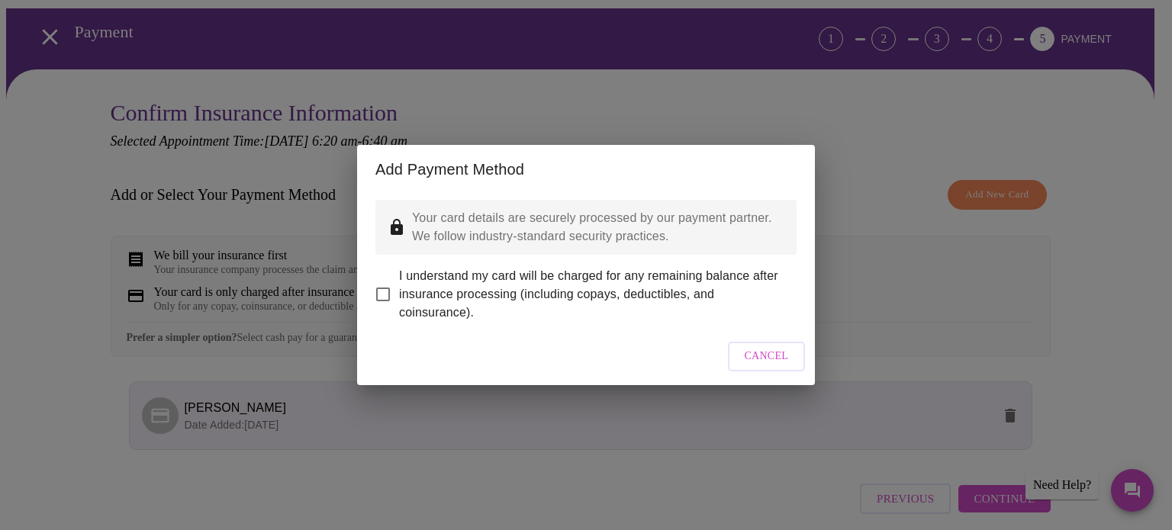
click at [388, 283] on input "I understand my card will be charged for any remaining balance after insurance …" at bounding box center [383, 294] width 32 height 32
checkbox input "true"
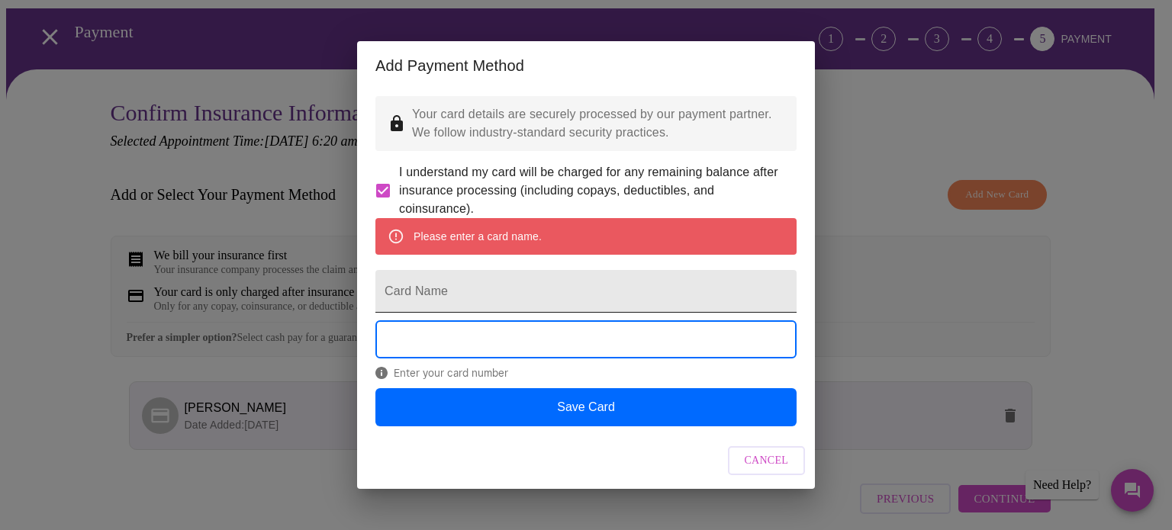
click at [599, 298] on input "Card Name" at bounding box center [585, 291] width 421 height 43
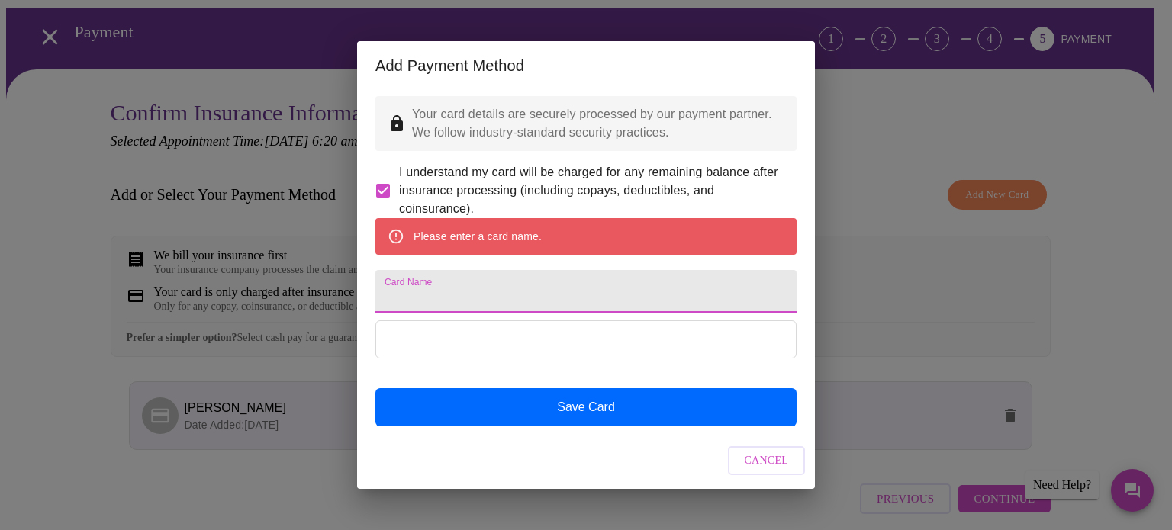
type input "Terri Elston"
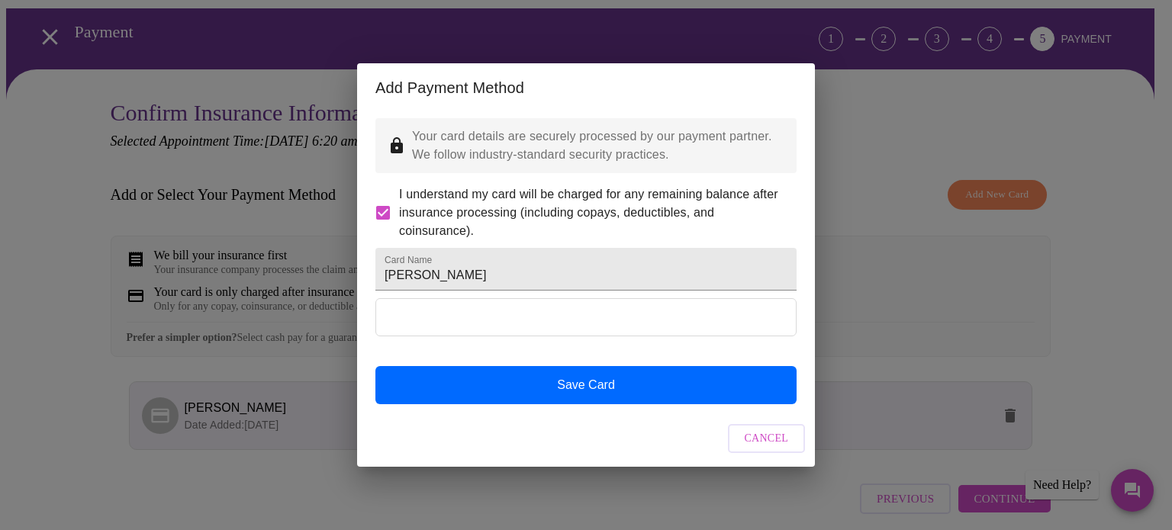
click at [714, 365] on div at bounding box center [585, 331] width 421 height 67
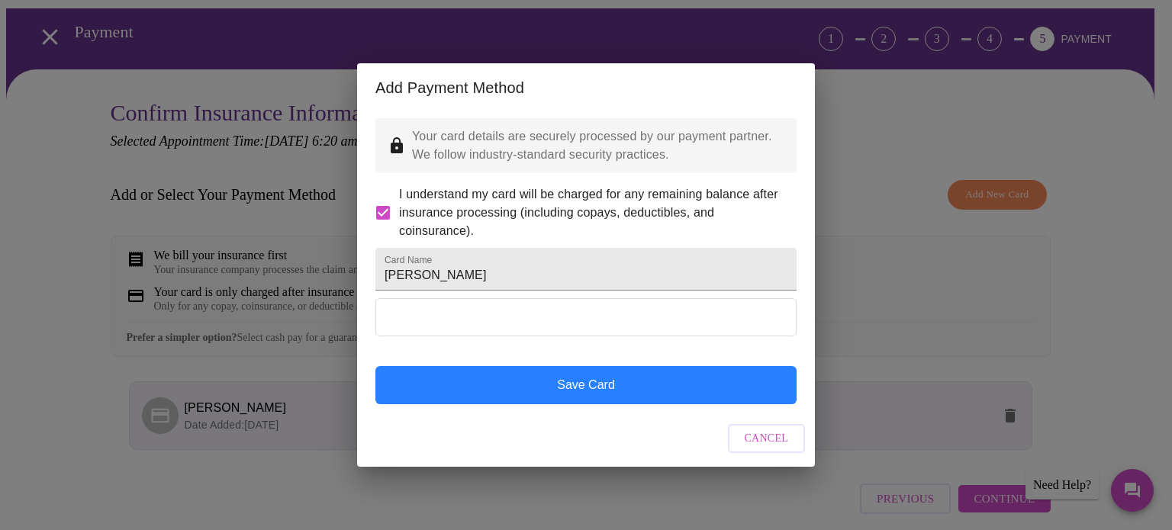
click at [630, 400] on button "Save Card" at bounding box center [585, 385] width 421 height 38
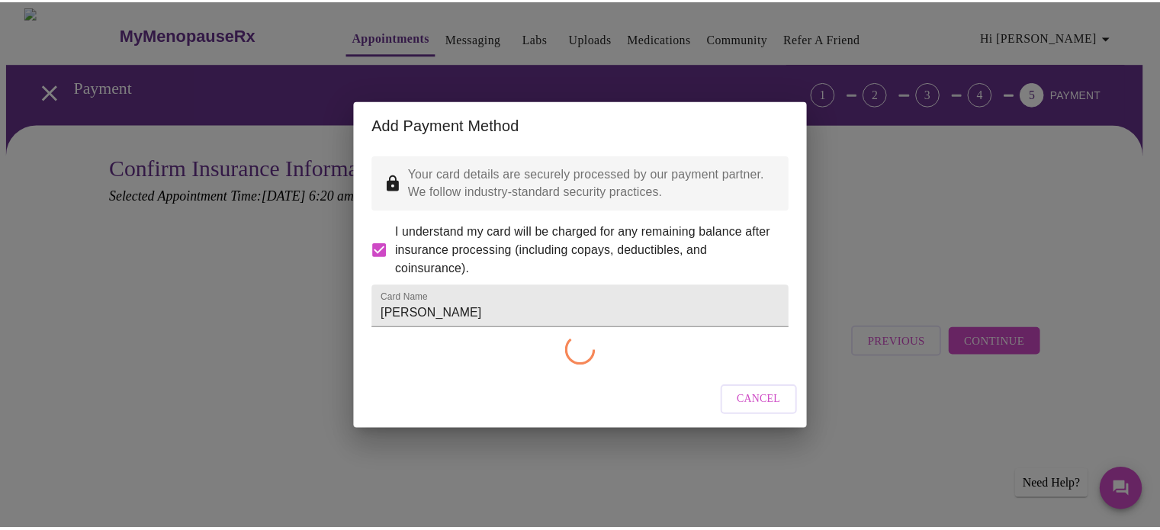
scroll to position [0, 0]
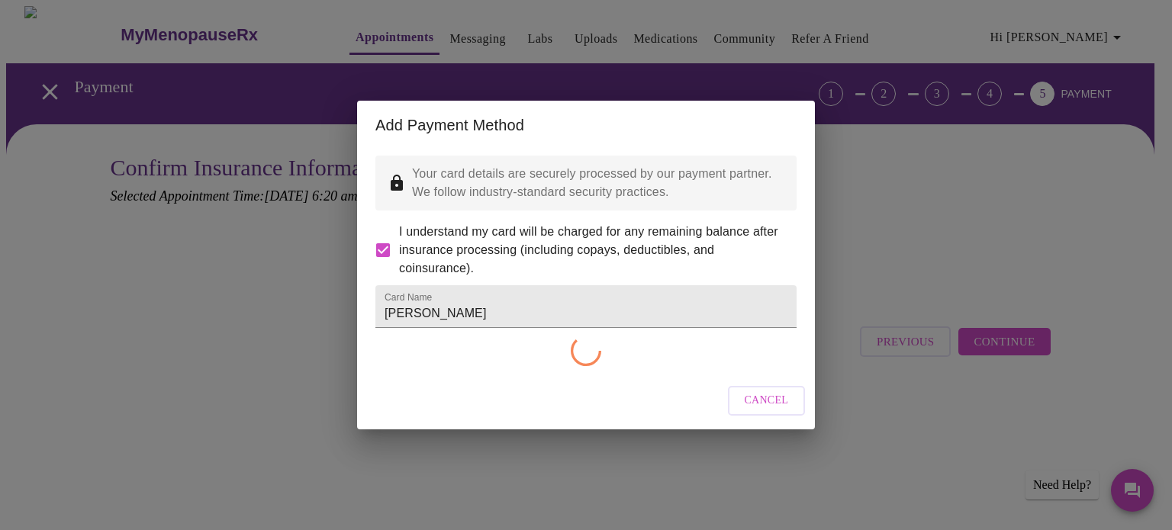
checkbox input "false"
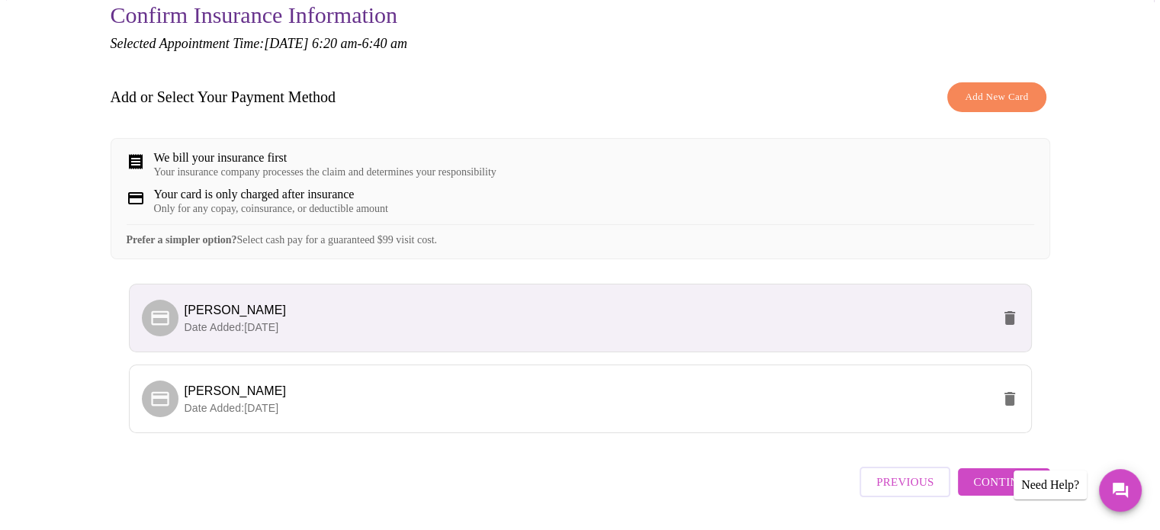
scroll to position [212, 0]
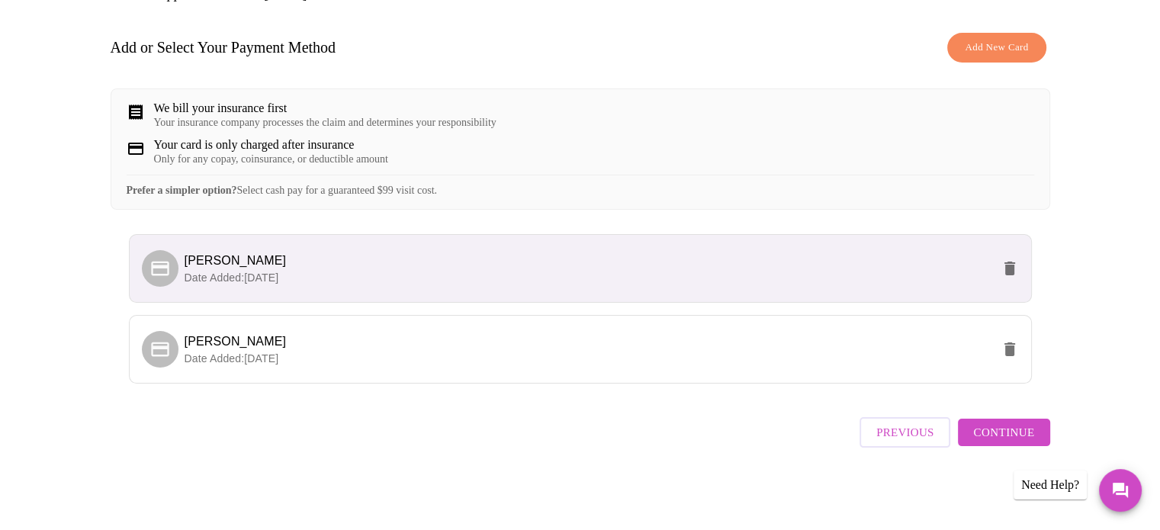
click at [323, 268] on span "Terri Elston" at bounding box center [588, 261] width 807 height 18
click at [323, 267] on span "Terri Elston" at bounding box center [588, 261] width 807 height 18
click at [333, 270] on span "Terri Elston" at bounding box center [588, 261] width 807 height 18
click at [1018, 435] on span "Continue" at bounding box center [1004, 433] width 61 height 20
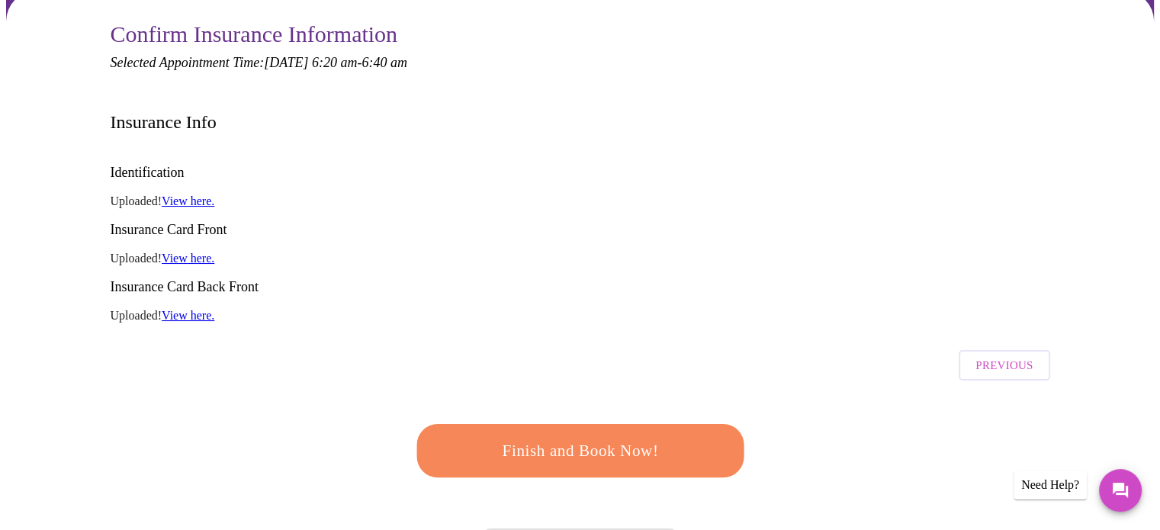
scroll to position [0, 0]
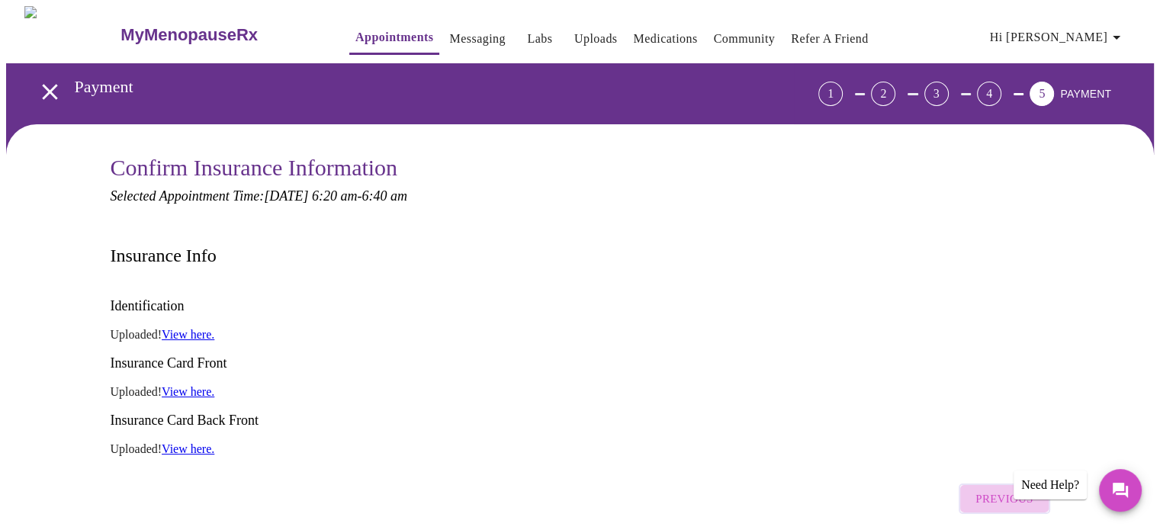
click at [1025, 489] on span "Previous" at bounding box center [1004, 499] width 57 height 20
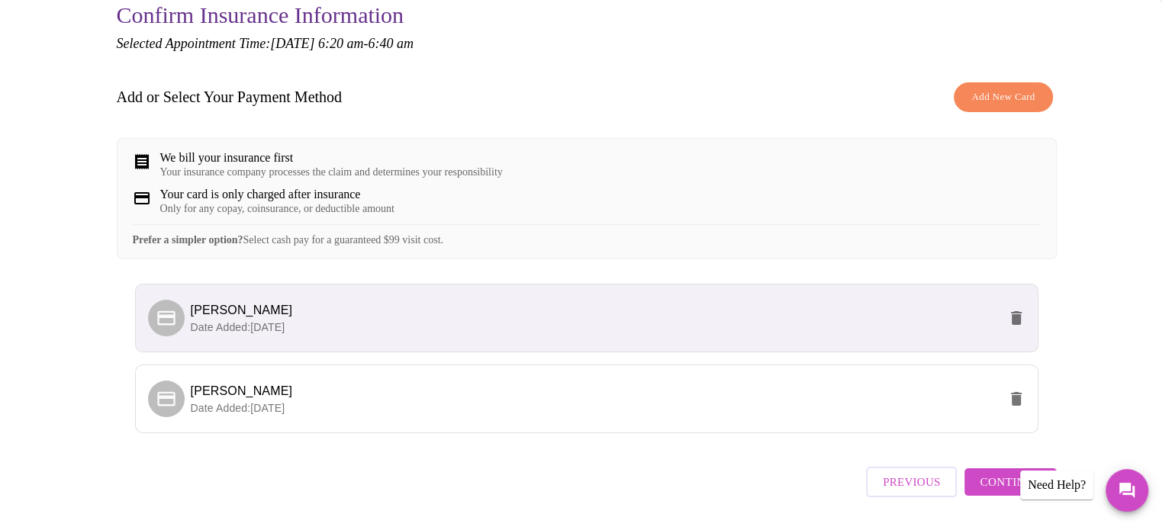
scroll to position [212, 0]
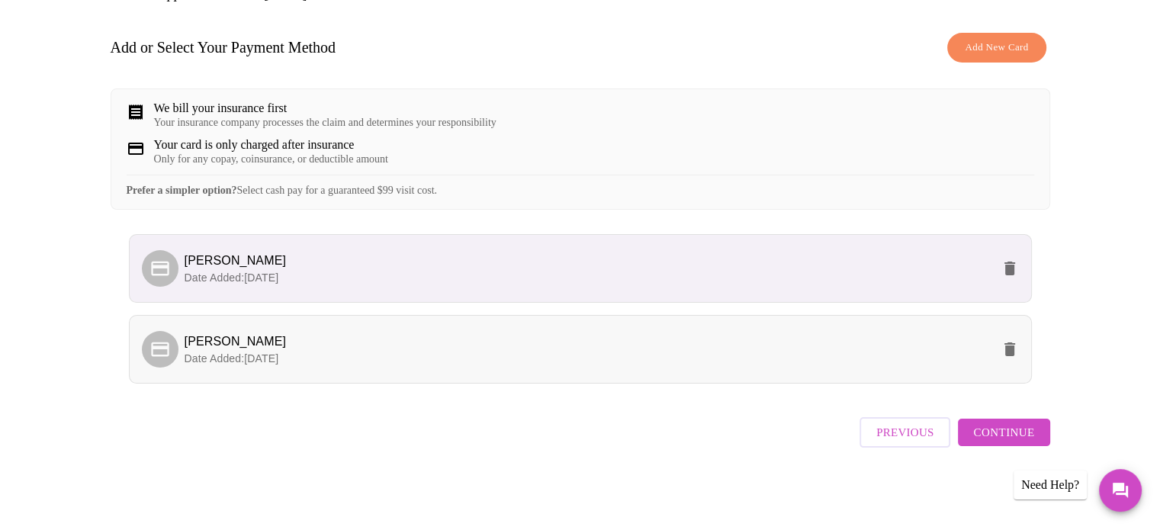
click at [281, 351] on span "Terri Elston" at bounding box center [588, 342] width 807 height 18
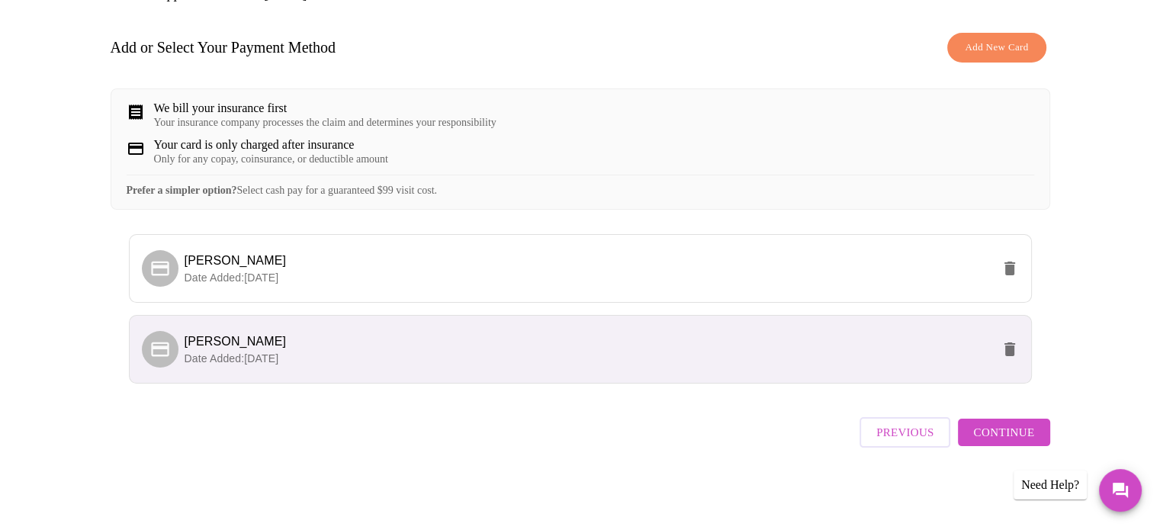
click at [1009, 355] on icon "delete" at bounding box center [1010, 350] width 11 height 14
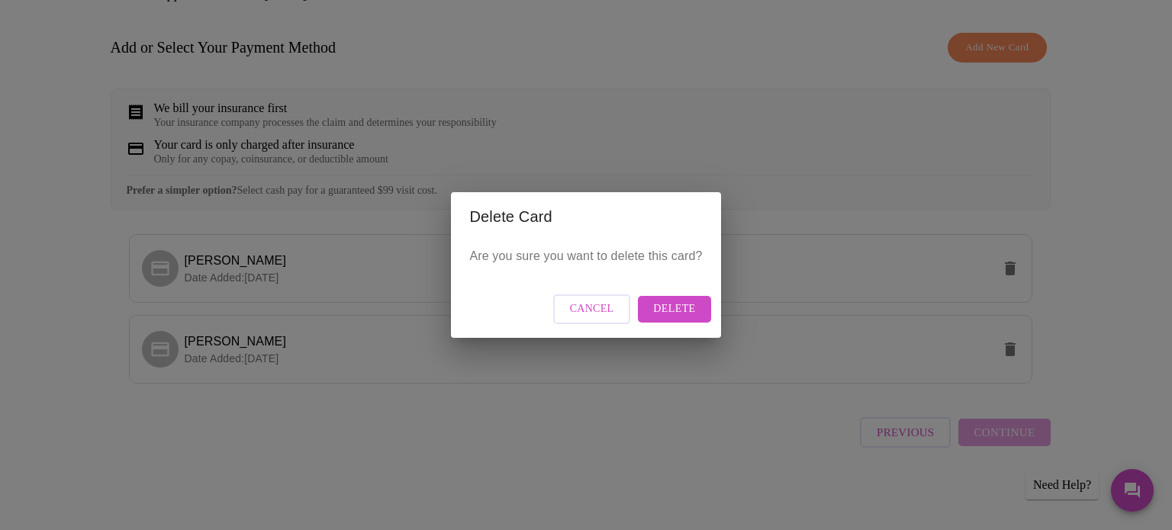
click at [675, 307] on span "Delete" at bounding box center [674, 309] width 42 height 19
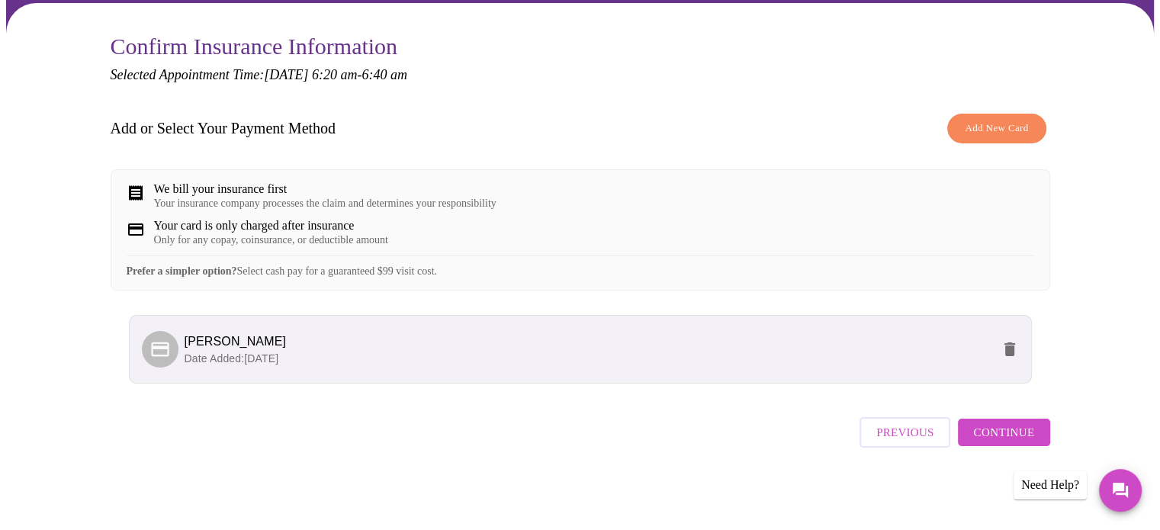
scroll to position [131, 0]
click at [1022, 435] on span "Continue" at bounding box center [1004, 433] width 61 height 20
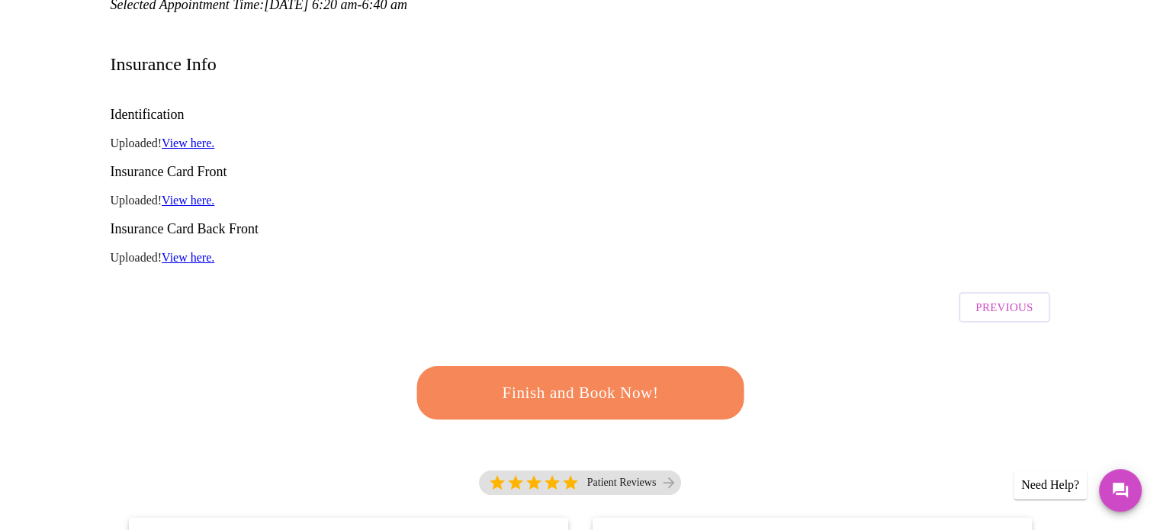
scroll to position [141, 0]
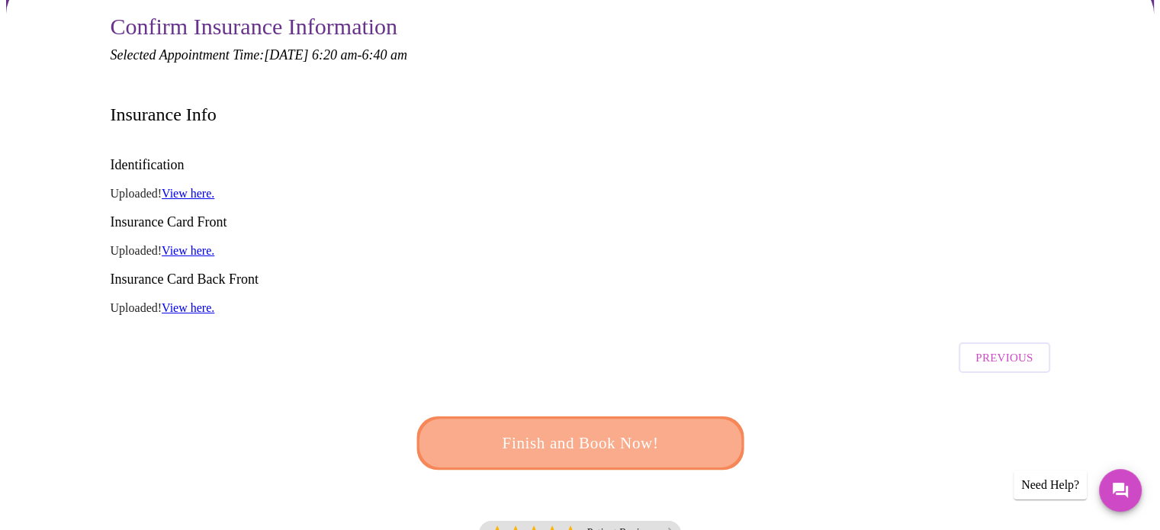
click at [683, 430] on span "Finish and Book Now!" at bounding box center [580, 444] width 282 height 28
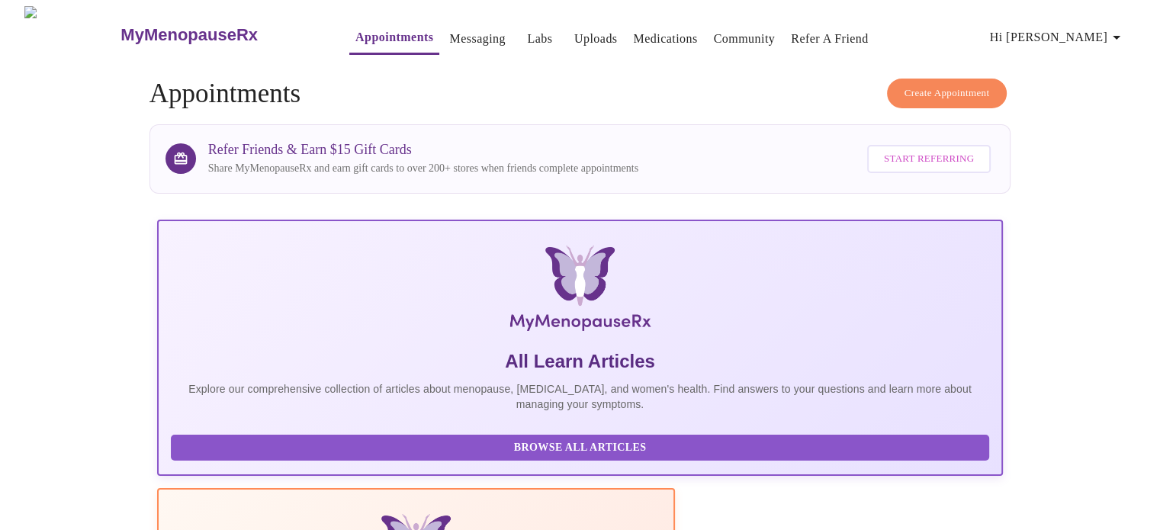
click at [1126, 28] on icon "button" at bounding box center [1117, 37] width 18 height 18
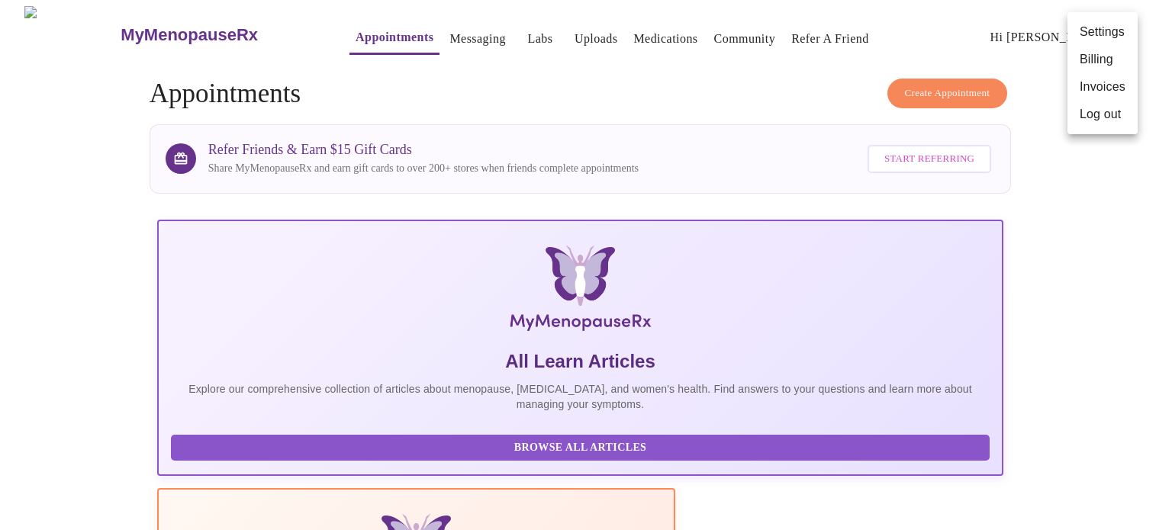
click at [791, 89] on div at bounding box center [586, 265] width 1172 height 530
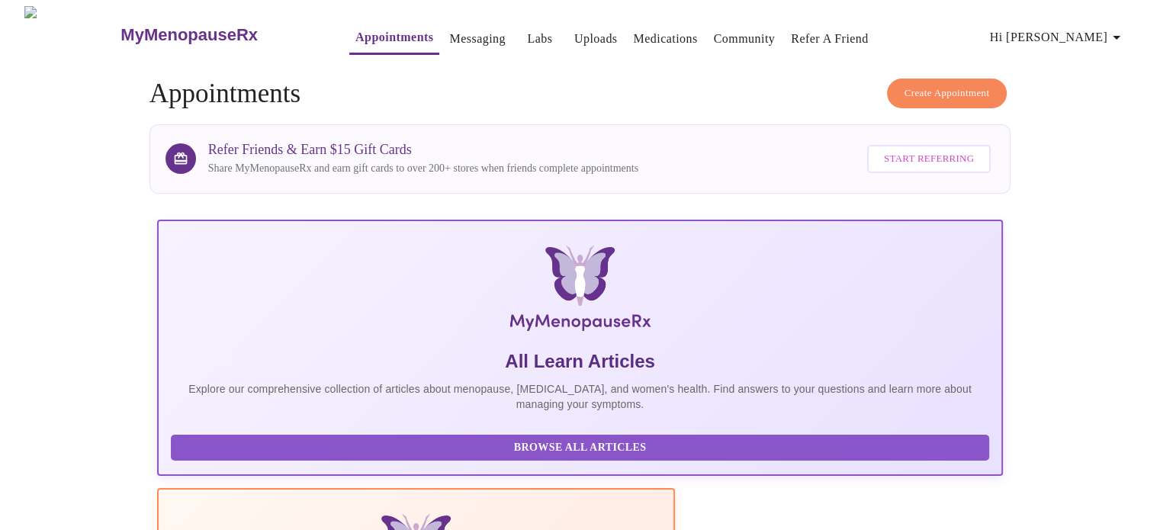
click at [1126, 30] on icon "button" at bounding box center [1117, 37] width 18 height 18
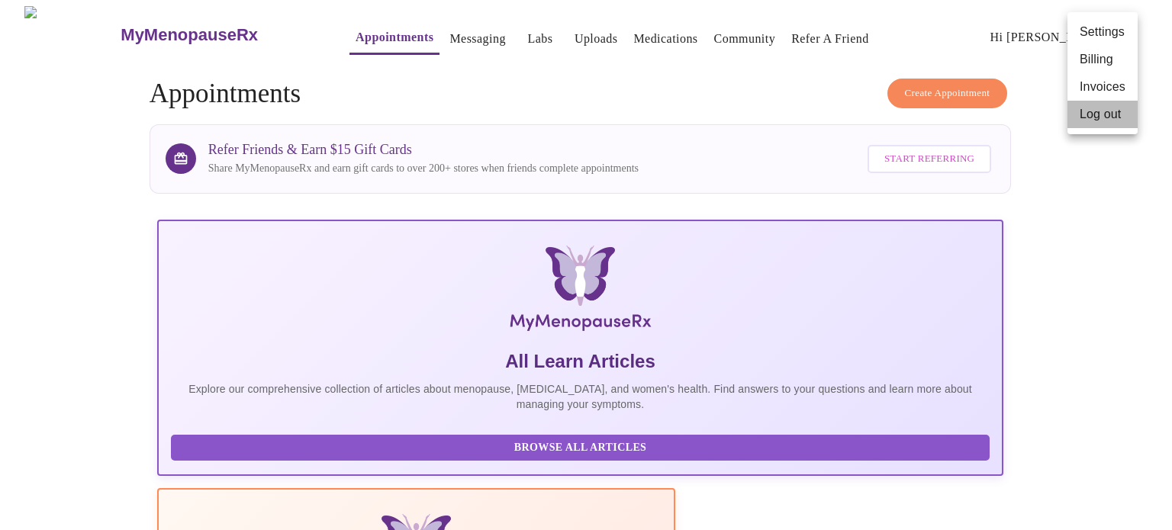
click at [1106, 115] on li "Log out" at bounding box center [1102, 114] width 70 height 27
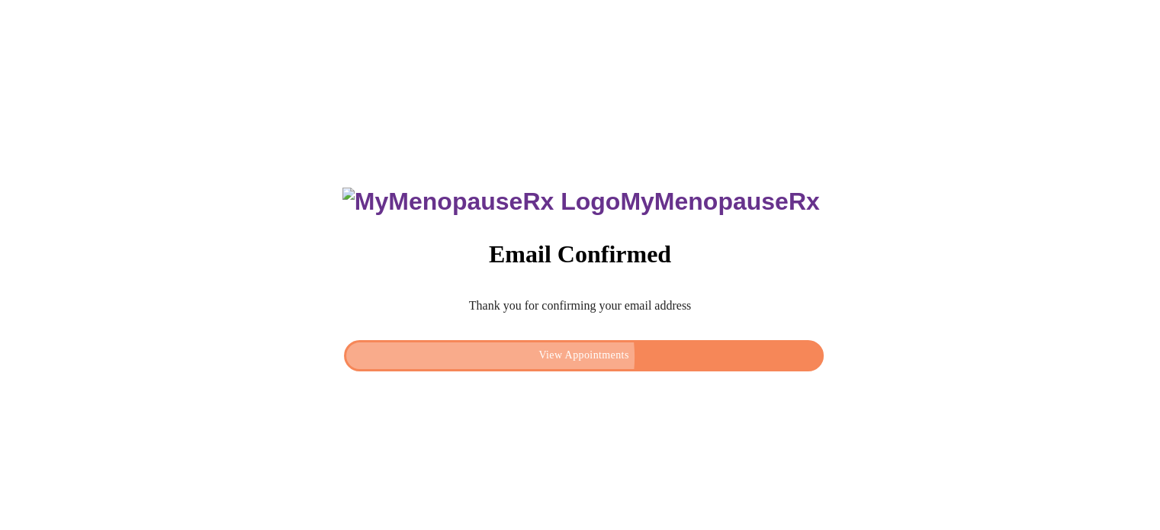
click at [589, 353] on span "View Appointments" at bounding box center [584, 355] width 444 height 19
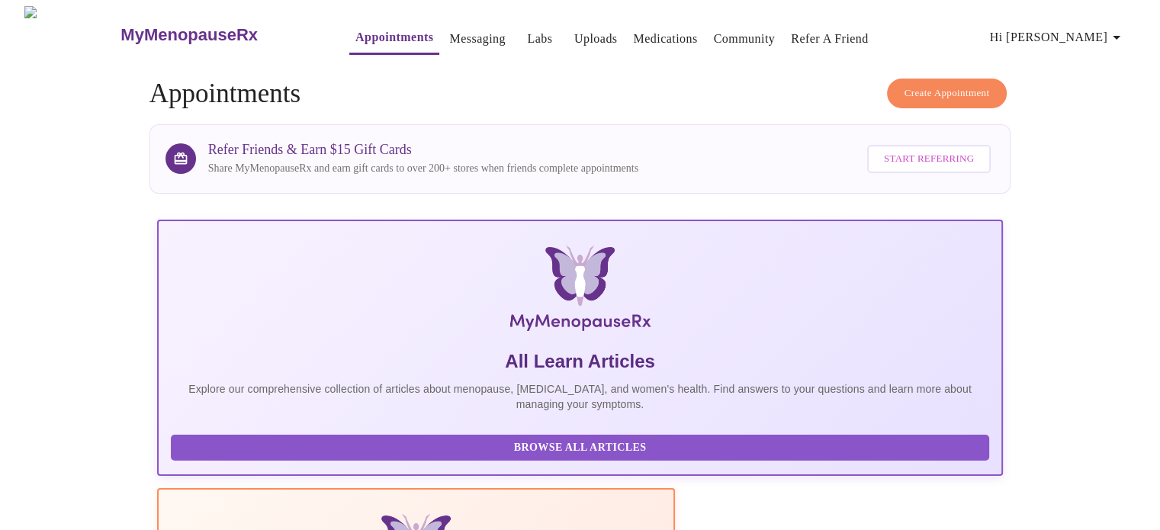
click at [934, 85] on span "Create Appointment" at bounding box center [947, 94] width 85 height 18
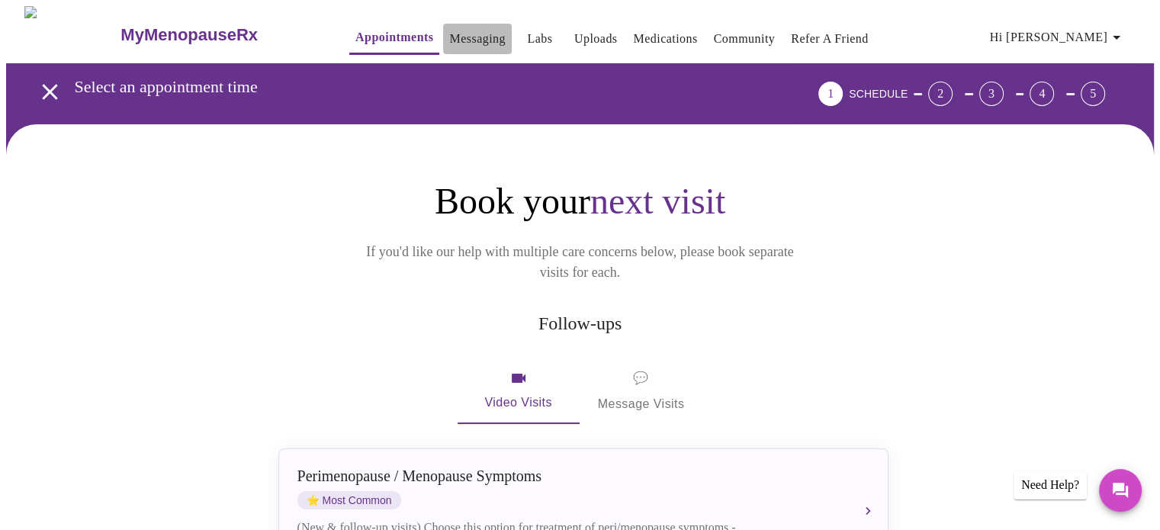
click at [458, 34] on link "Messaging" at bounding box center [477, 38] width 56 height 21
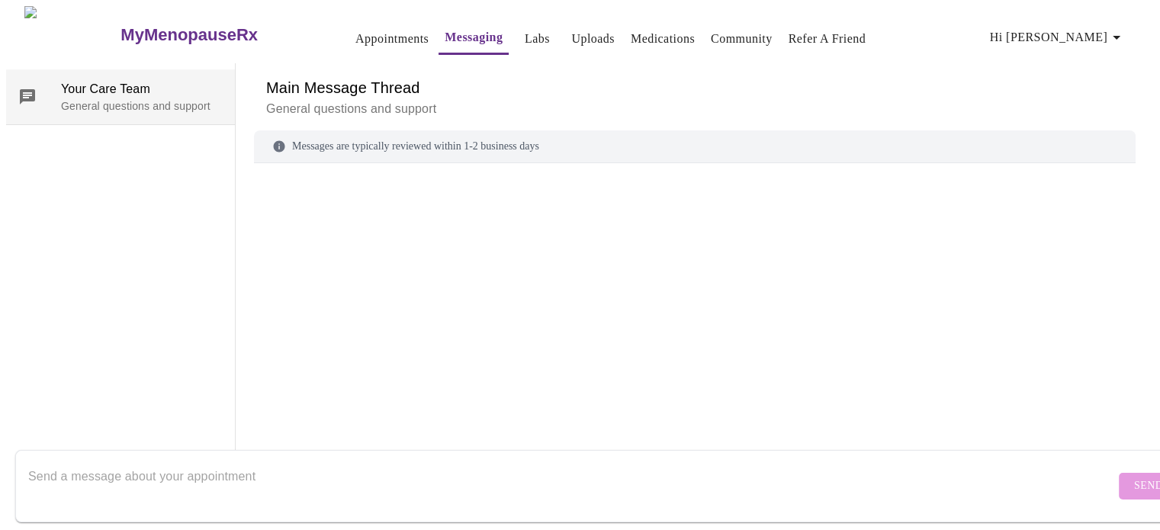
click at [128, 80] on span "Your Care Team" at bounding box center [142, 89] width 162 height 18
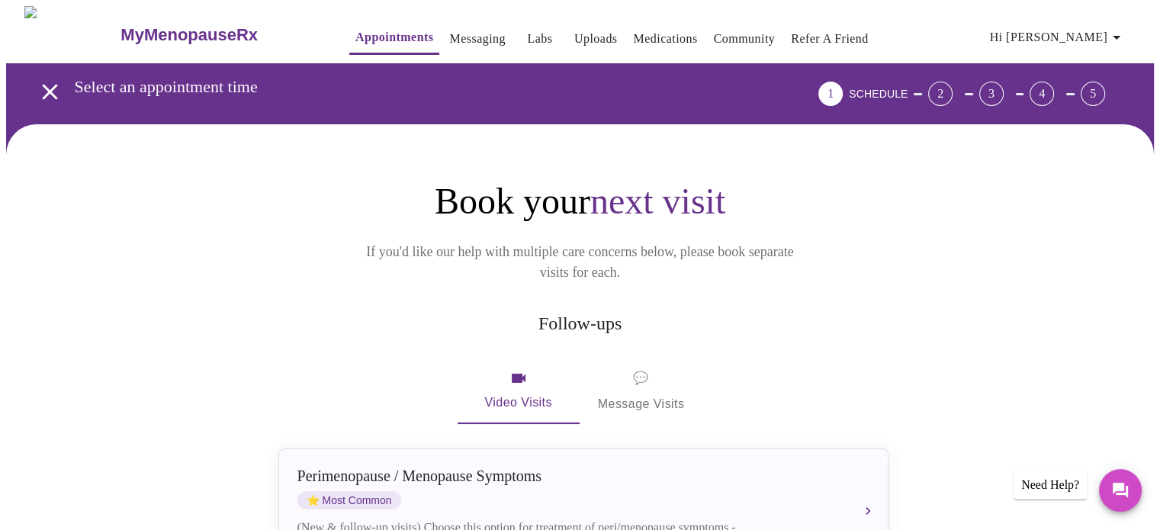
click at [1121, 36] on icon "button" at bounding box center [1117, 38] width 8 height 4
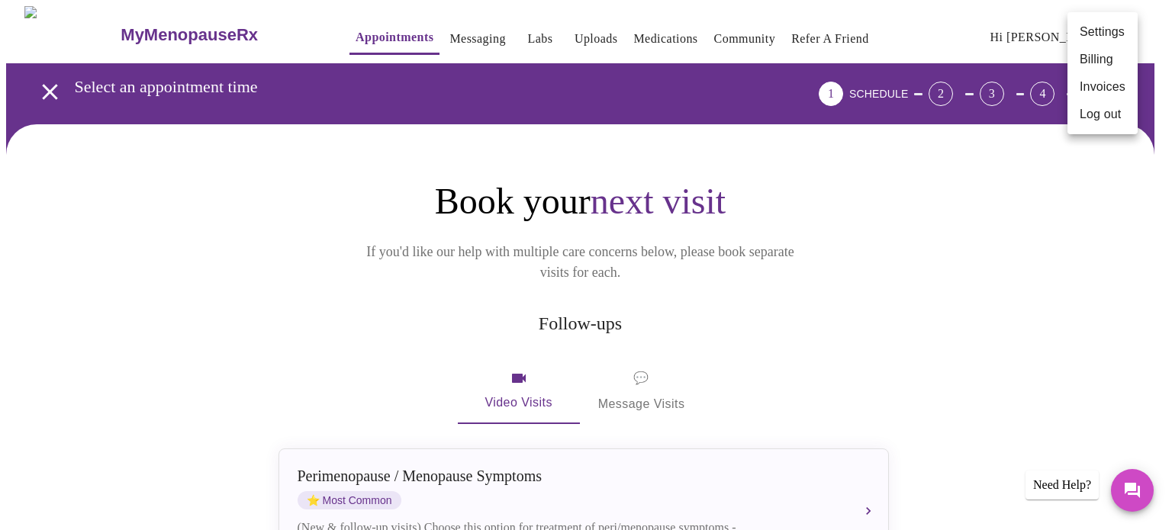
click at [46, 90] on div at bounding box center [586, 265] width 1172 height 530
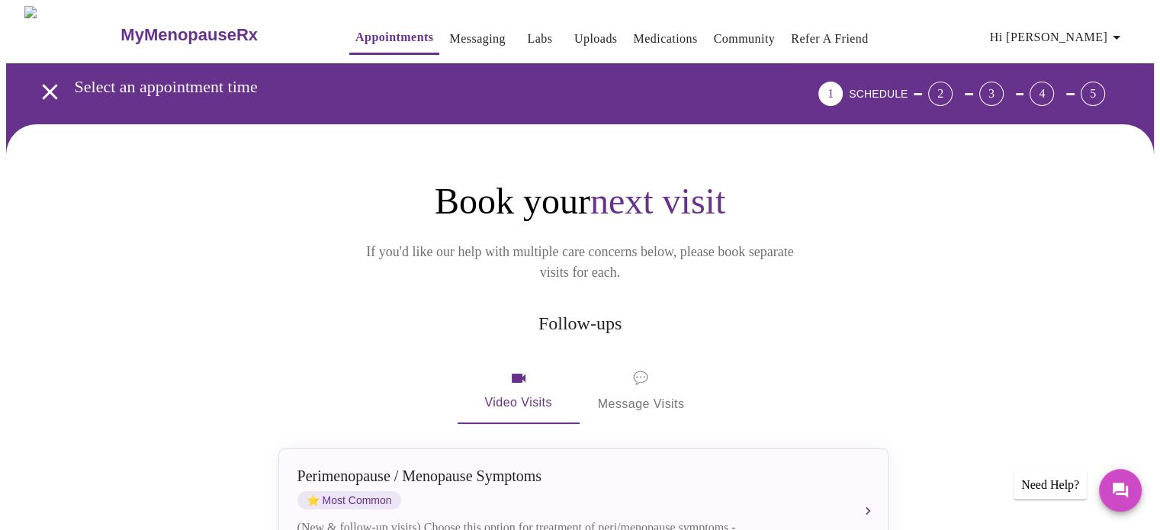
click at [449, 30] on link "Messaging" at bounding box center [477, 38] width 56 height 21
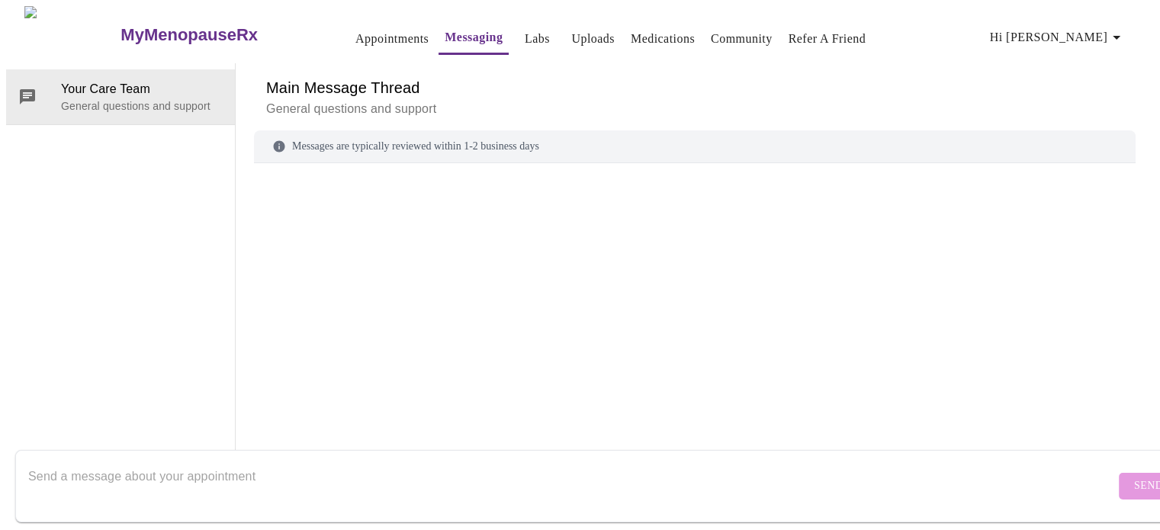
click at [739, 28] on link "Community" at bounding box center [742, 38] width 62 height 21
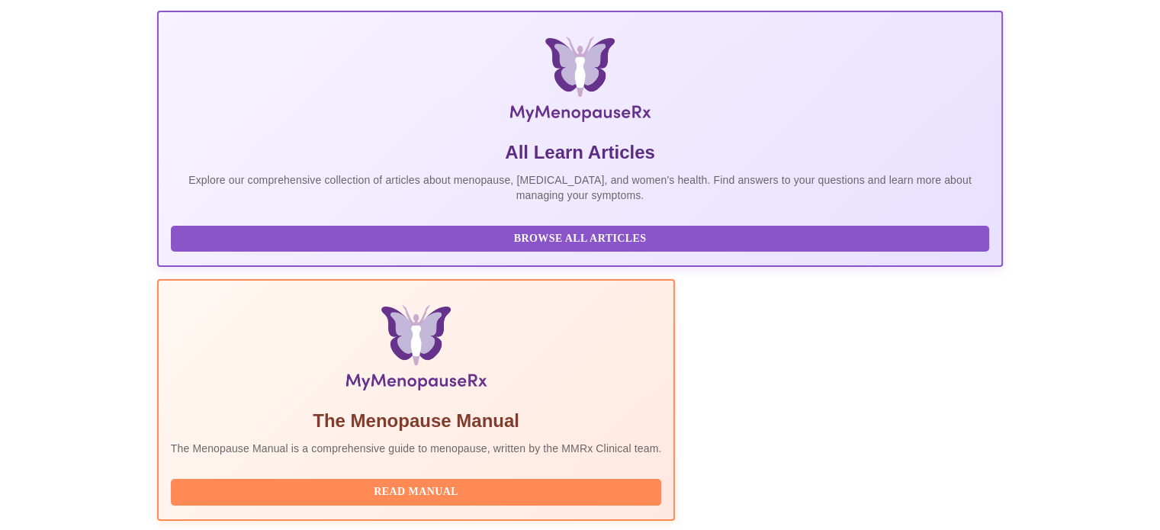
scroll to position [302, 0]
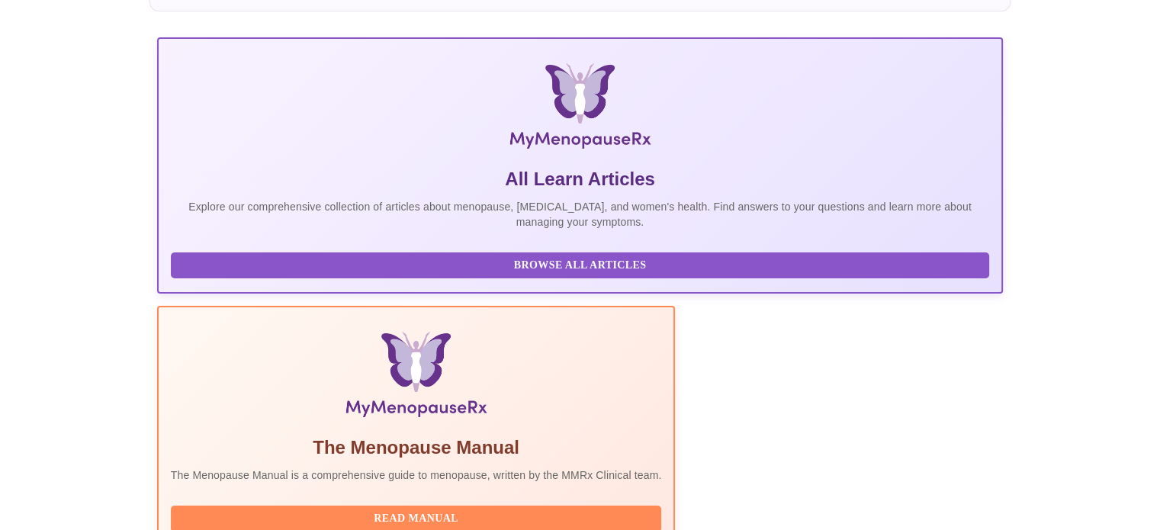
scroll to position [0, 0]
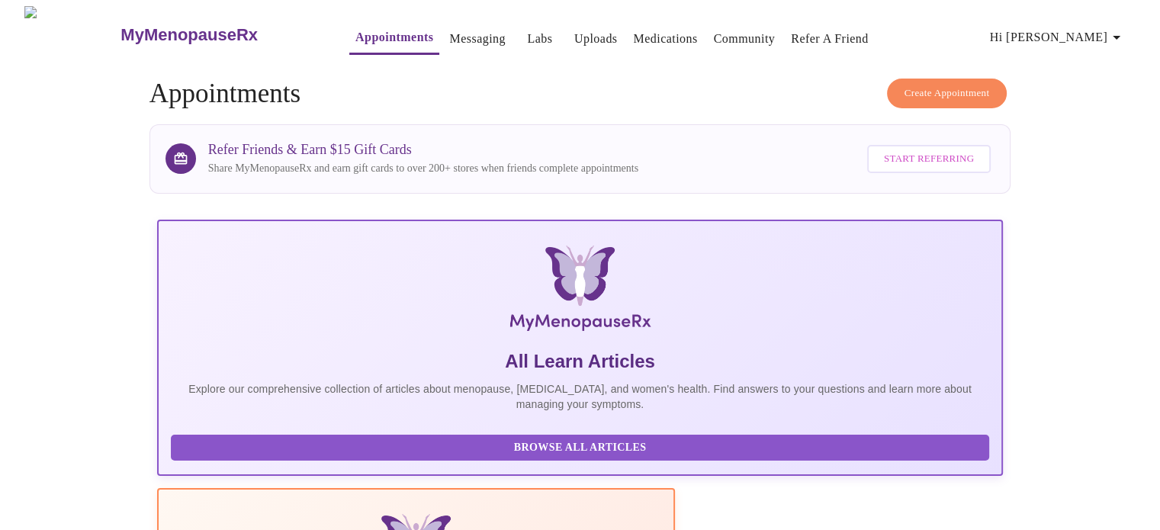
click at [455, 29] on link "Messaging" at bounding box center [477, 38] width 56 height 21
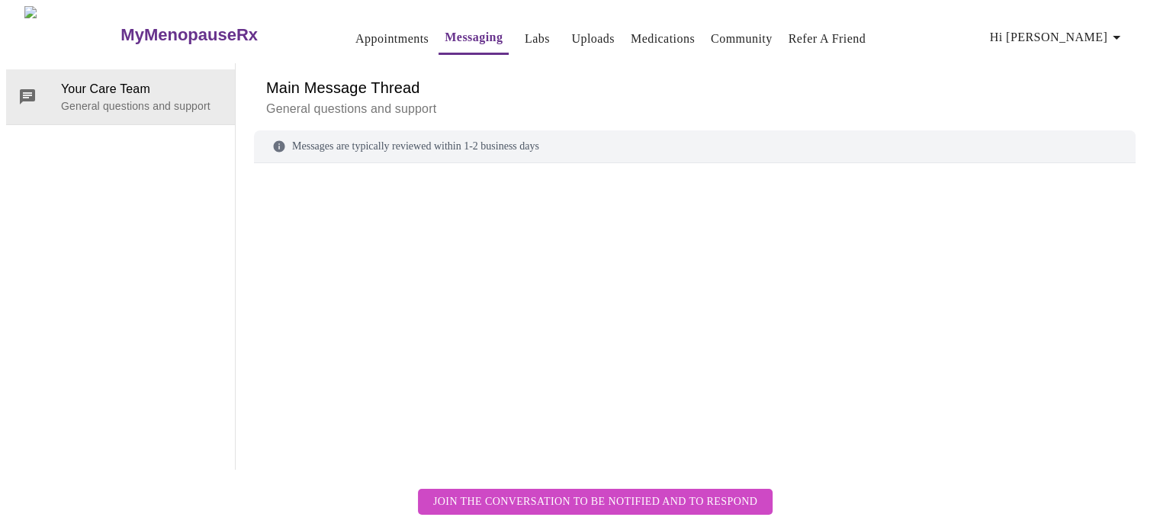
scroll to position [57, 0]
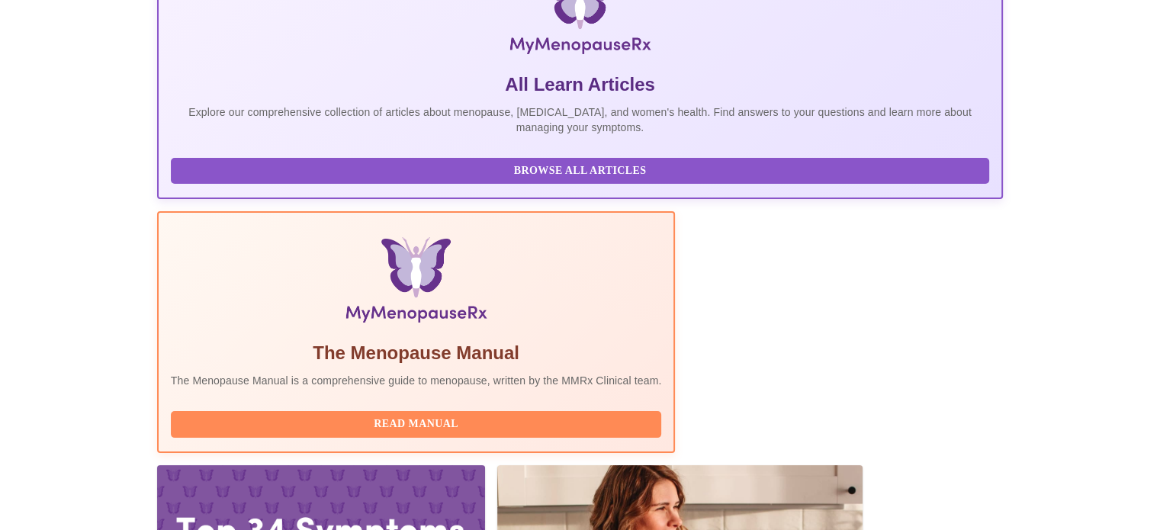
scroll to position [302, 0]
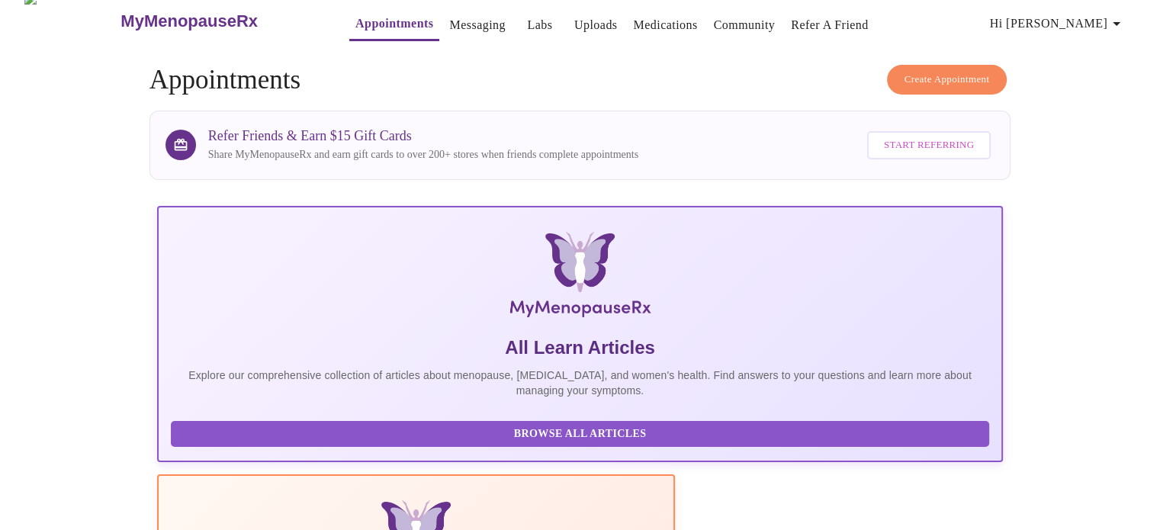
scroll to position [0, 0]
